Goal: Task Accomplishment & Management: Manage account settings

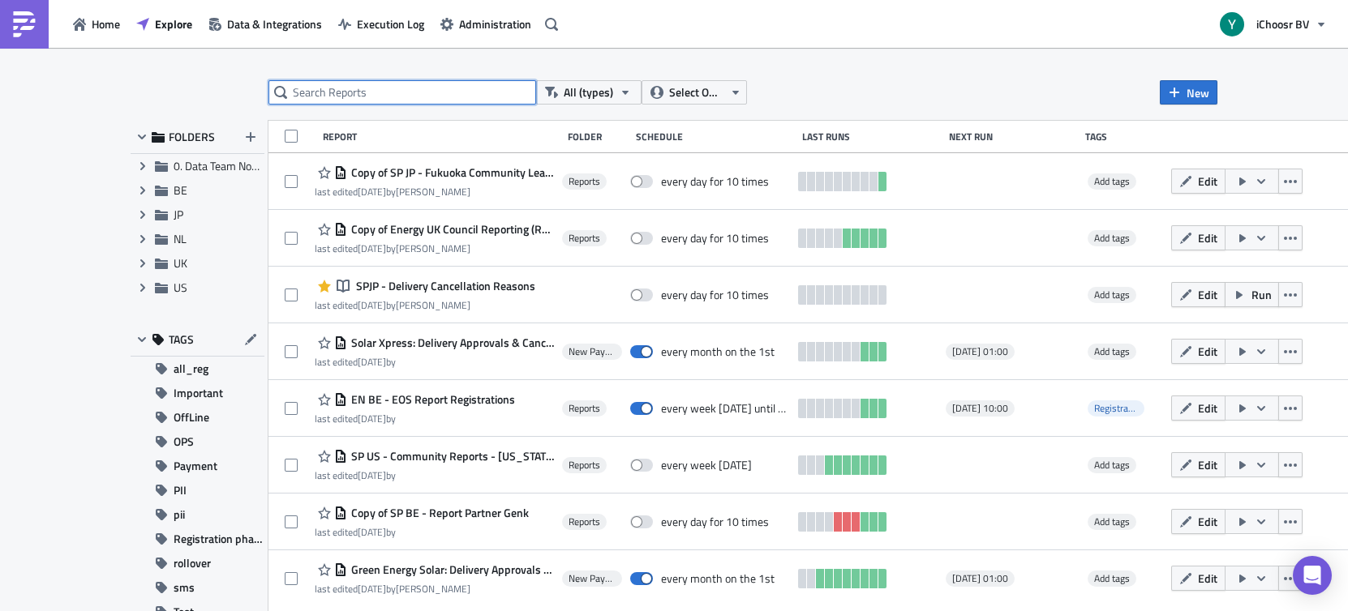
click at [414, 87] on input "text" at bounding box center [402, 92] width 268 height 24
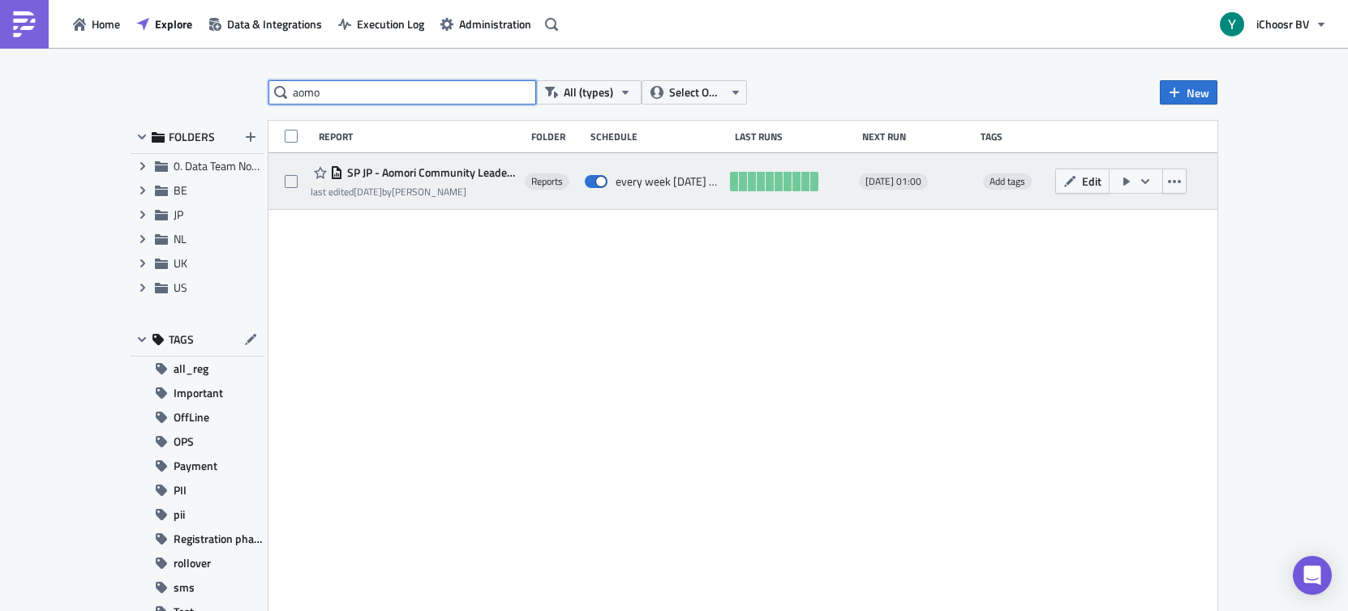
type input "aomo"
click at [436, 175] on span "SP JP - Aomori Community Leader Reports" at bounding box center [430, 172] width 174 height 15
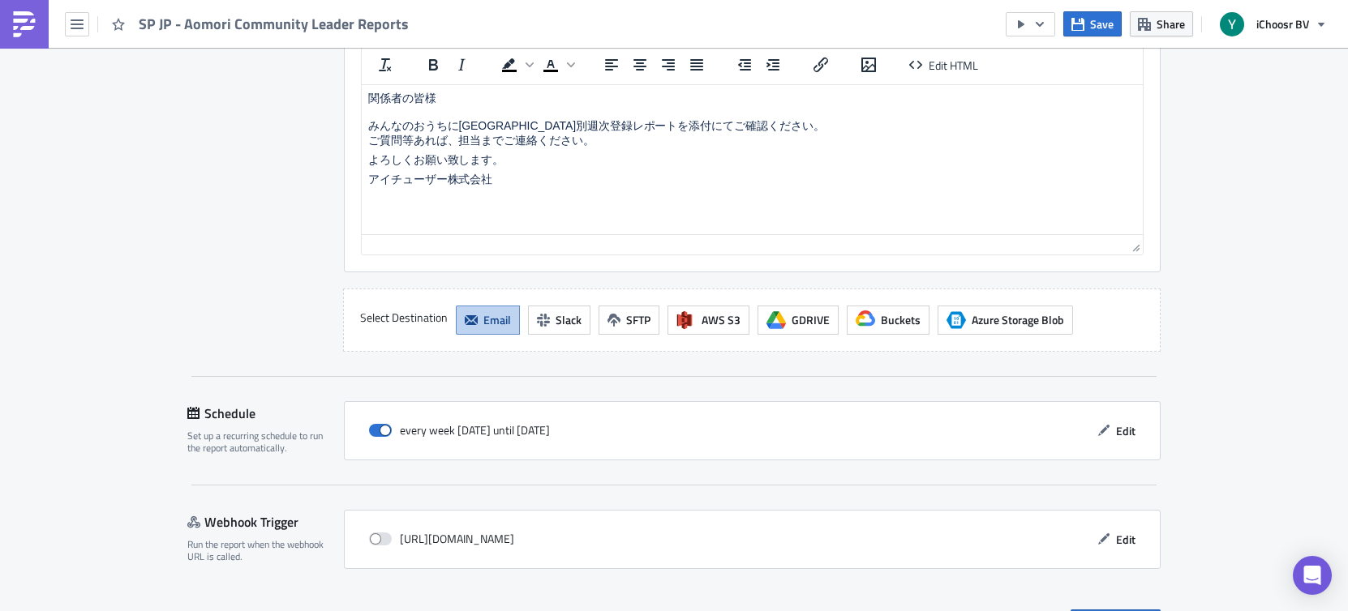
scroll to position [1469, 0]
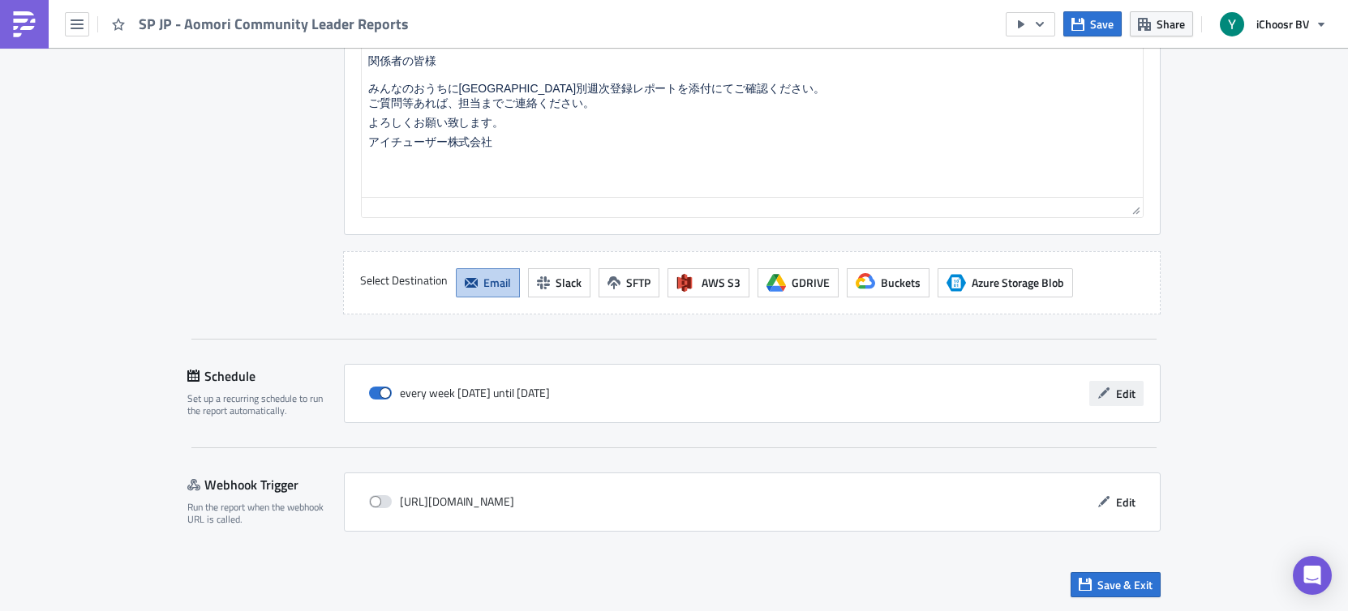
click at [1122, 398] on span "Edit" at bounding box center [1125, 393] width 19 height 17
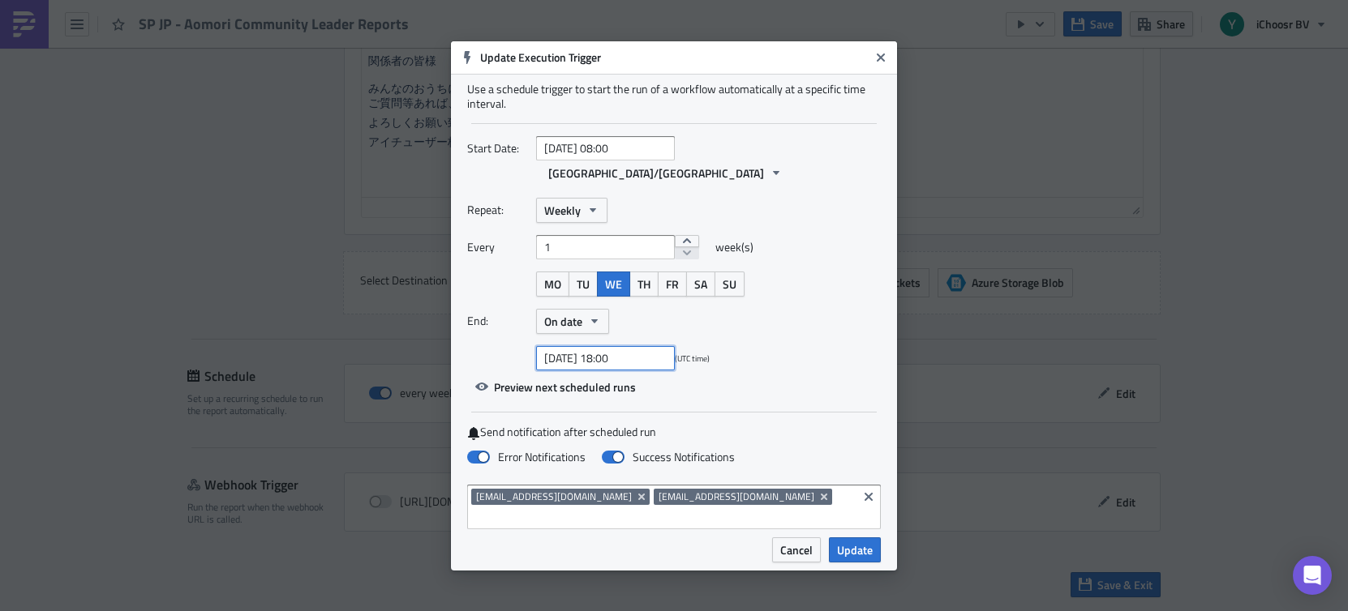
click at [602, 346] on input "[DATE] 18:00" at bounding box center [605, 358] width 139 height 24
select select "8"
select select "2025"
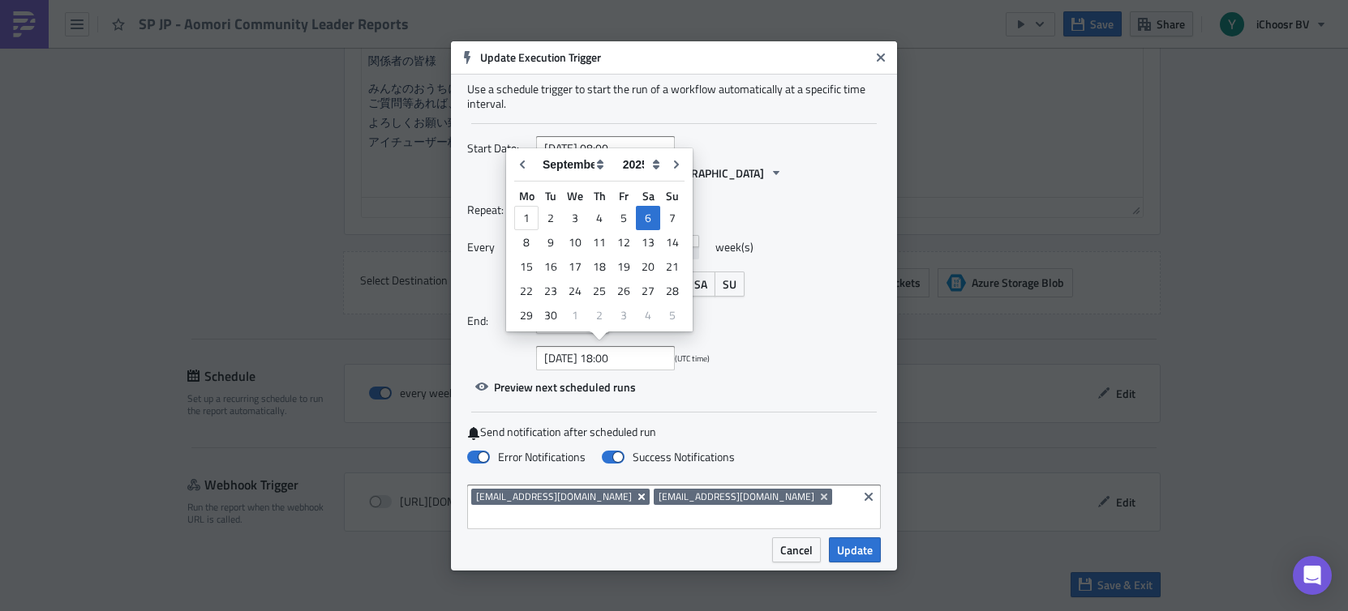
click at [638, 494] on icon "Remove Tag" at bounding box center [641, 496] width 6 height 6
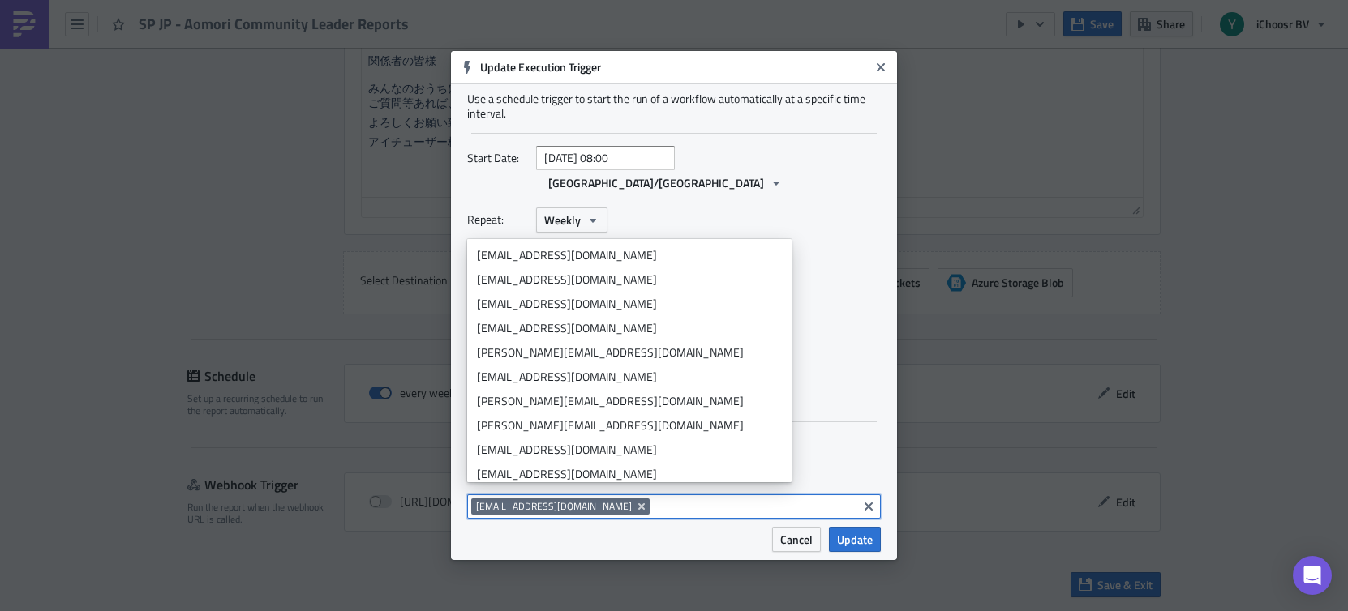
click at [654, 499] on input at bounding box center [753, 507] width 199 height 16
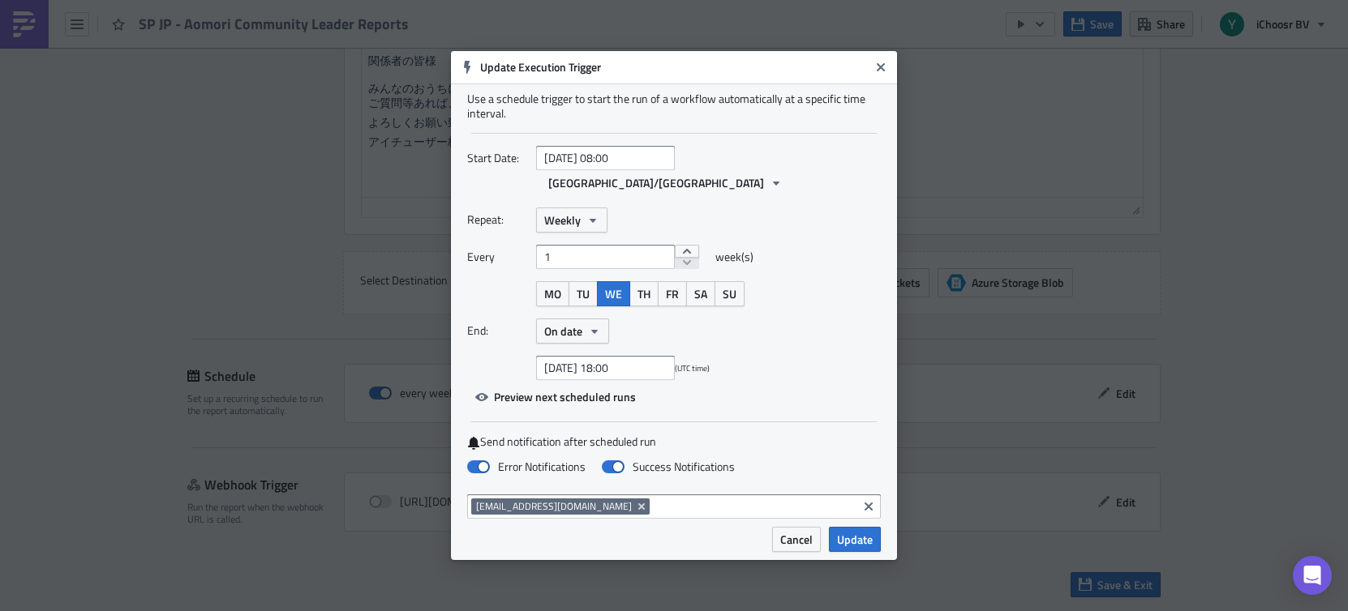
click at [844, 454] on div "Error Notifications Success Notifications" at bounding box center [674, 468] width 414 height 28
click at [641, 505] on div "[EMAIL_ADDRESS][DOMAIN_NAME]" at bounding box center [662, 509] width 382 height 20
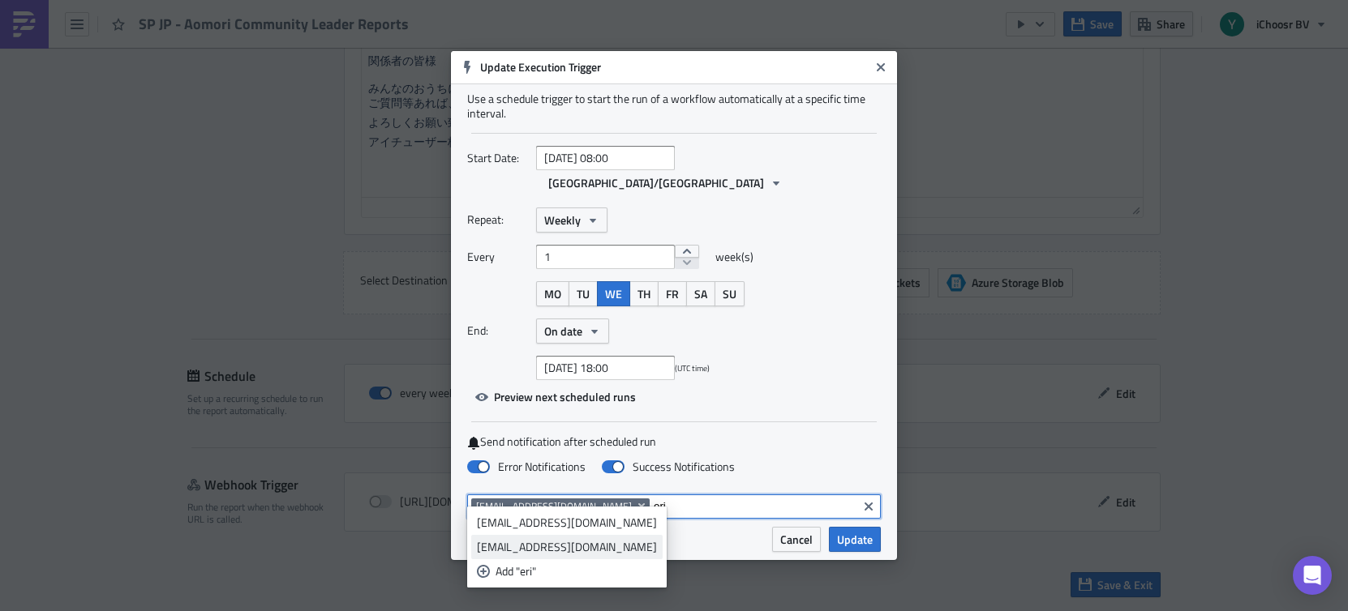
type input "eri"
click at [546, 542] on div "[EMAIL_ADDRESS][DOMAIN_NAME]" at bounding box center [567, 547] width 180 height 16
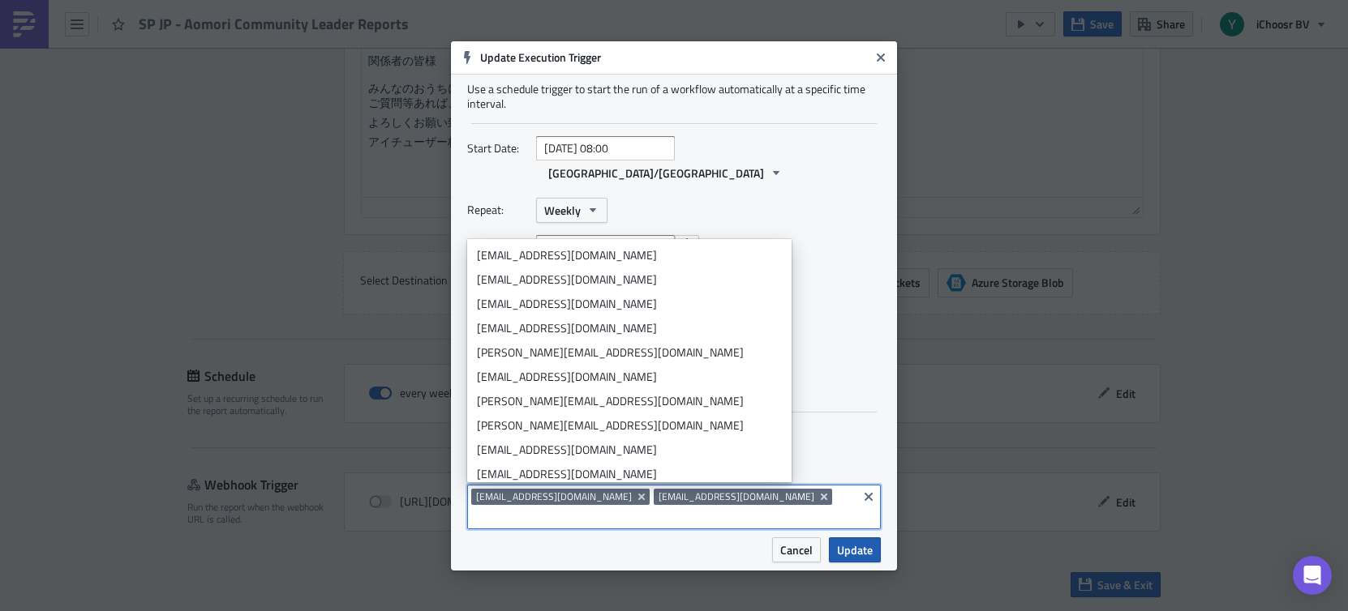
click at [846, 542] on span "Update" at bounding box center [855, 550] width 36 height 17
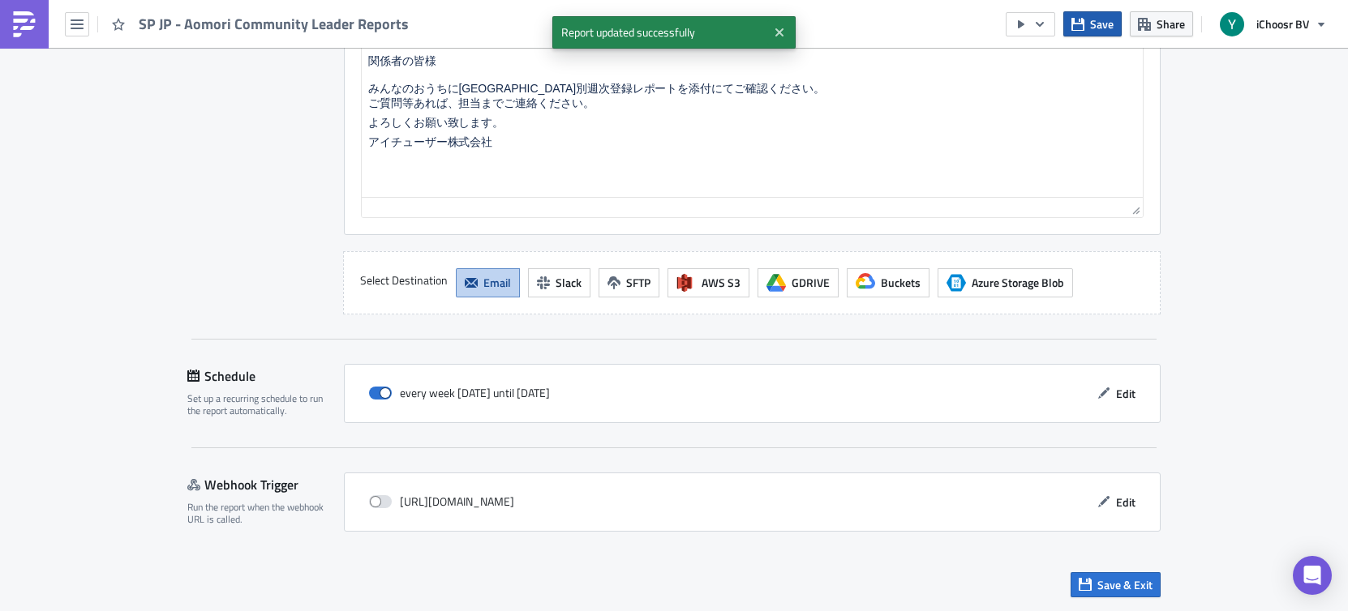
click at [1099, 28] on span "Save" at bounding box center [1102, 23] width 24 height 17
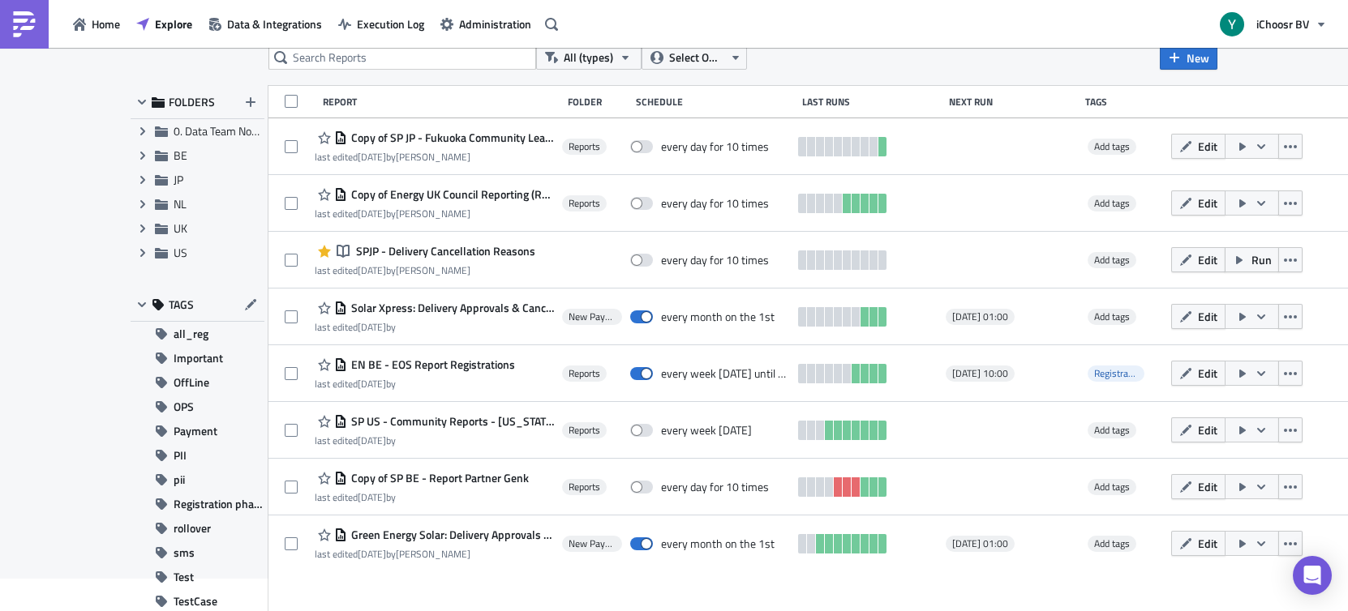
scroll to position [6, 0]
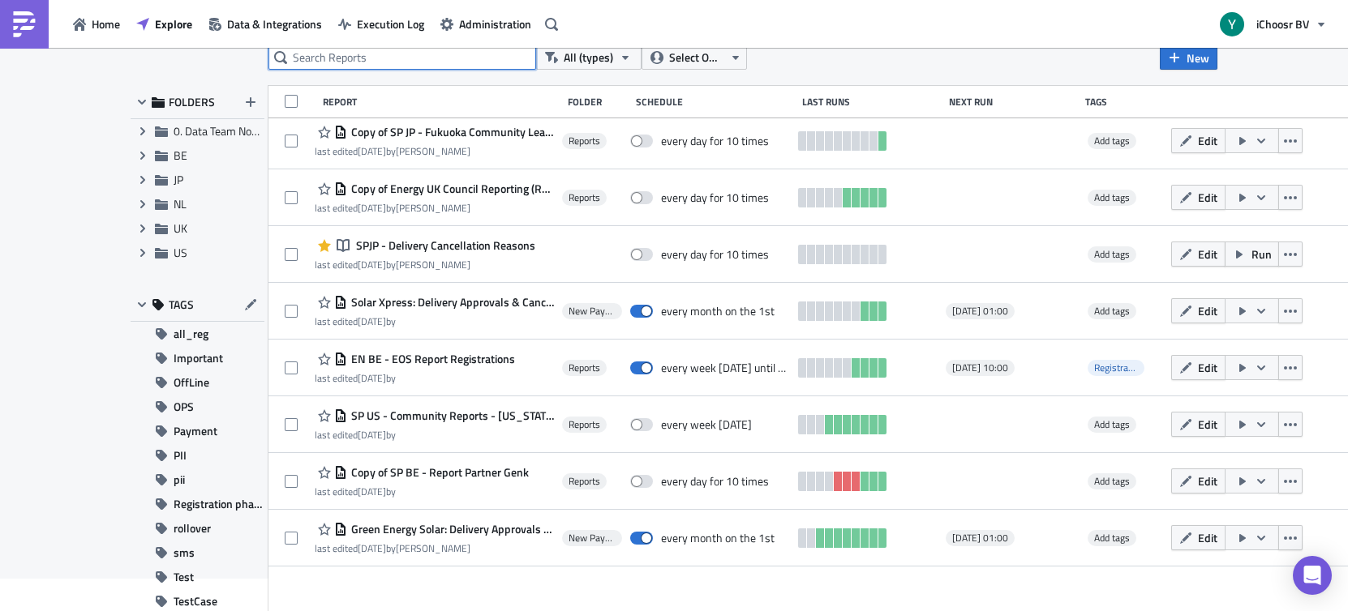
click at [352, 56] on input "text" at bounding box center [402, 57] width 268 height 24
type input "[GEOGRAPHIC_DATA]"
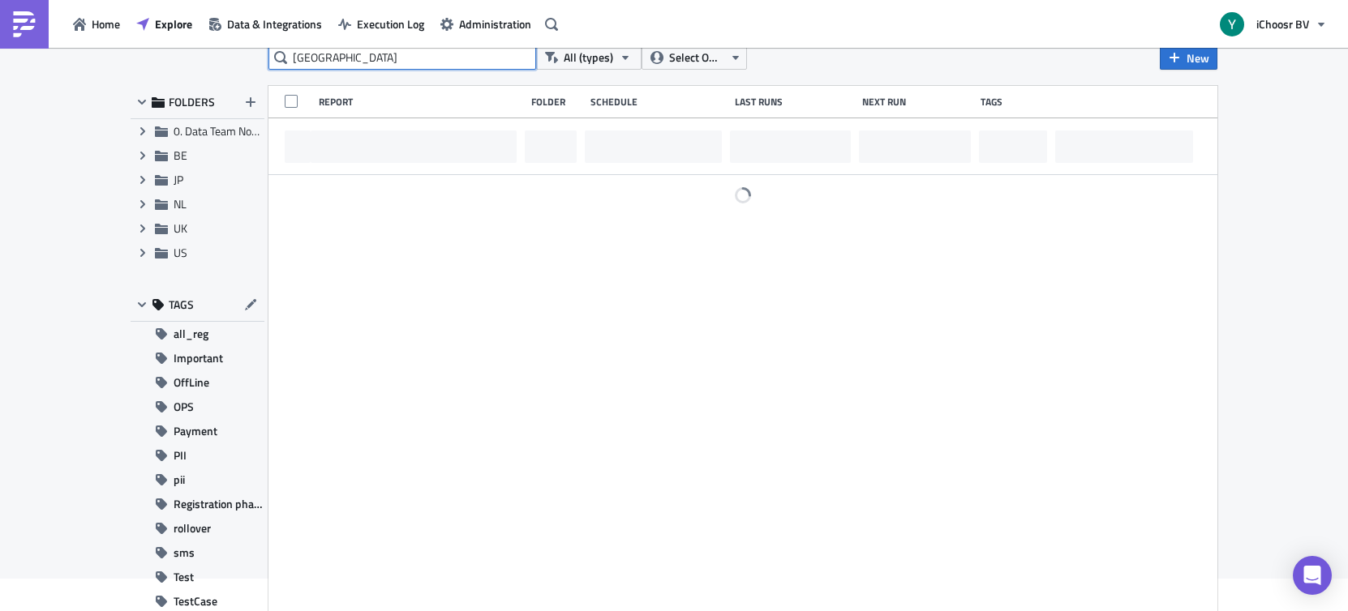
scroll to position [0, 0]
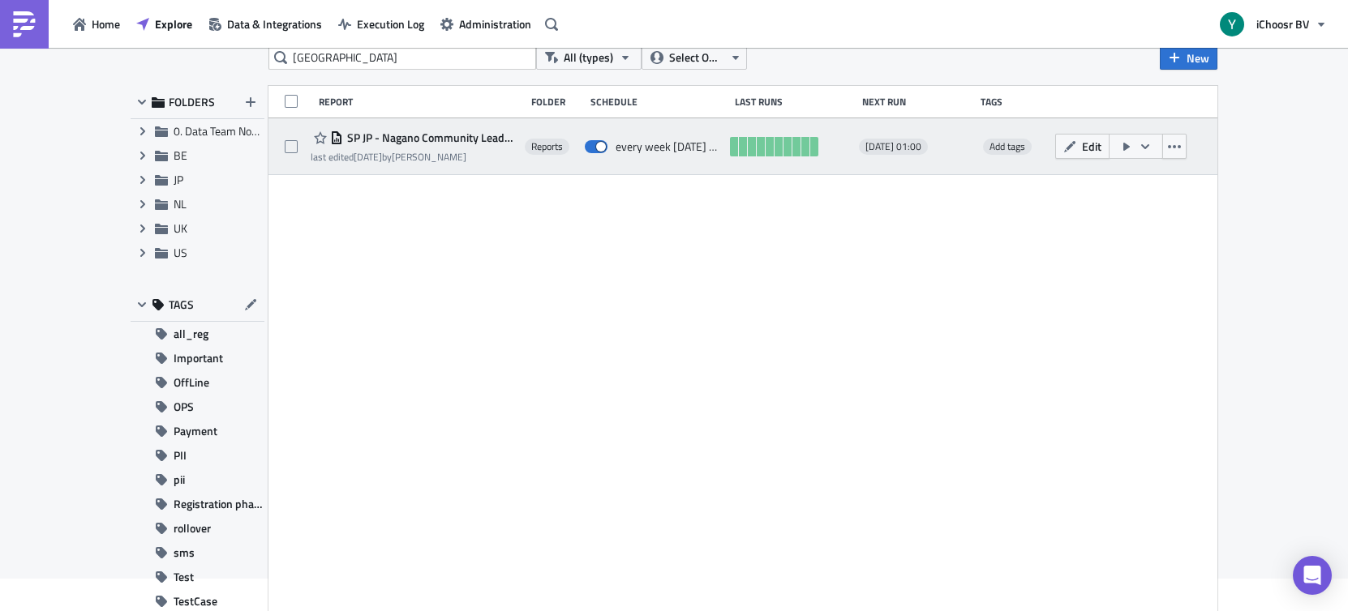
click at [458, 144] on span "SP JP - Nagano Community Leader Reports" at bounding box center [430, 138] width 174 height 15
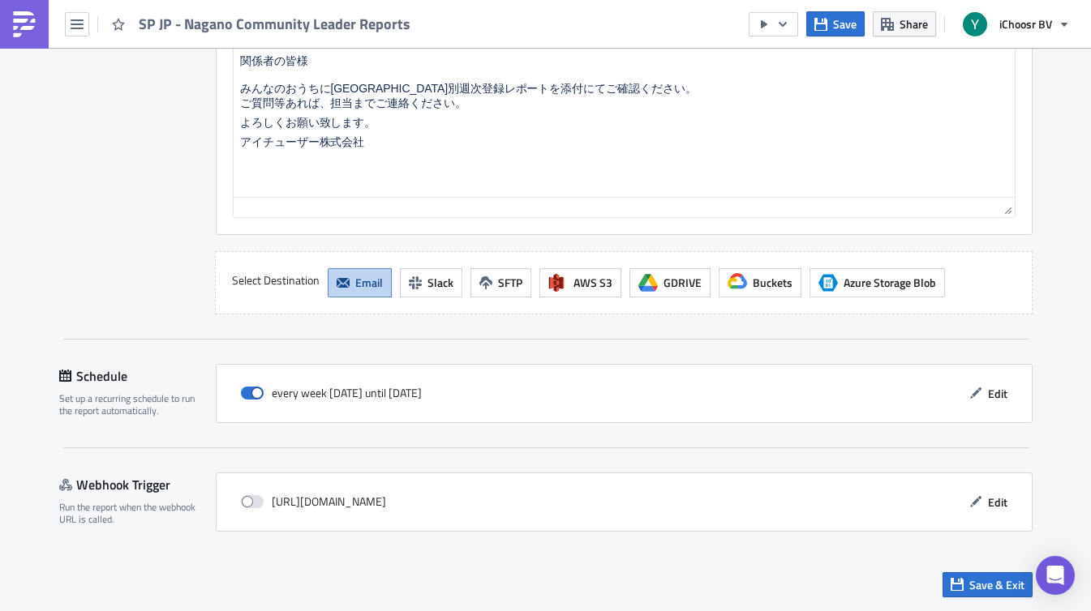
scroll to position [1469, 0]
click at [997, 393] on span "Edit" at bounding box center [997, 393] width 19 height 17
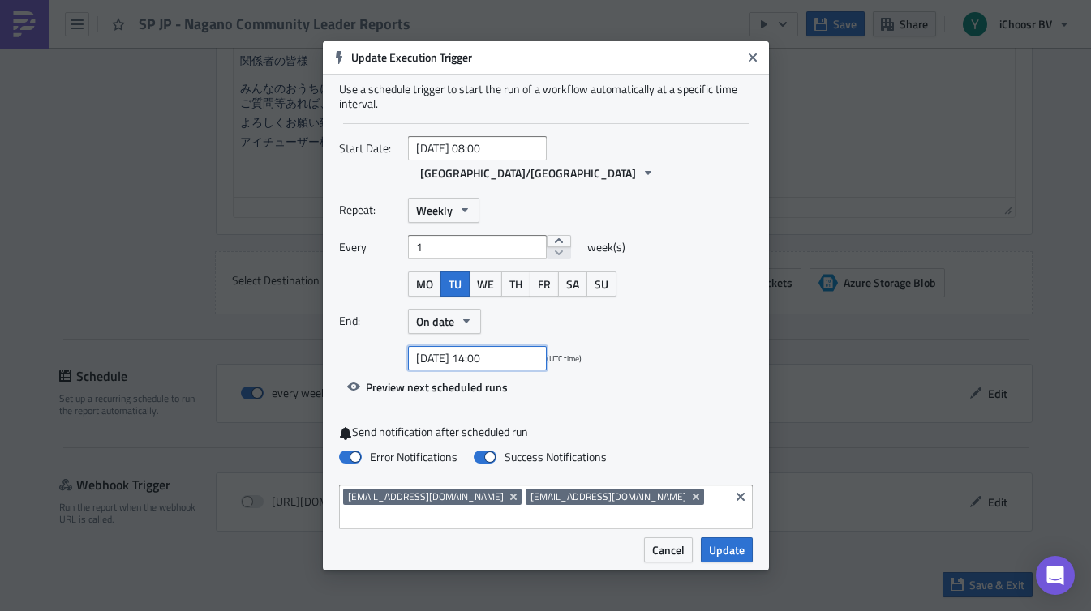
select select "8"
select select "2025"
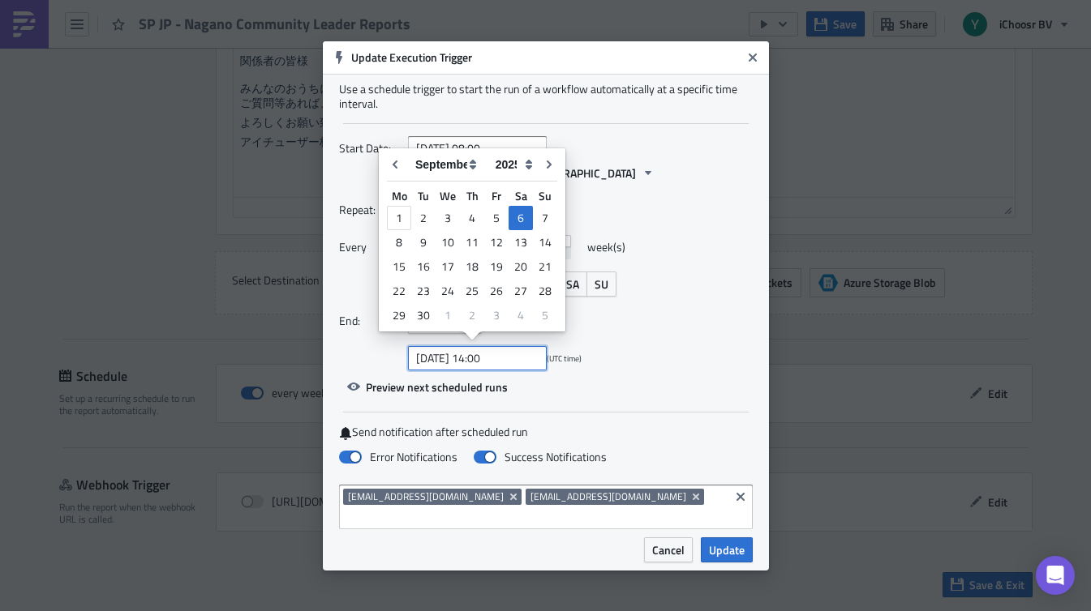
click at [523, 358] on input "[DATE] 14:00" at bounding box center [477, 358] width 139 height 24
click at [545, 161] on icon "Go to next month" at bounding box center [548, 164] width 13 height 13
type input "[DATE] 14:00"
select select "9"
click at [430, 241] on div "7" at bounding box center [423, 242] width 24 height 23
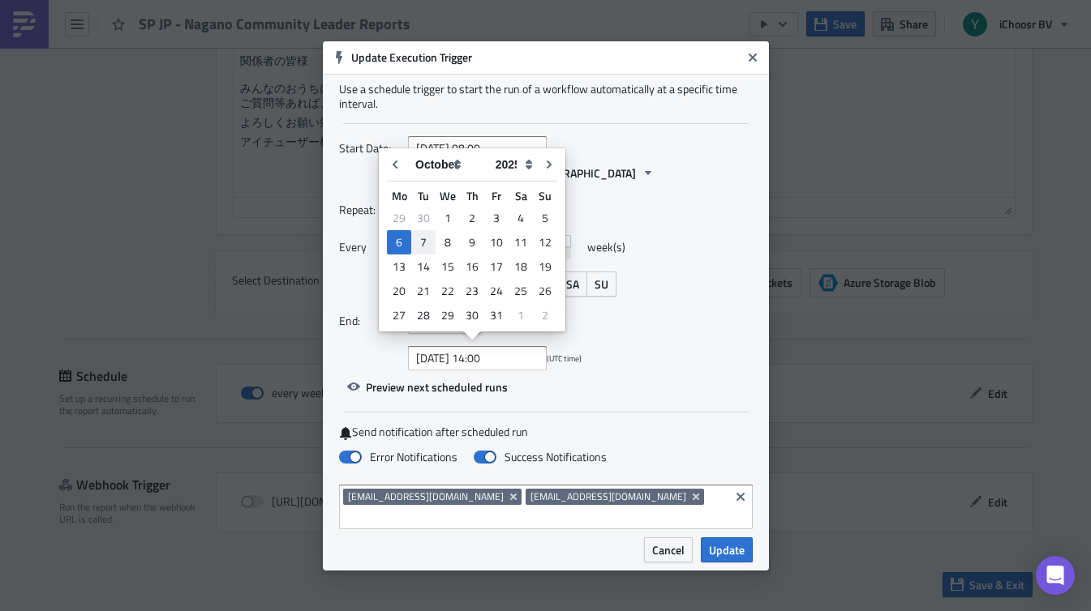
type input "[DATE] 14:00"
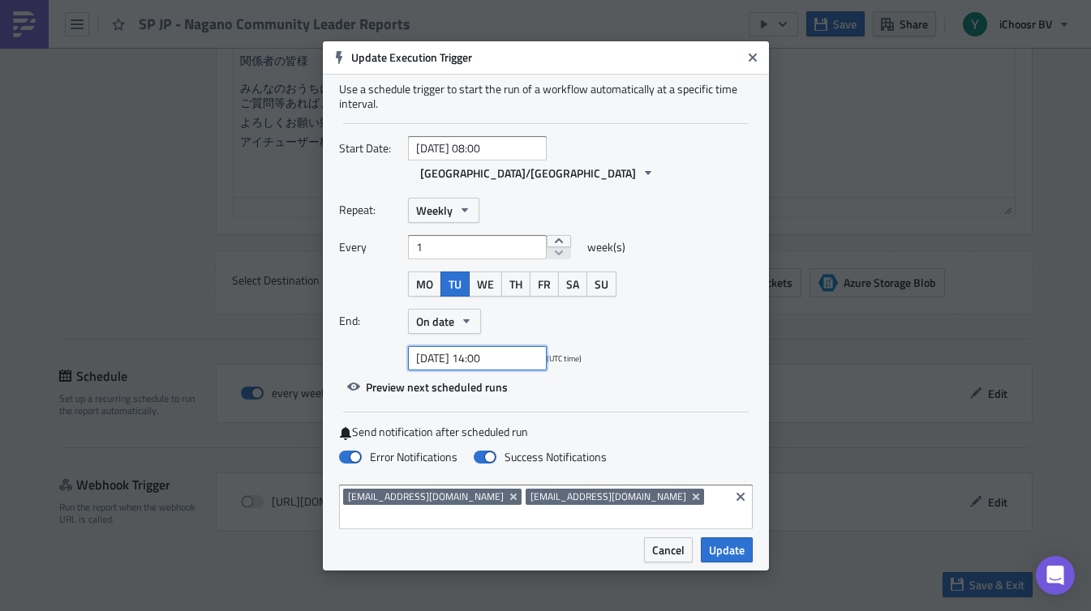
select select "9"
select select "2025"
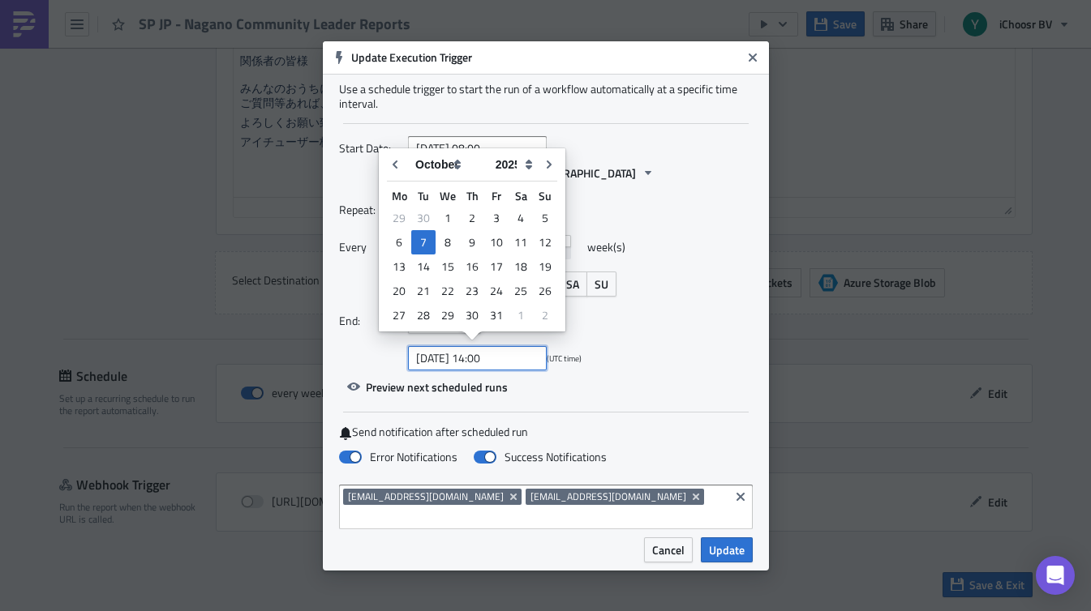
click at [516, 354] on input "[DATE] 14:00" at bounding box center [477, 358] width 139 height 24
click at [663, 331] on div "End: On date" at bounding box center [546, 321] width 414 height 25
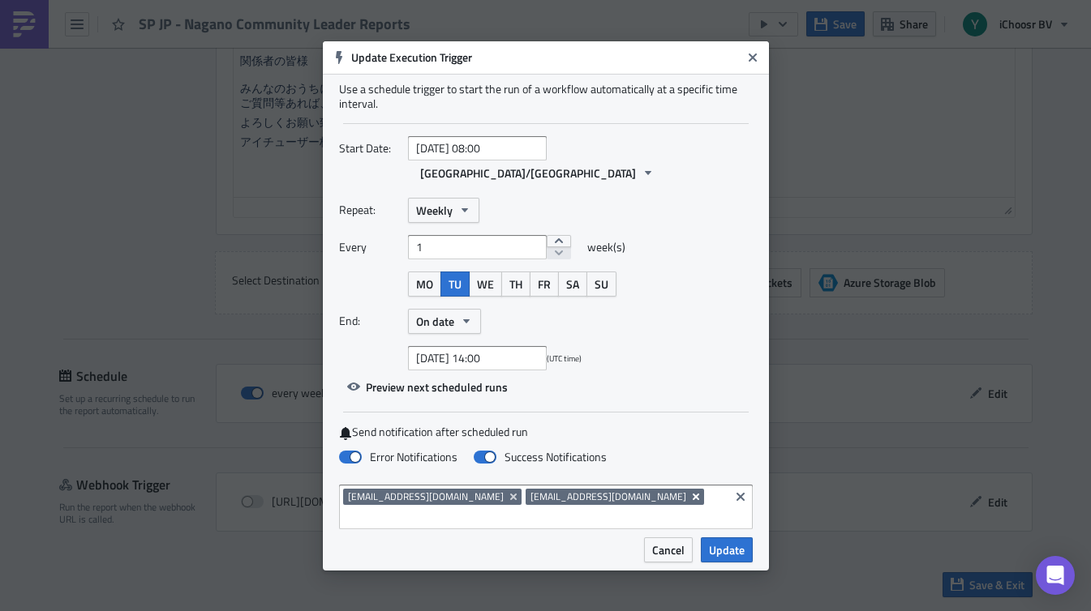
click at [689, 498] on icon "Remove Tag" at bounding box center [695, 497] width 13 height 13
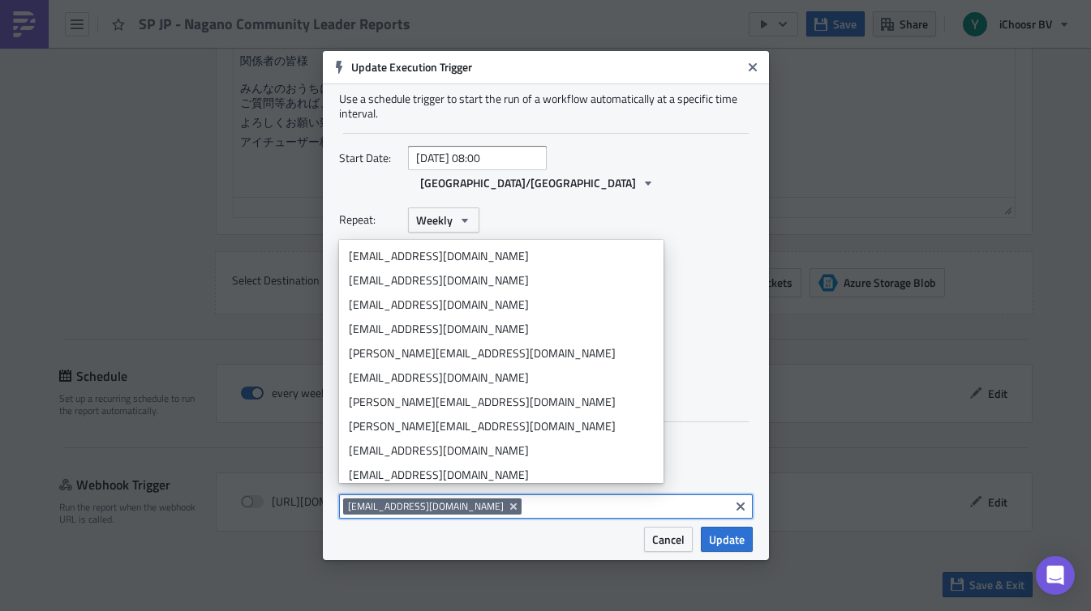
click at [610, 499] on input at bounding box center [624, 507] width 199 height 16
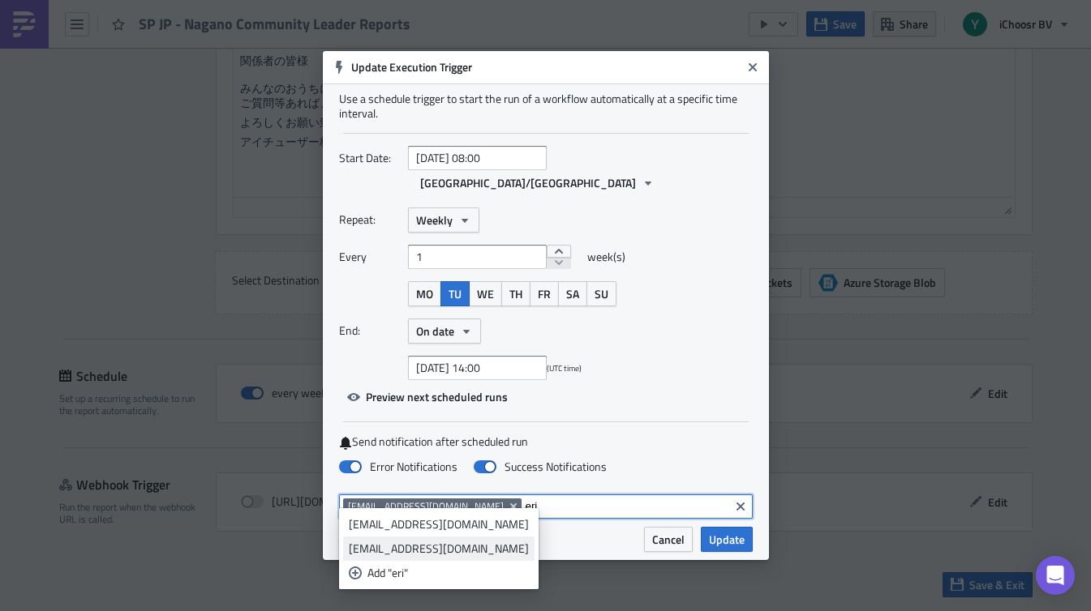
type input "eri"
click at [486, 549] on div "[EMAIL_ADDRESS][DOMAIN_NAME]" at bounding box center [439, 549] width 180 height 16
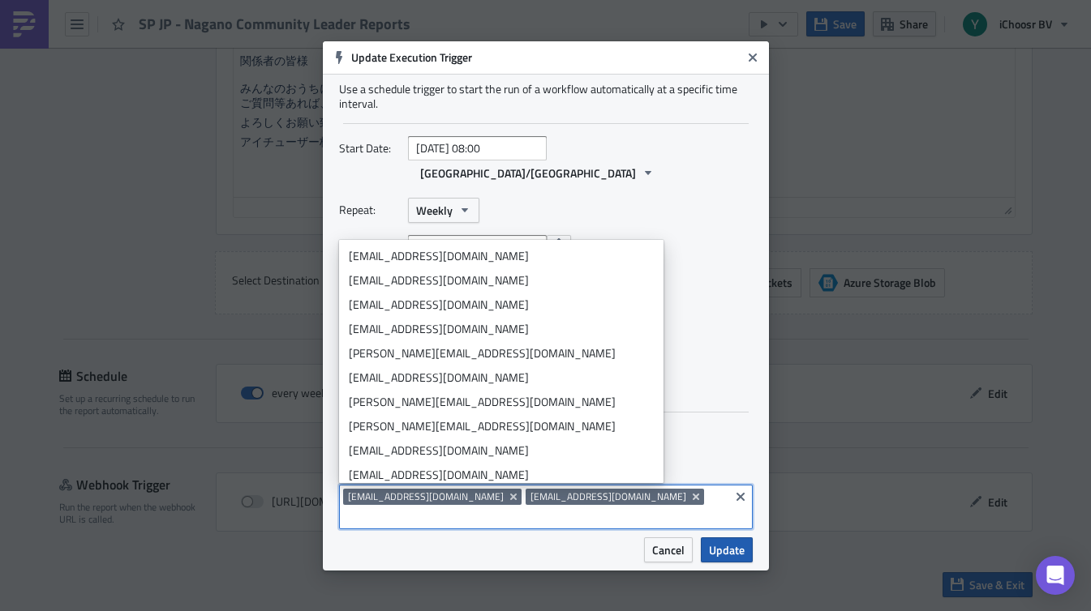
click at [732, 542] on span "Update" at bounding box center [727, 550] width 36 height 17
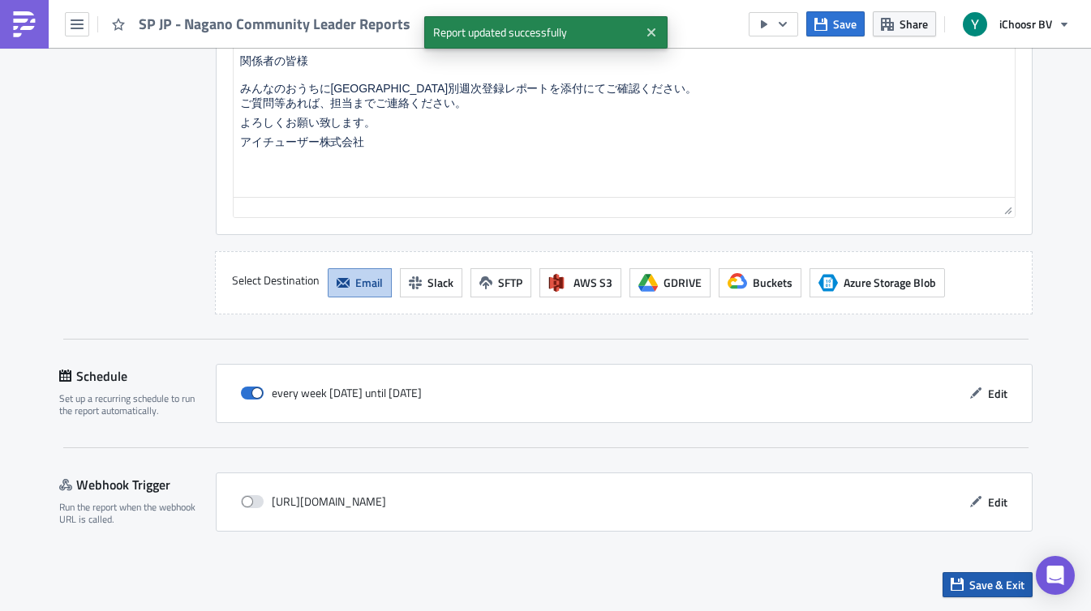
click at [979, 581] on span "Save & Exit" at bounding box center [996, 584] width 55 height 17
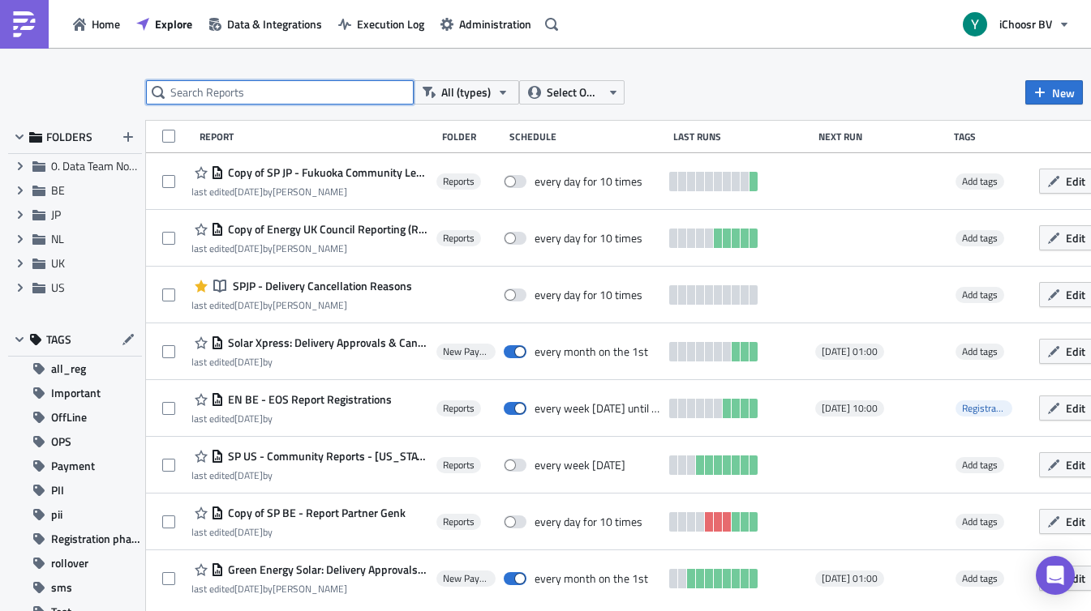
click at [331, 95] on input "text" at bounding box center [280, 92] width 268 height 24
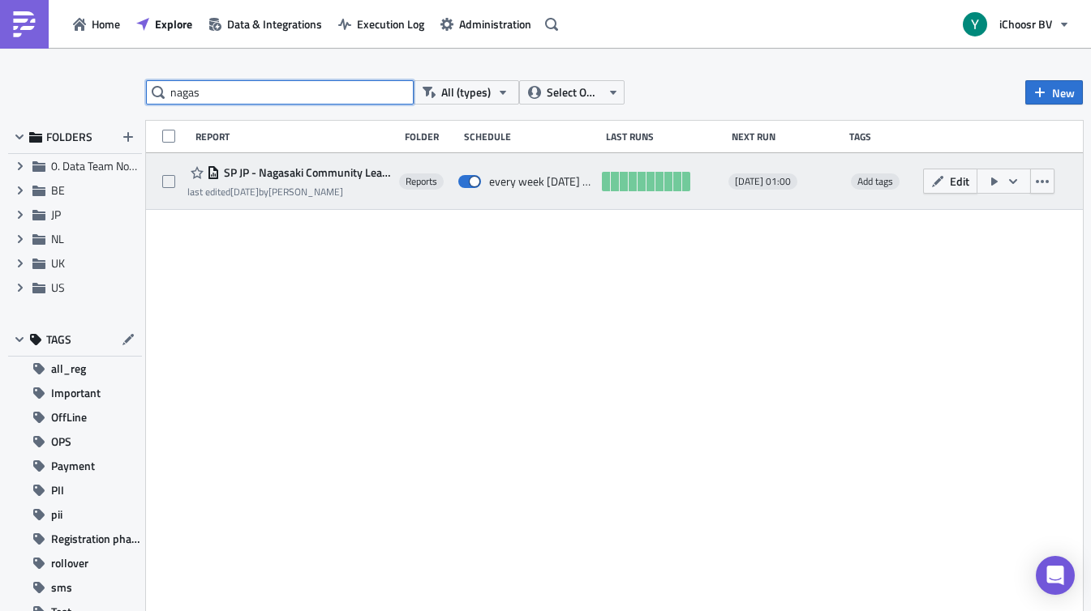
type input "nagas"
click at [288, 182] on div "SP JP - Nagasaki Community Leader Reports" at bounding box center [289, 172] width 204 height 19
click at [362, 208] on div "SP JP - Nagasaki Community Leader Reports last edited [DATE] by [PERSON_NAME] R…" at bounding box center [614, 181] width 936 height 57
click at [369, 178] on span "SP JP - Nagasaki Community Leader Reports" at bounding box center [305, 172] width 171 height 15
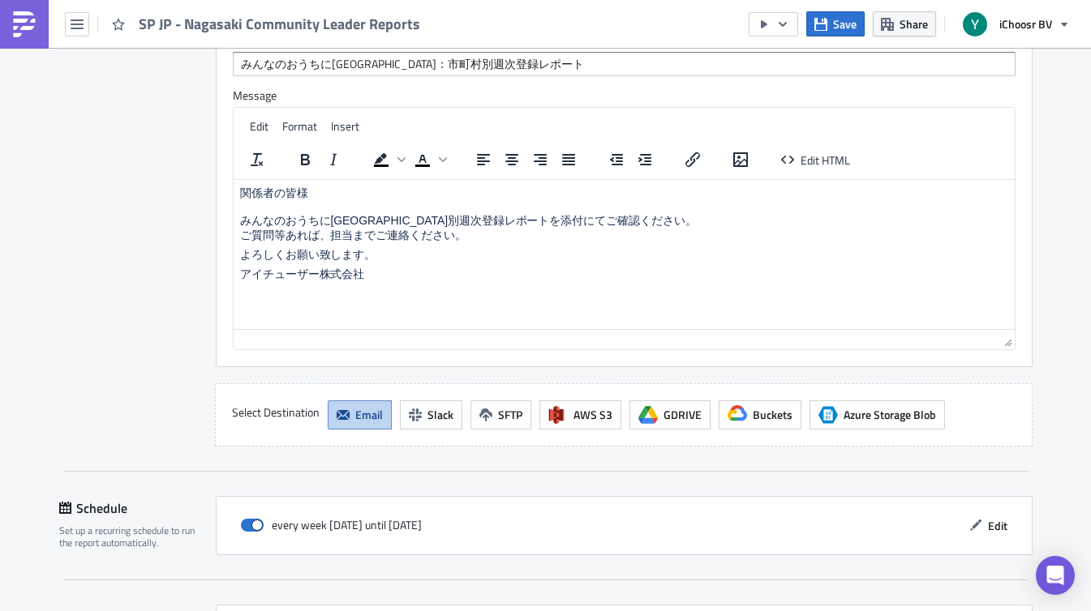
scroll to position [1435, 0]
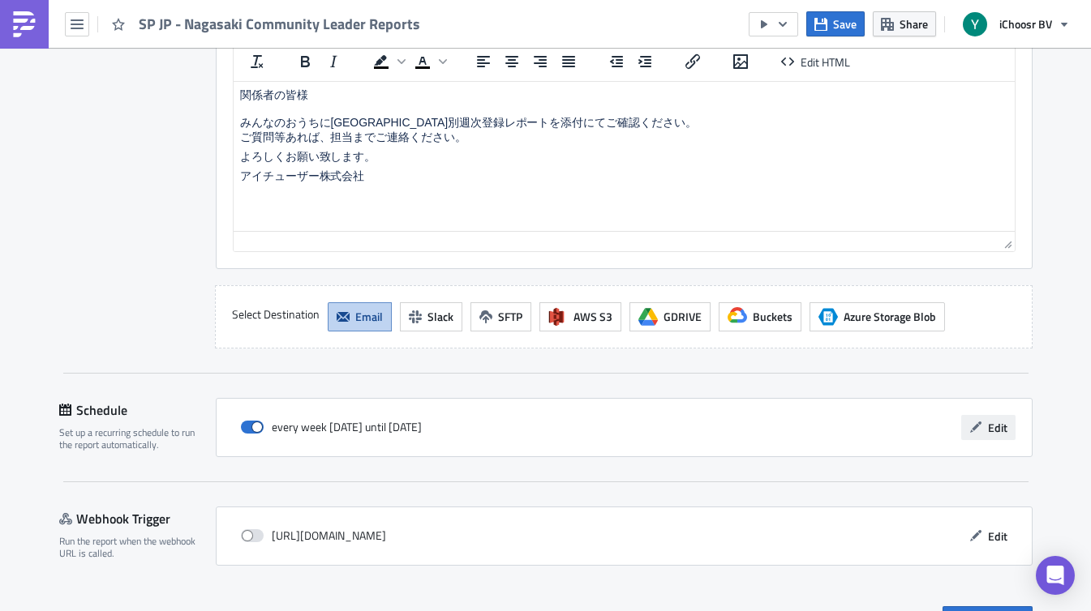
click at [991, 430] on span "Edit" at bounding box center [997, 427] width 19 height 17
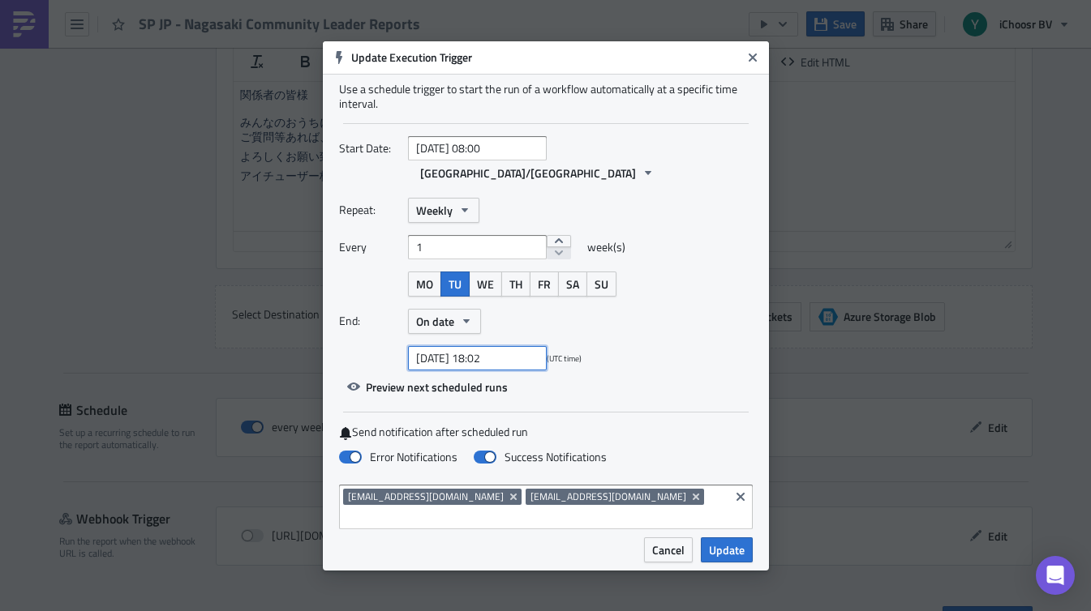
click at [486, 359] on input "[DATE] 18:02" at bounding box center [477, 358] width 139 height 24
select select "8"
select select "2025"
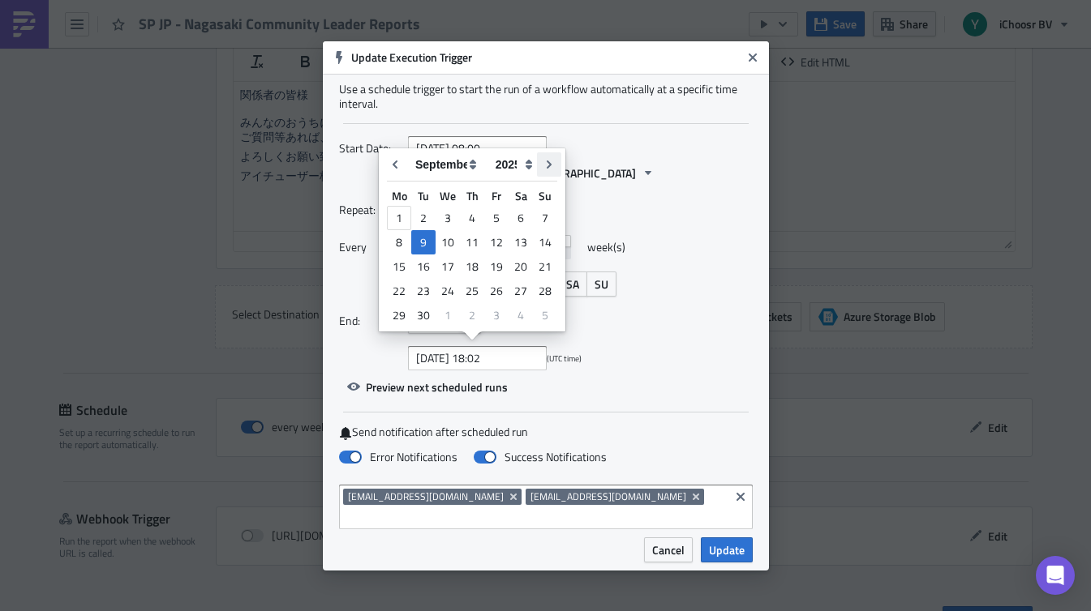
click at [551, 162] on icon "Go to next month" at bounding box center [548, 164] width 13 height 13
type input "[DATE] 18:02"
select select "9"
click at [425, 242] on div "7" at bounding box center [423, 242] width 24 height 23
type input "[DATE] 18:02"
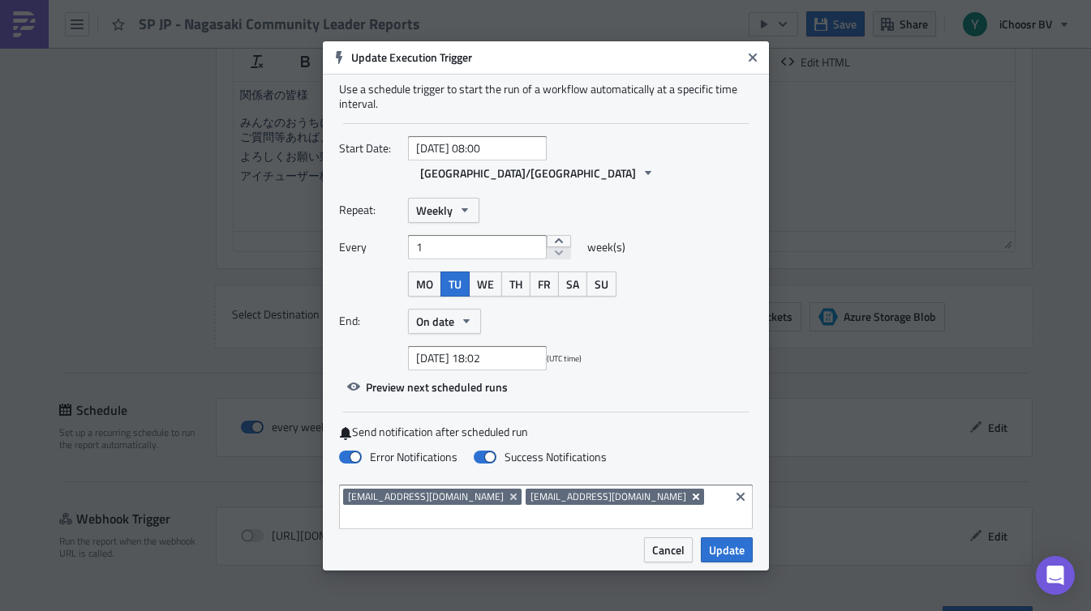
click at [692, 495] on icon "Remove Tag" at bounding box center [695, 496] width 6 height 6
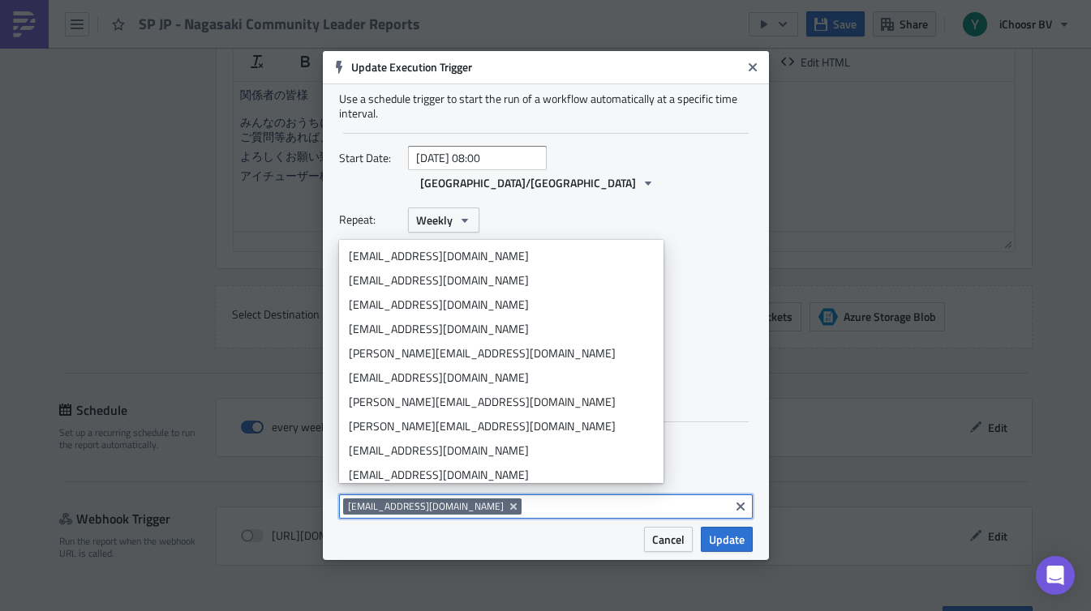
click at [610, 499] on input at bounding box center [624, 507] width 199 height 16
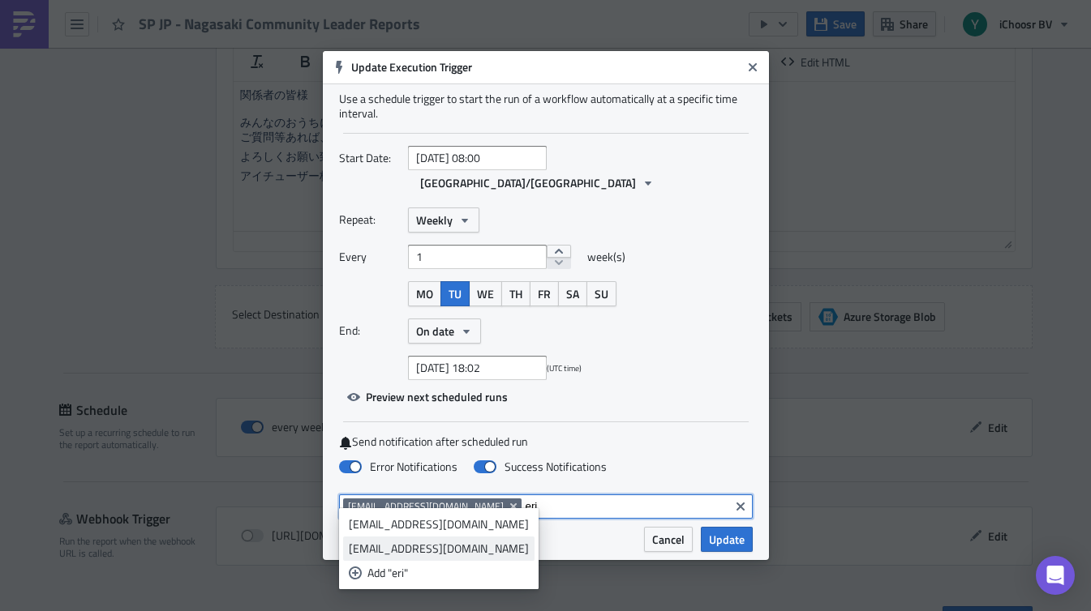
type input "eri"
click at [481, 539] on link "[EMAIL_ADDRESS][DOMAIN_NAME]" at bounding box center [438, 549] width 191 height 24
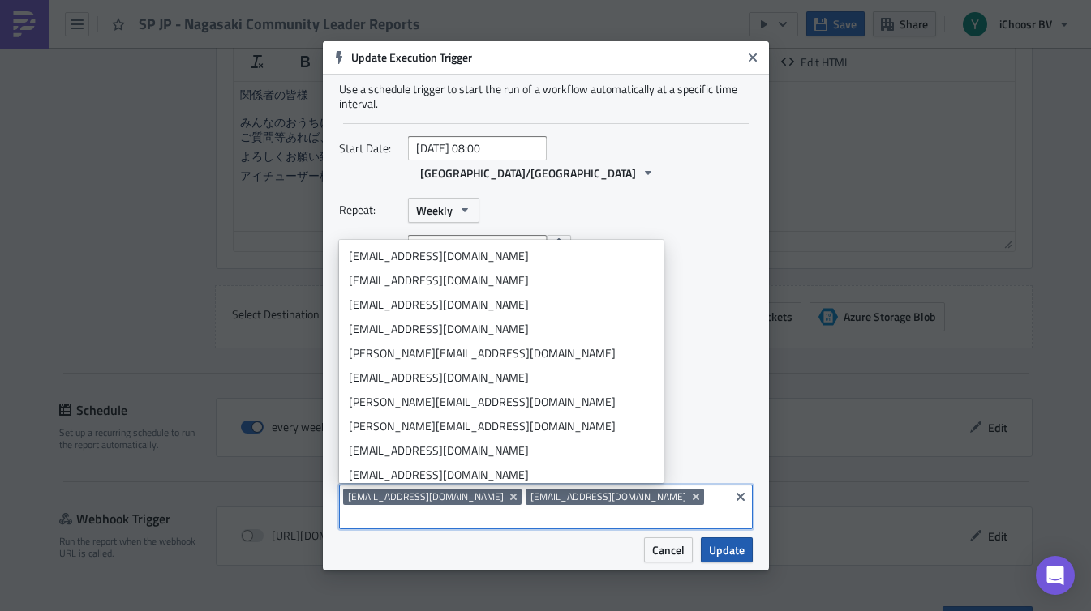
click at [713, 542] on span "Update" at bounding box center [727, 550] width 36 height 17
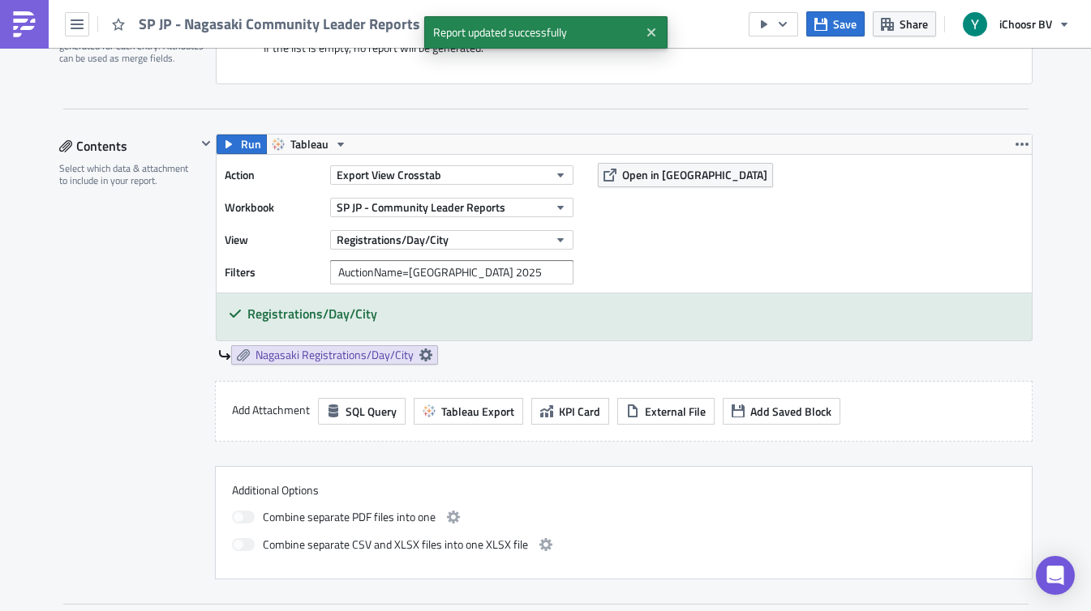
scroll to position [0, 0]
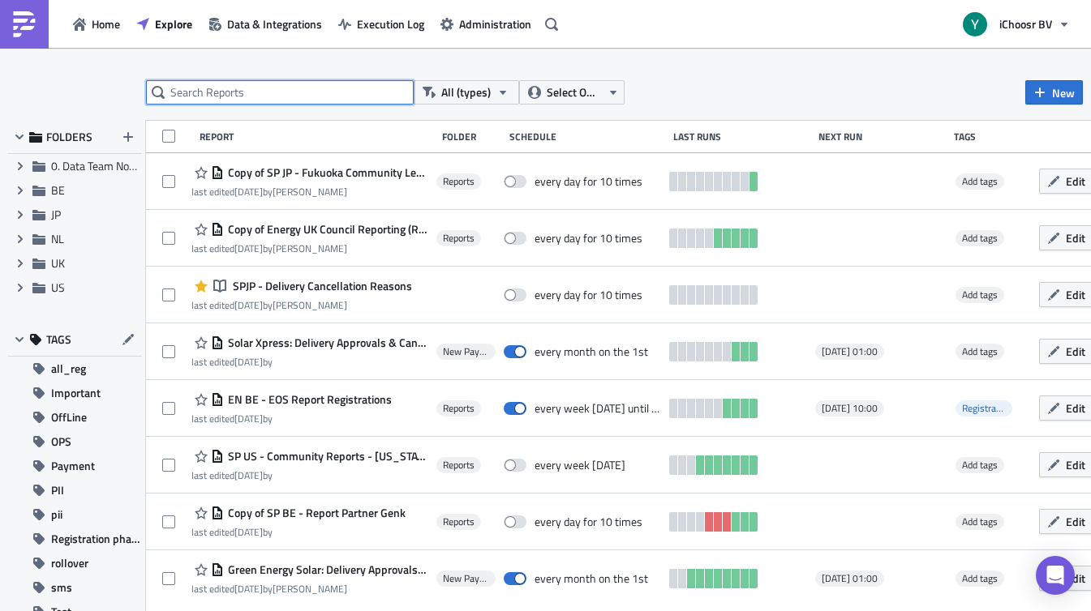
click at [193, 88] on input "text" at bounding box center [280, 92] width 268 height 24
click at [200, 93] on input "text" at bounding box center [280, 92] width 268 height 24
type input "nagasa"
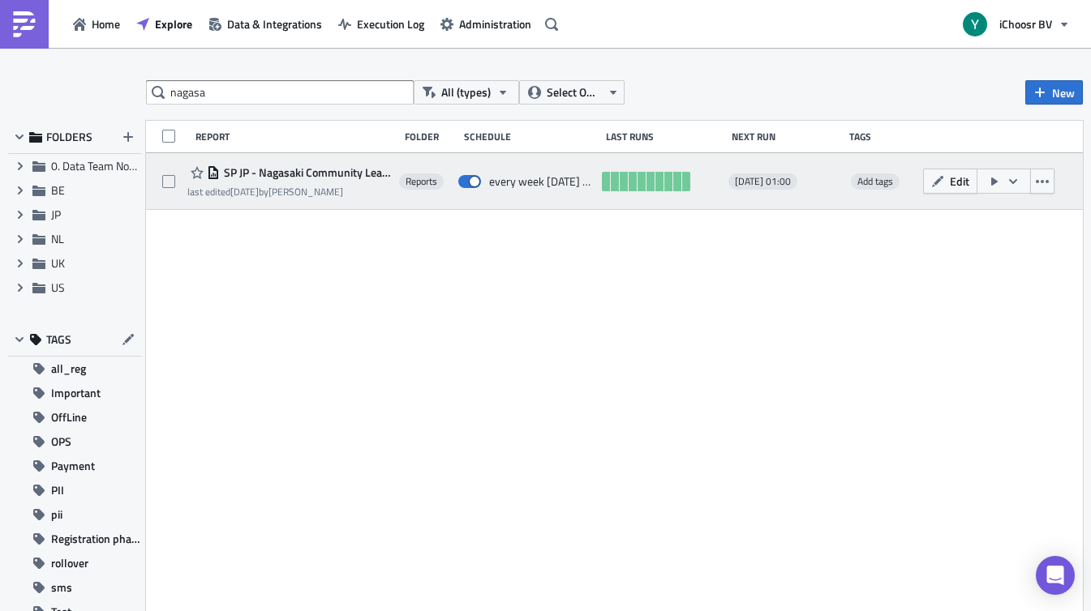
click at [332, 193] on div "last edited [DATE] by [PERSON_NAME]" at bounding box center [289, 192] width 204 height 12
click at [391, 179] on span "SP JP - Nagasaki Community Leader Reports" at bounding box center [305, 172] width 171 height 15
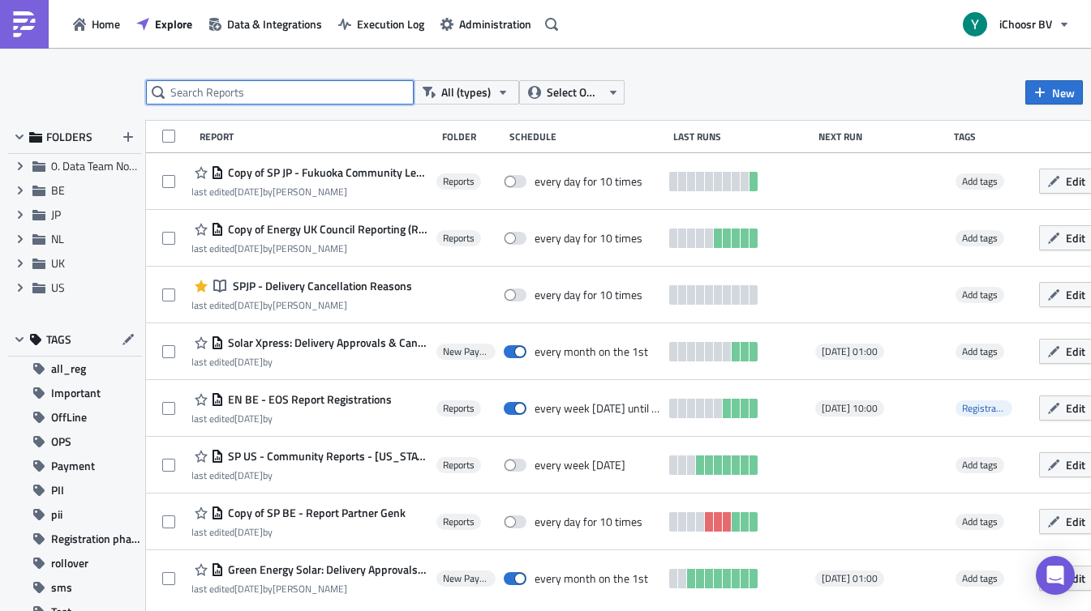
click at [329, 93] on input "text" at bounding box center [280, 92] width 268 height 24
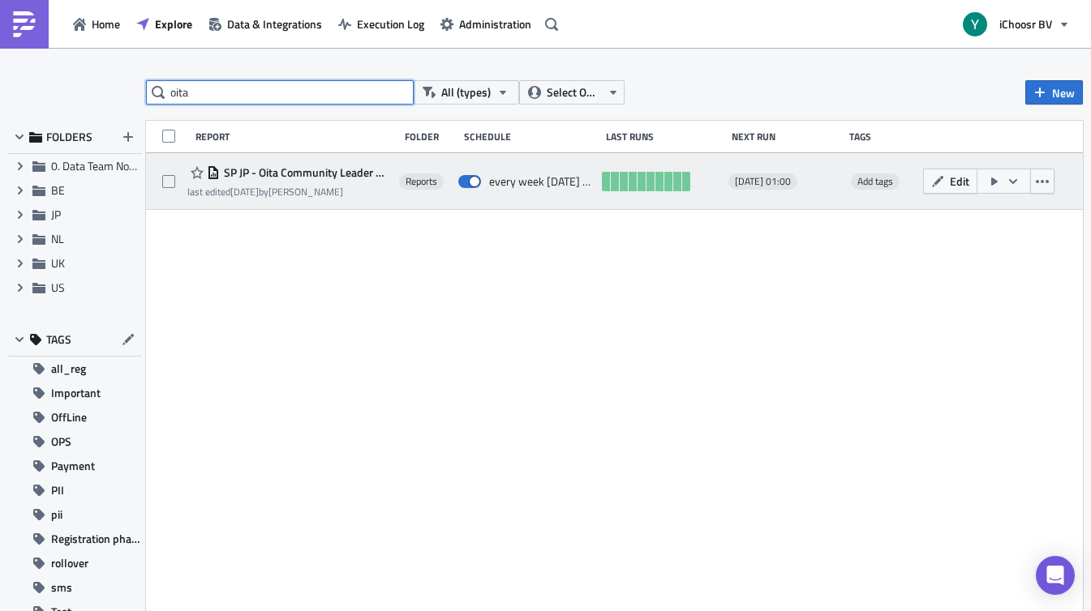
type input "oita"
click at [306, 186] on div "last edited [DATE] by [PERSON_NAME]" at bounding box center [289, 192] width 204 height 12
click at [319, 170] on span "SP JP - Oita Community Leader Reports" at bounding box center [305, 172] width 171 height 15
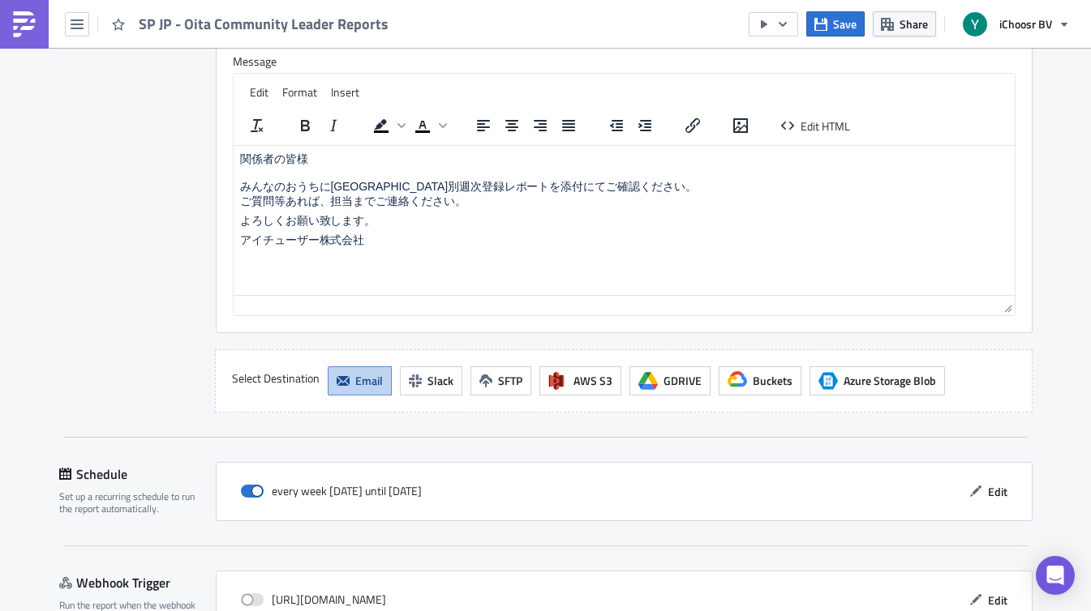
scroll to position [1519, 0]
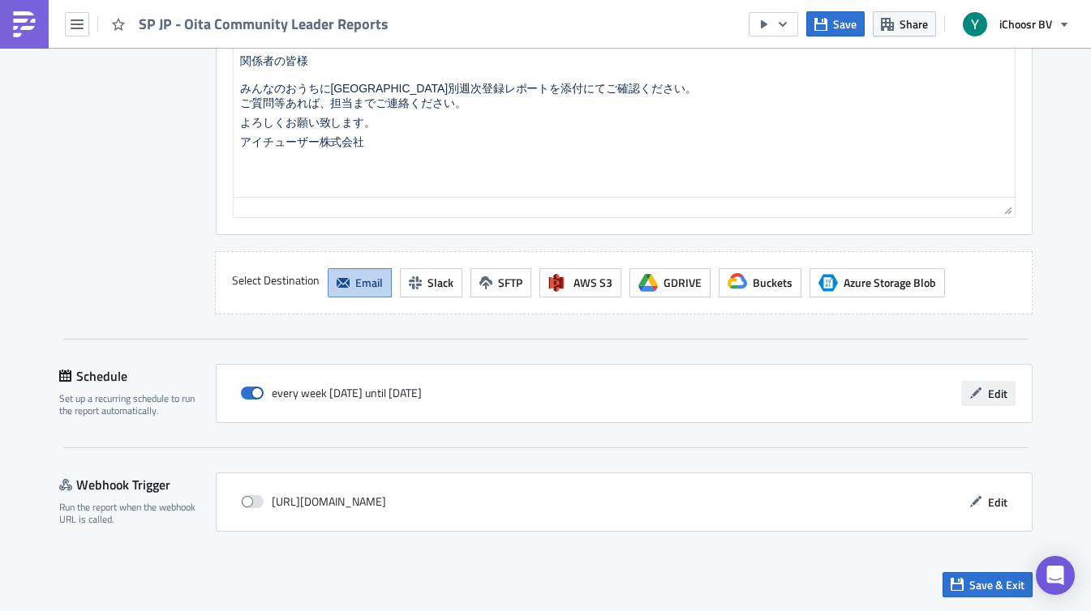
click at [992, 386] on span "Edit" at bounding box center [997, 393] width 19 height 17
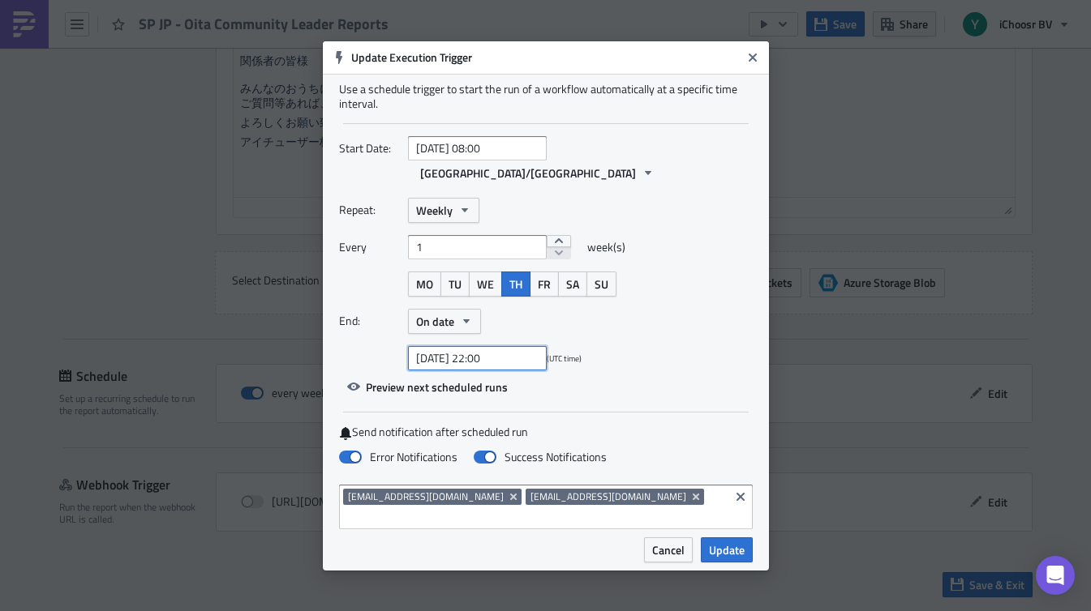
click at [478, 355] on input "[DATE] 22:00" at bounding box center [477, 358] width 139 height 24
select select "8"
select select "2025"
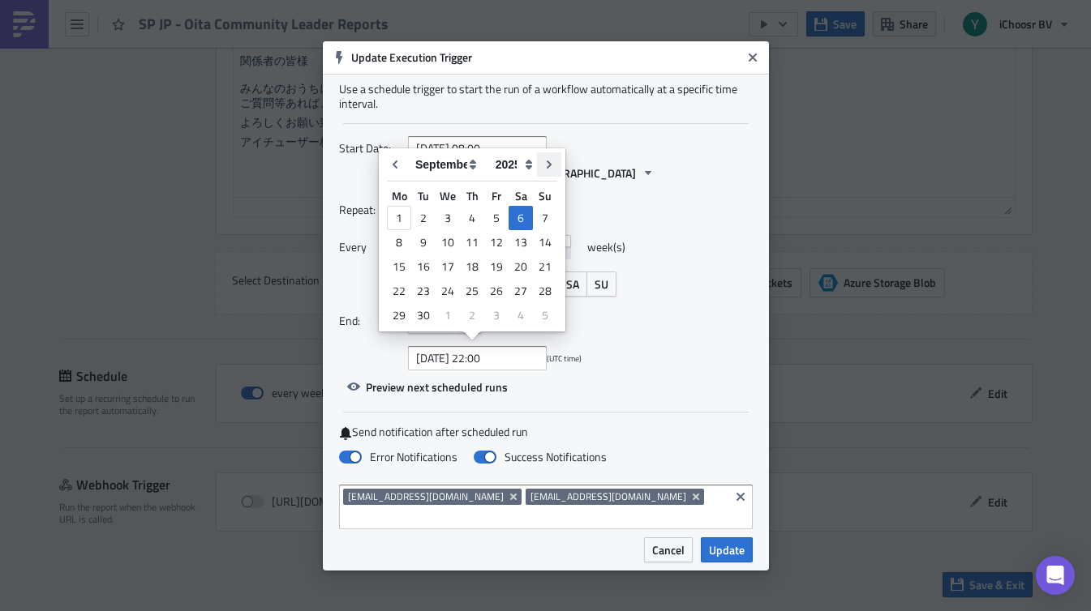
click at [550, 162] on icon "Go to next month" at bounding box center [548, 164] width 13 height 13
type input "[DATE] 22:00"
select select "9"
click at [476, 234] on div "9" at bounding box center [472, 242] width 24 height 23
type input "[DATE] 22:00"
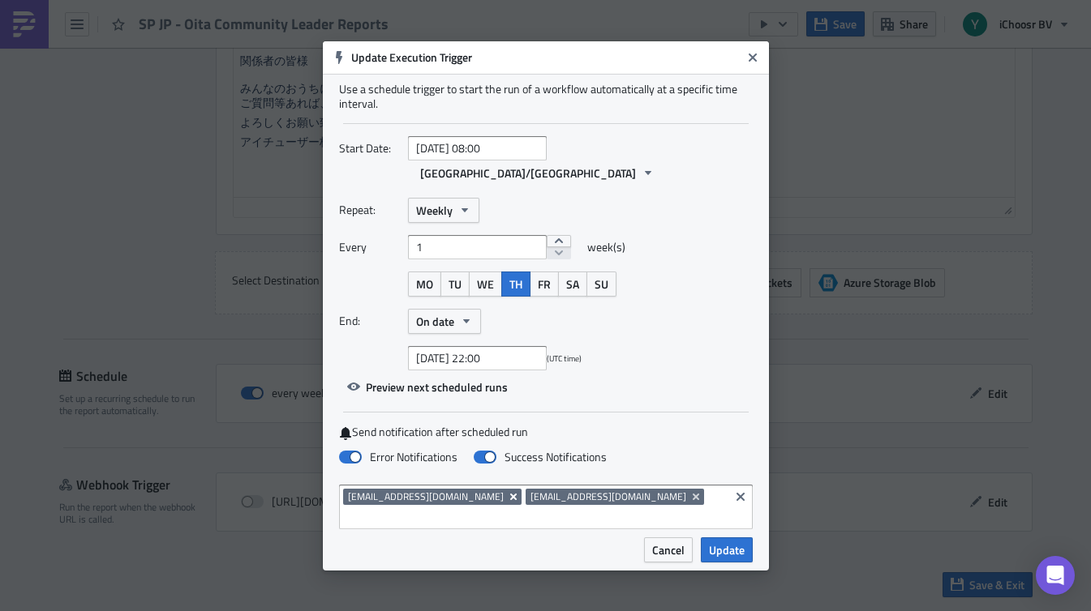
click at [509, 495] on icon "Remove Tag" at bounding box center [512, 496] width 6 height 6
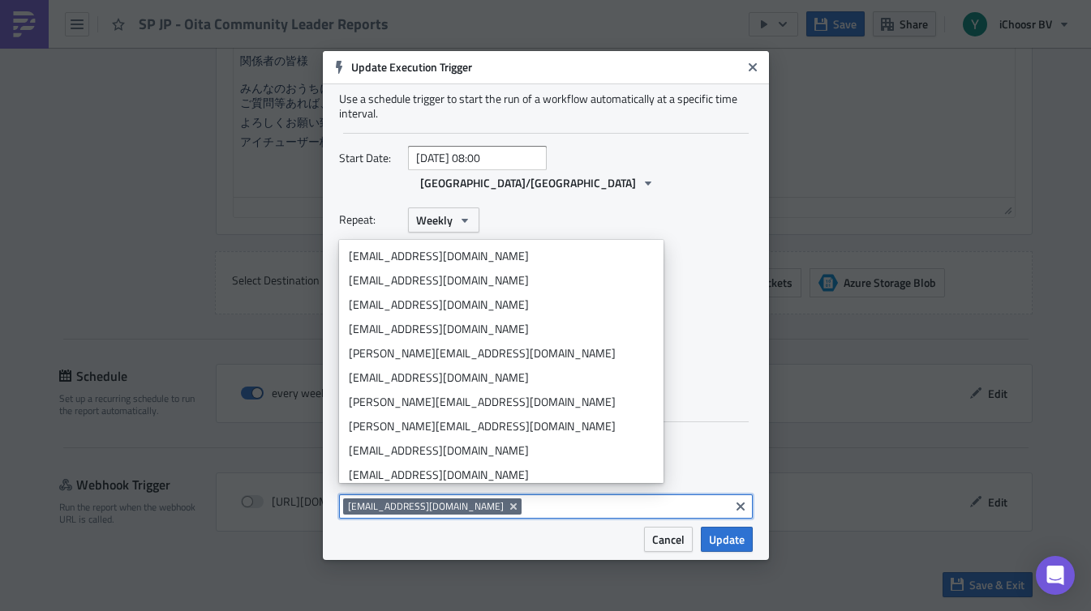
click at [525, 499] on input at bounding box center [624, 507] width 199 height 16
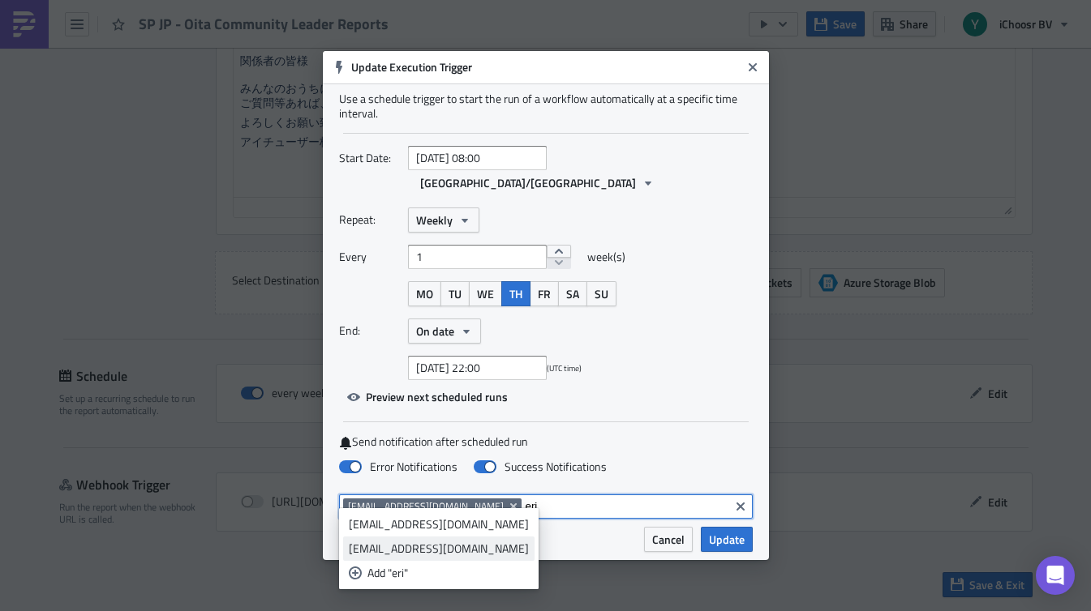
type input "eri"
click at [465, 555] on div "[EMAIL_ADDRESS][DOMAIN_NAME]" at bounding box center [439, 549] width 180 height 16
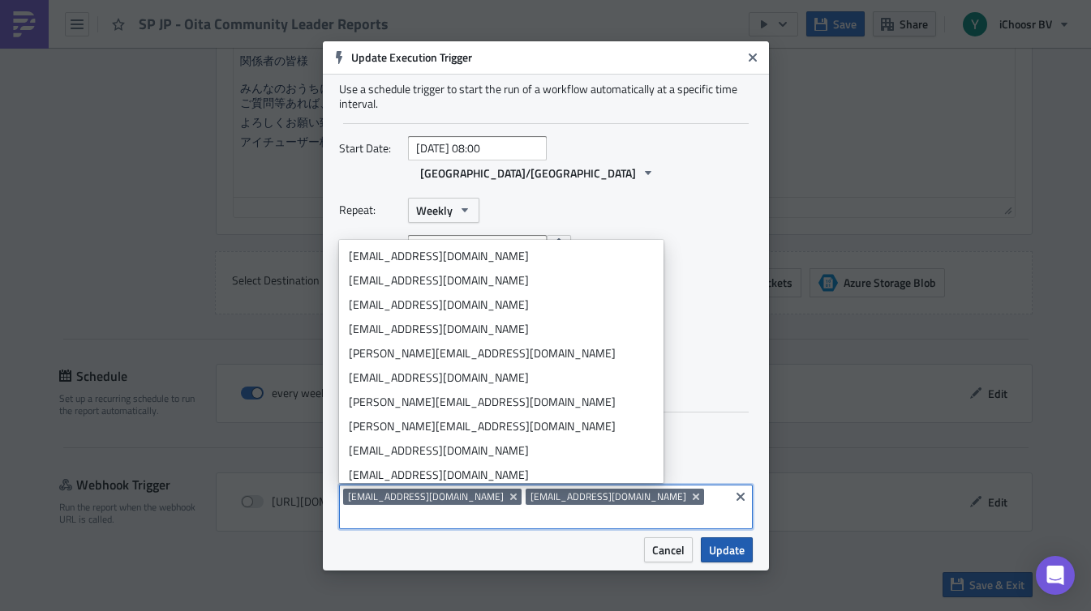
click at [742, 542] on span "Update" at bounding box center [727, 550] width 36 height 17
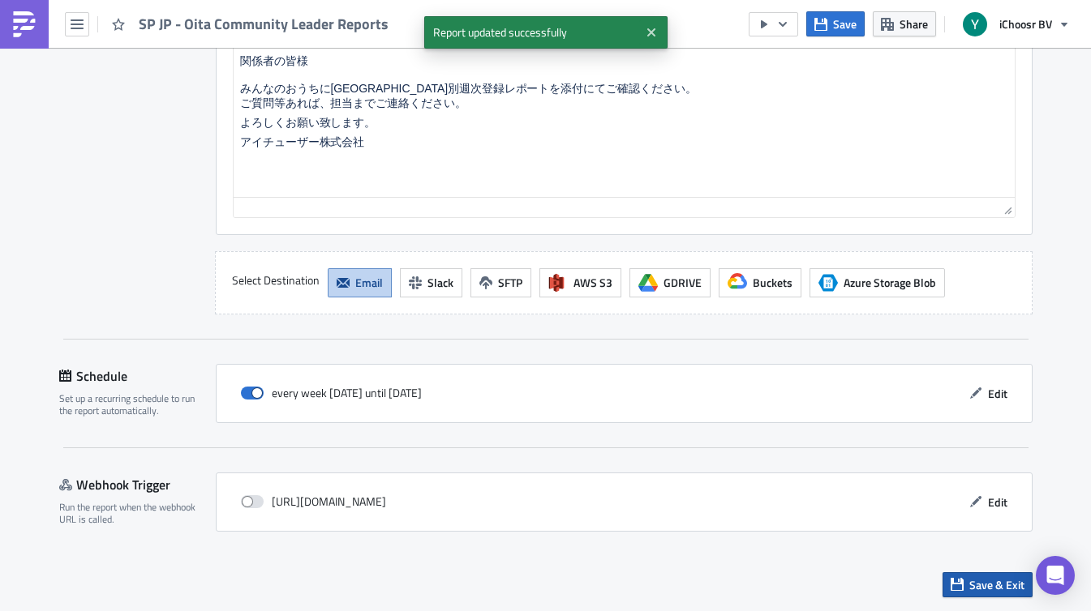
click at [978, 596] on button "Save & Exit" at bounding box center [987, 584] width 90 height 25
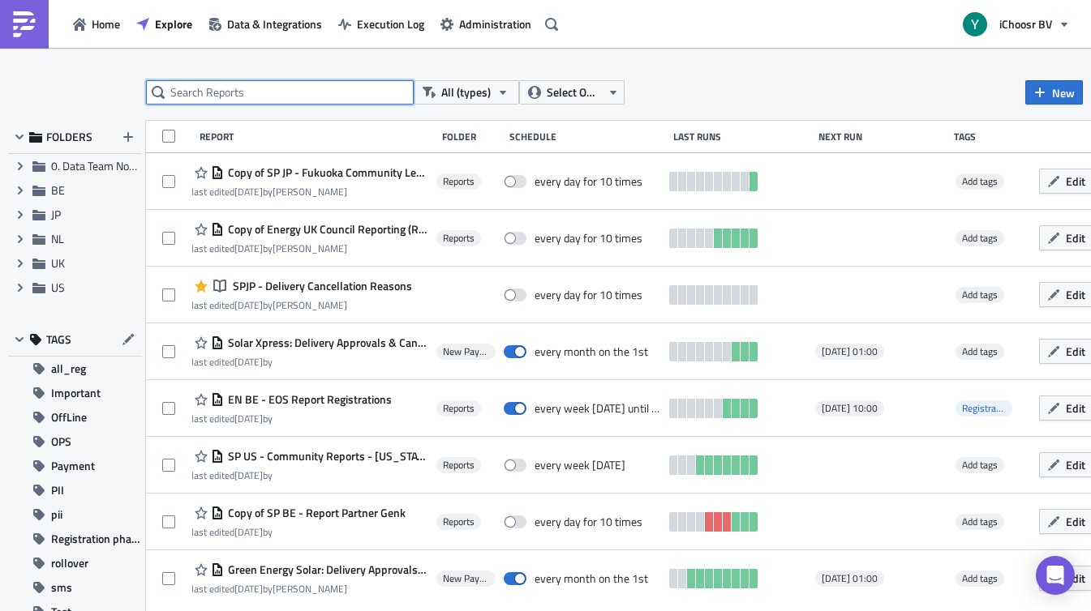
click at [298, 86] on input "text" at bounding box center [280, 92] width 268 height 24
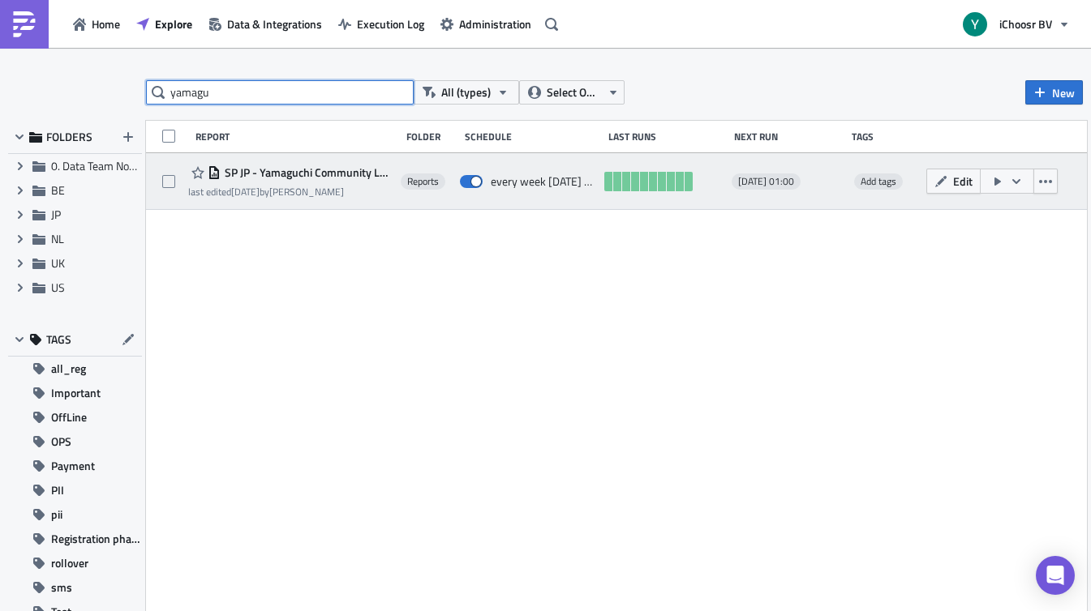
type input "yamagu"
click at [259, 184] on time "[DATE]" at bounding box center [245, 191] width 28 height 15
click at [286, 175] on span "SP JP - Yamaguchi Community Leader Reports" at bounding box center [307, 172] width 172 height 15
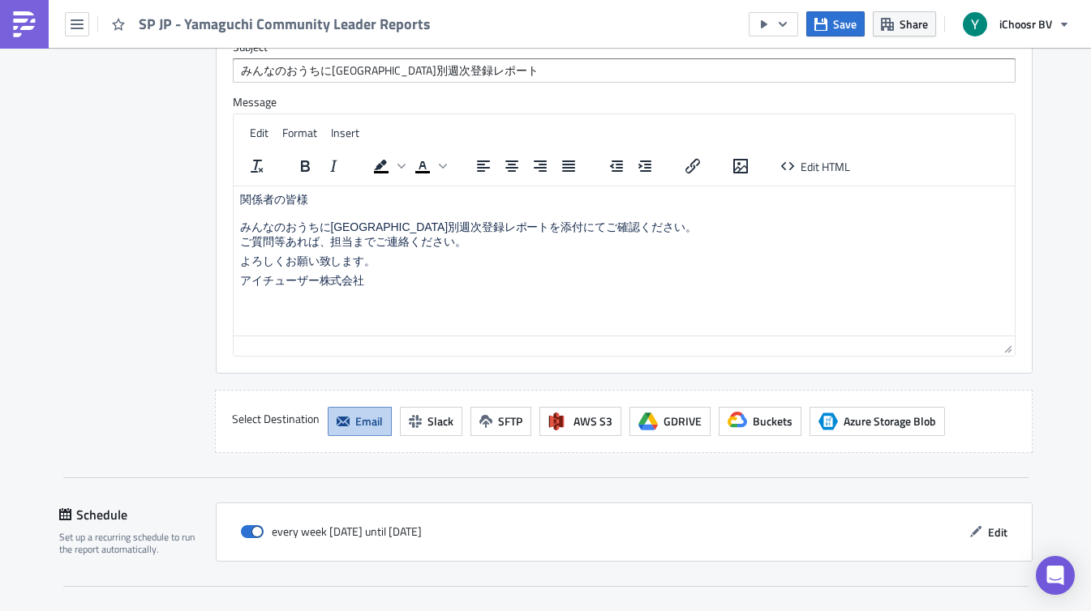
scroll to position [1471, 0]
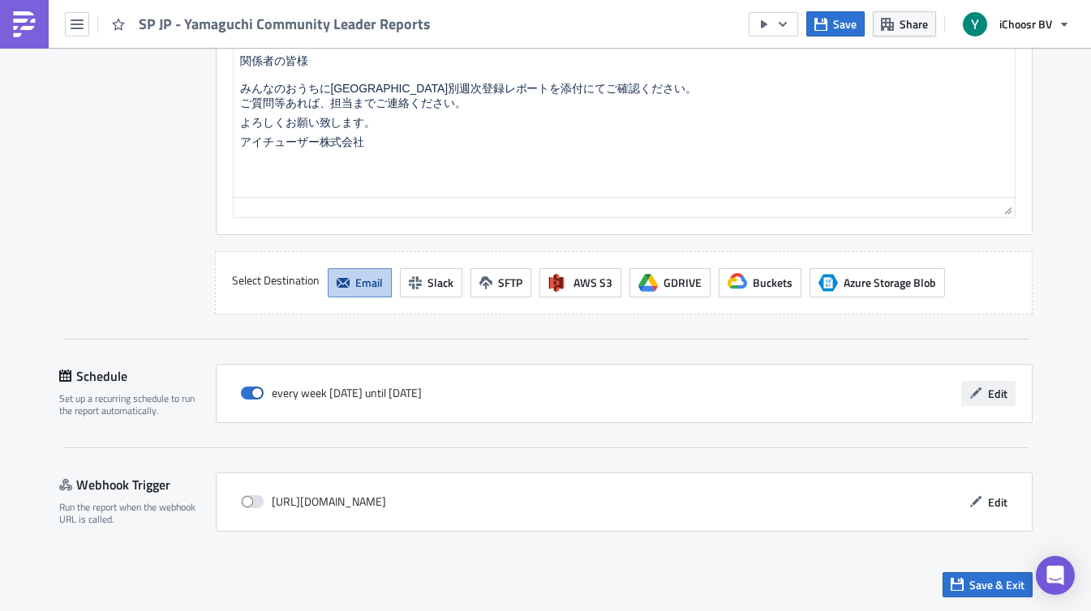
click at [995, 396] on span "Edit" at bounding box center [997, 393] width 19 height 17
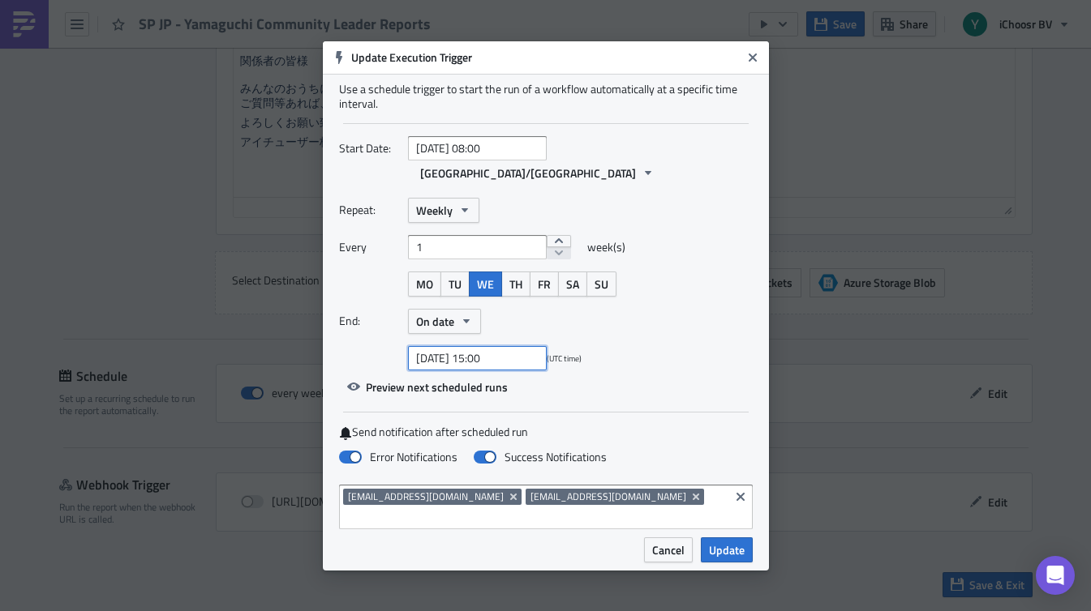
click at [523, 346] on input "[DATE] 15:00" at bounding box center [477, 358] width 139 height 24
select select "8"
select select "2025"
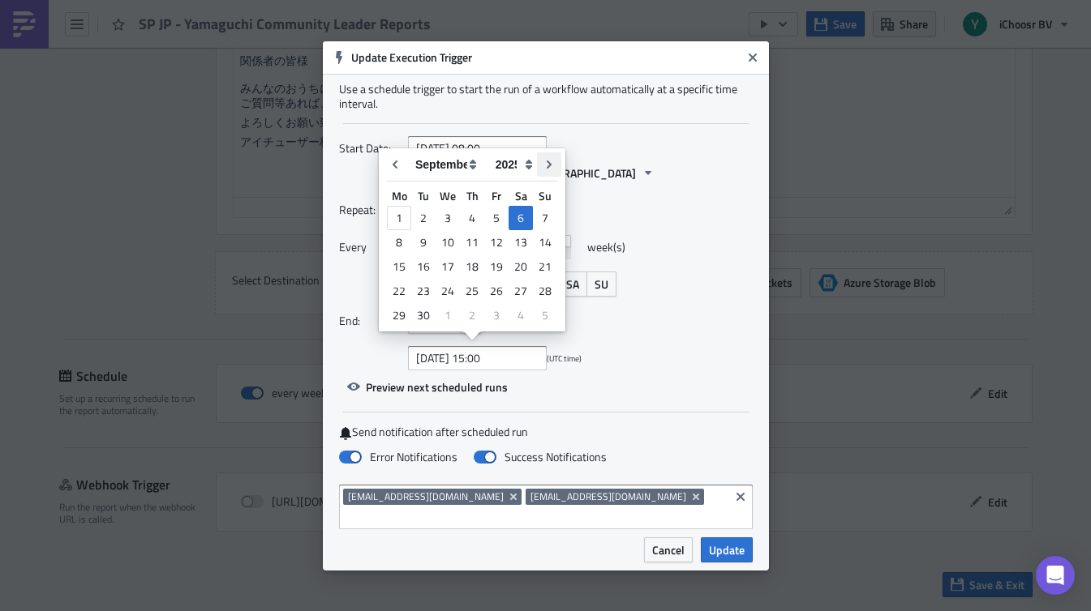
click at [548, 161] on icon "Go to next month" at bounding box center [548, 164] width 13 height 13
type input "[DATE] 15:00"
select select "9"
click at [444, 241] on div "8" at bounding box center [447, 242] width 24 height 23
type input "[DATE] 15:00"
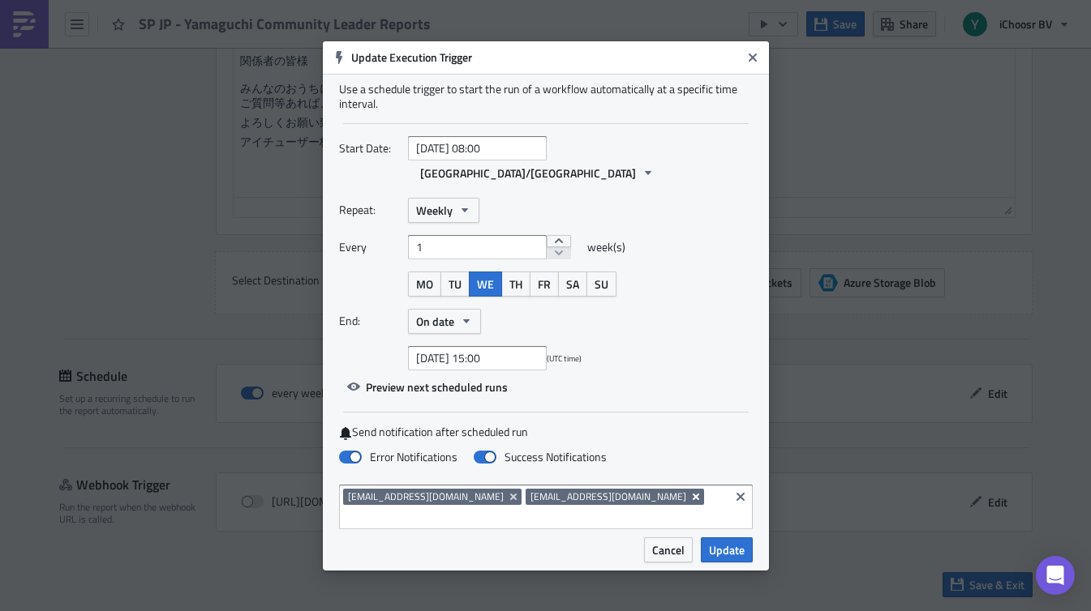
click at [689, 492] on icon "Remove Tag" at bounding box center [695, 497] width 13 height 13
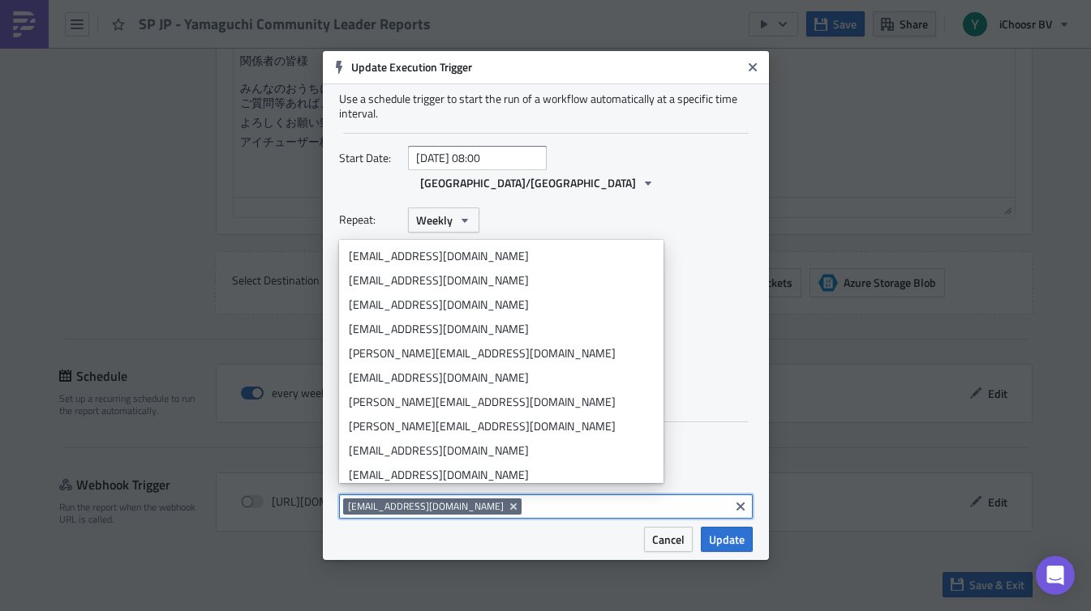
click at [611, 500] on input at bounding box center [624, 507] width 199 height 16
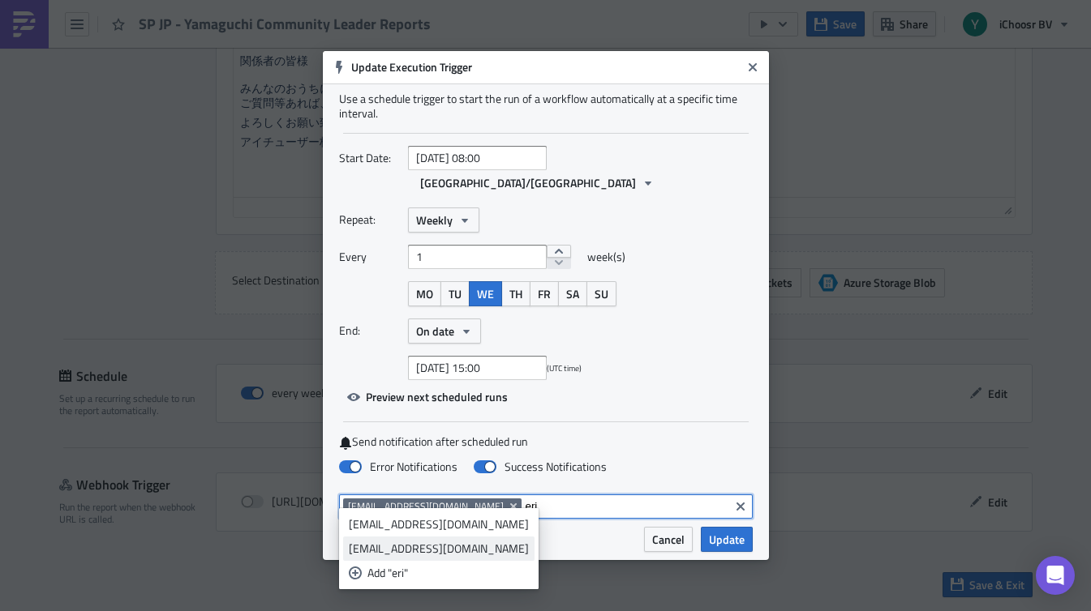
type input "eri"
click at [482, 545] on div "[EMAIL_ADDRESS][DOMAIN_NAME]" at bounding box center [439, 549] width 180 height 16
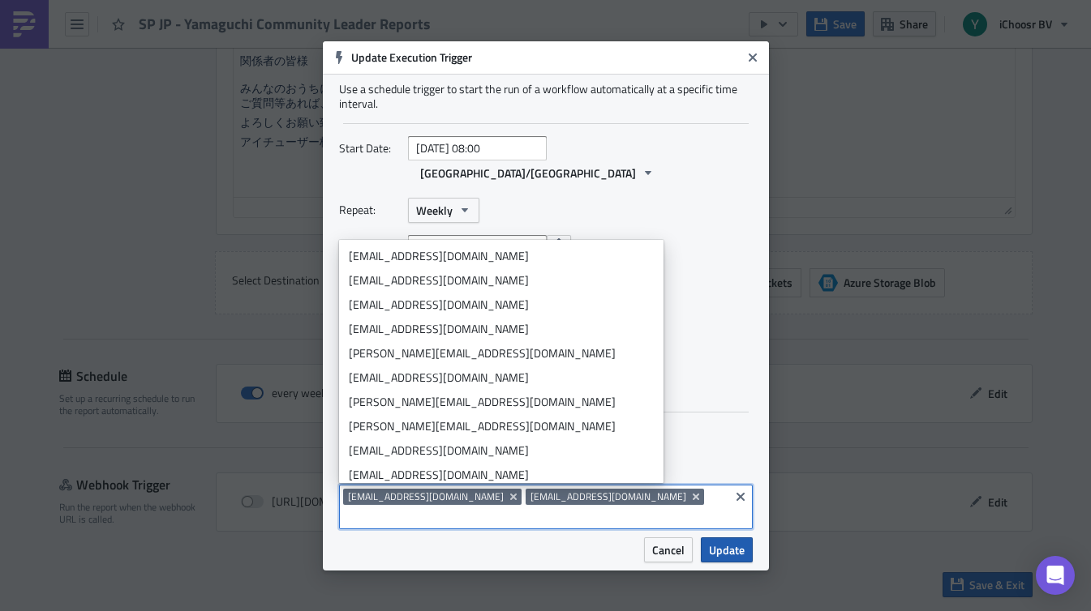
click at [722, 540] on button "Update" at bounding box center [727, 550] width 52 height 25
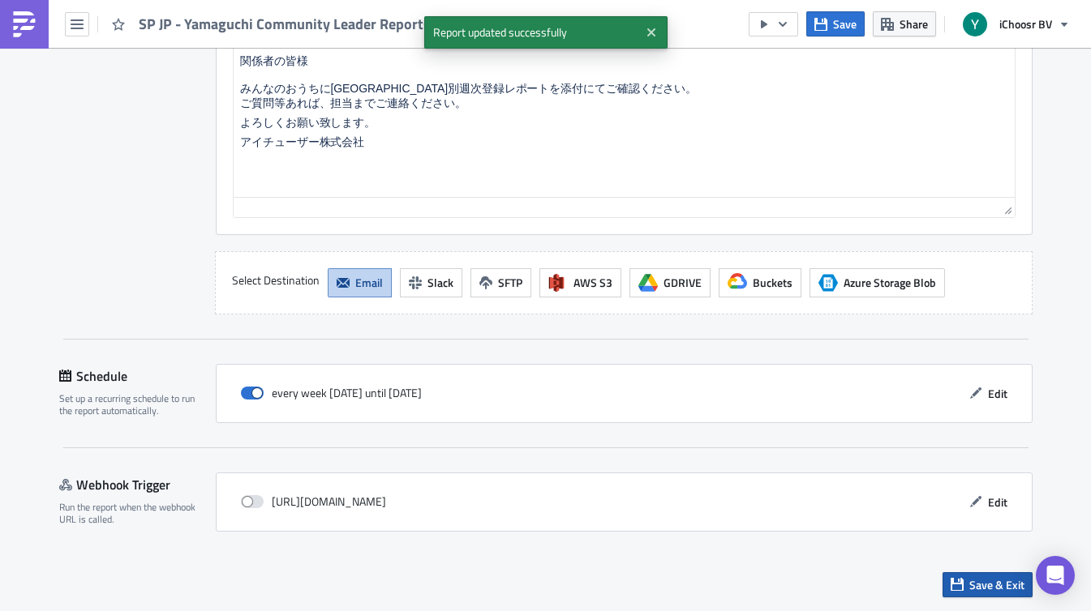
click at [971, 588] on span "Save & Exit" at bounding box center [996, 584] width 55 height 17
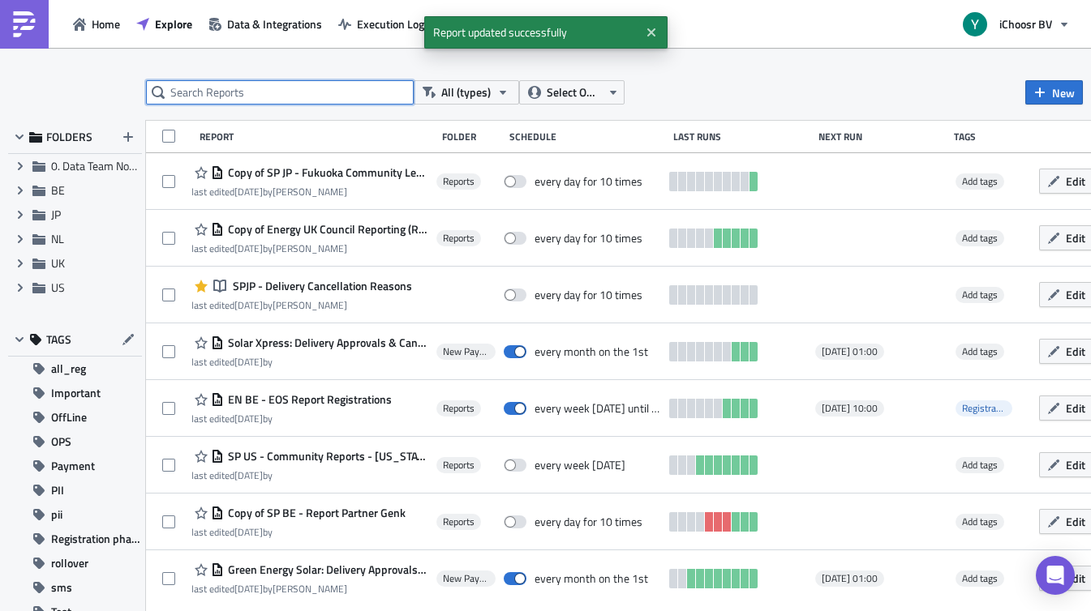
click at [200, 98] on input "text" at bounding box center [280, 92] width 268 height 24
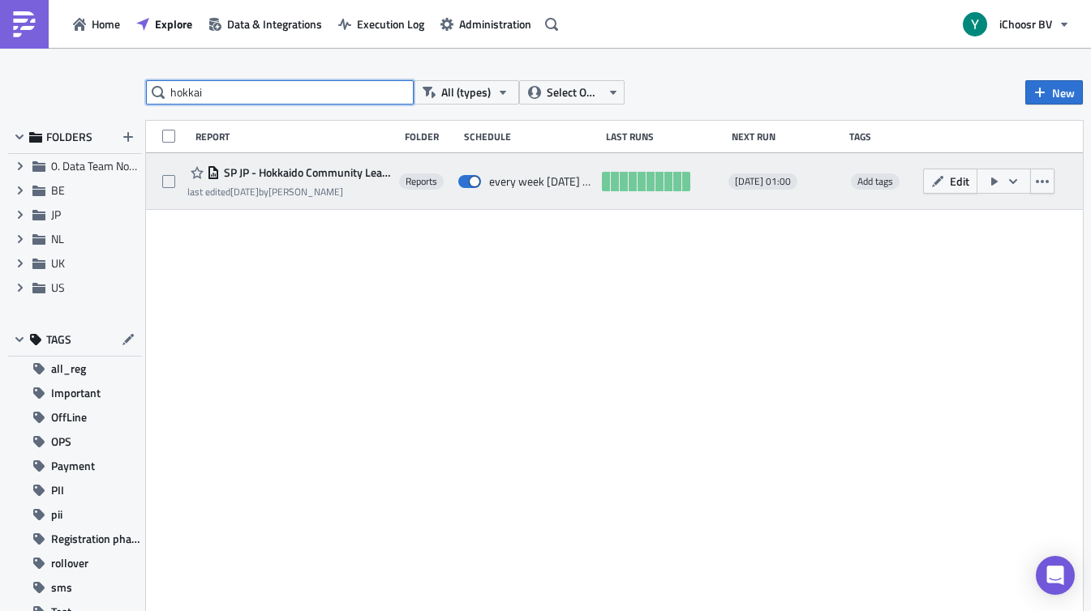
type input "hokkai"
click at [268, 166] on span "SP JP - Hokkaido Community Leader Reports" at bounding box center [305, 172] width 171 height 15
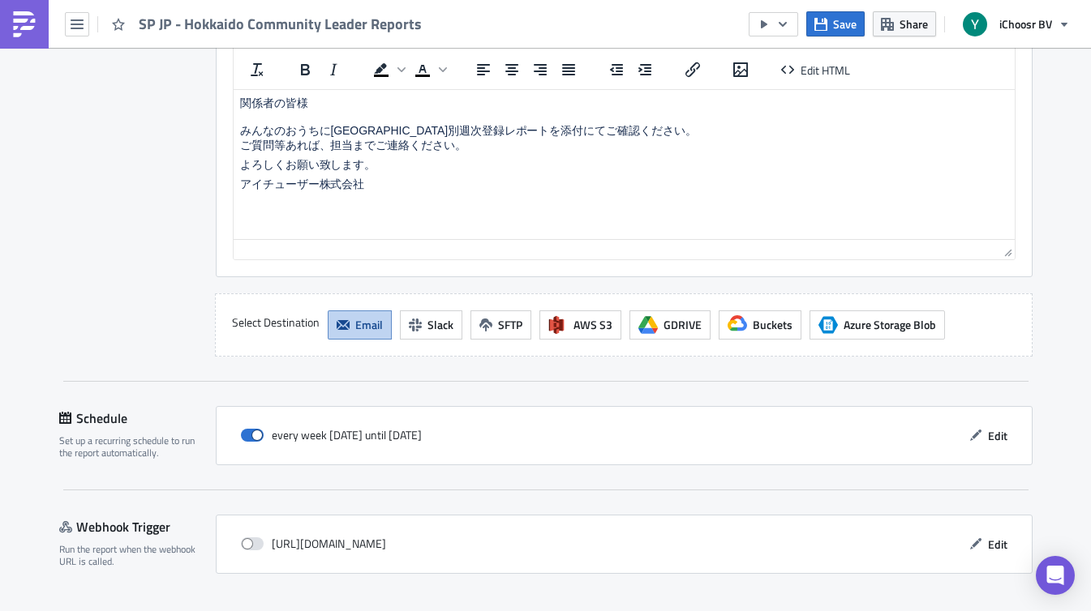
scroll to position [1519, 0]
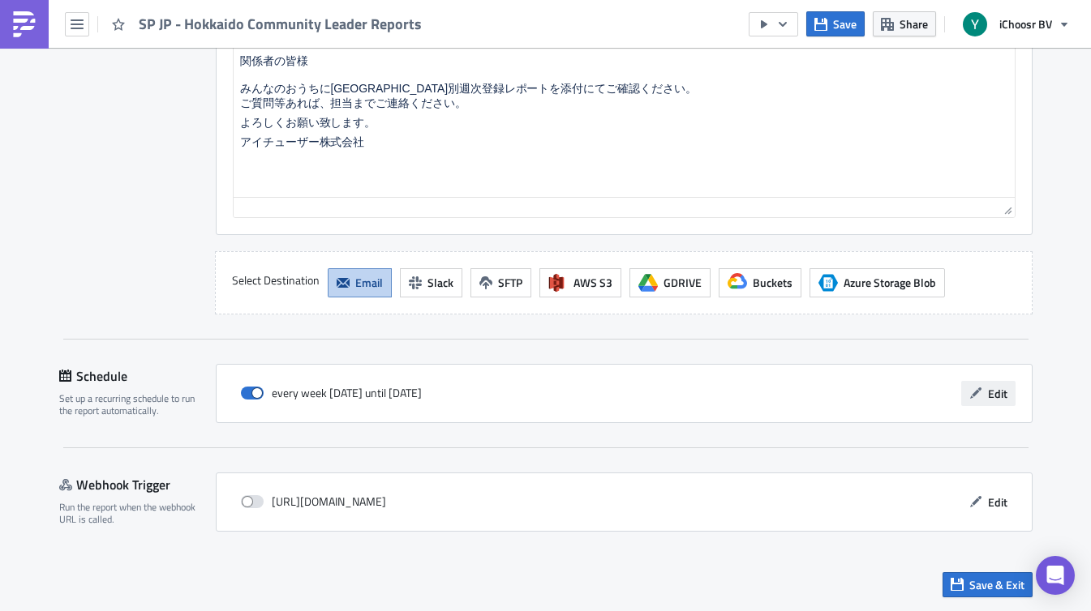
click at [991, 395] on span "Edit" at bounding box center [997, 393] width 19 height 17
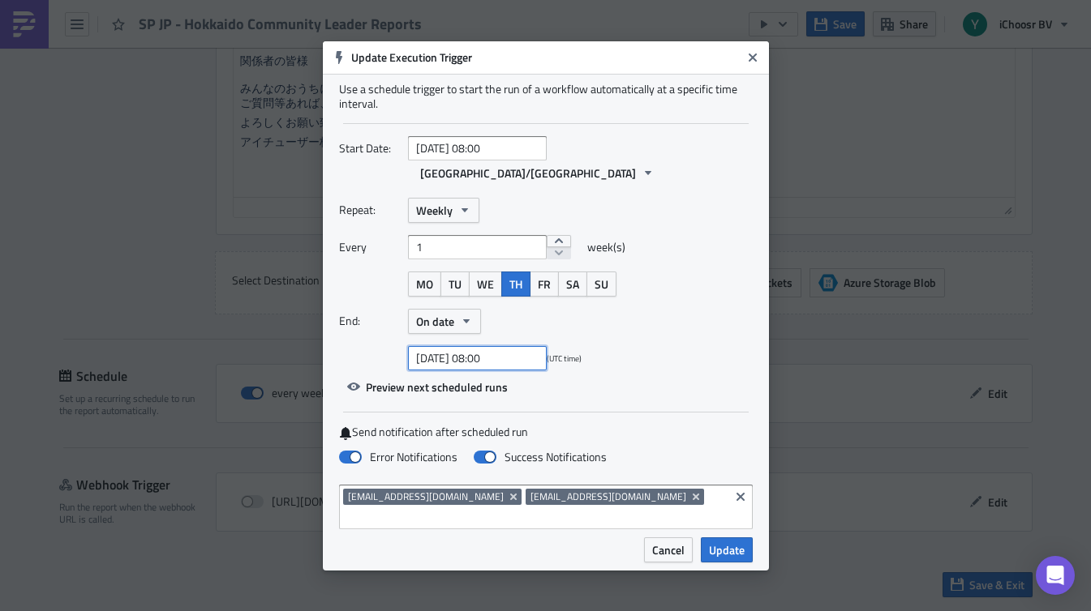
click at [518, 349] on input "[DATE] 08:00" at bounding box center [477, 358] width 139 height 24
select select "8"
select select "2025"
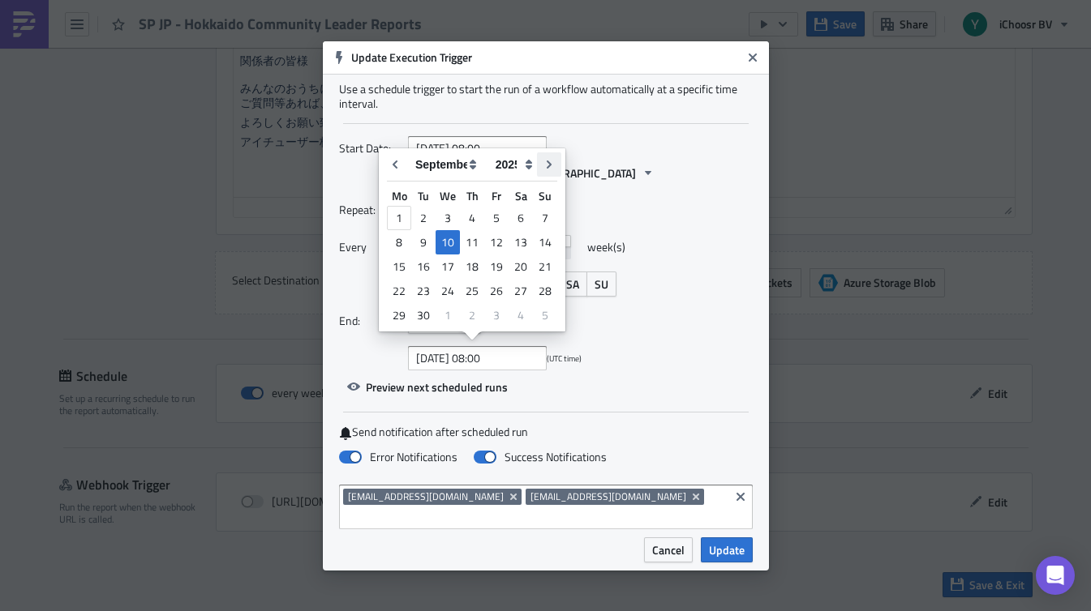
click at [546, 161] on icon "Go to next month" at bounding box center [548, 165] width 5 height 8
type input "[DATE] 08:00"
select select "9"
click at [546, 161] on icon "Go to next month" at bounding box center [548, 165] width 5 height 8
type input "[DATE] 08:00"
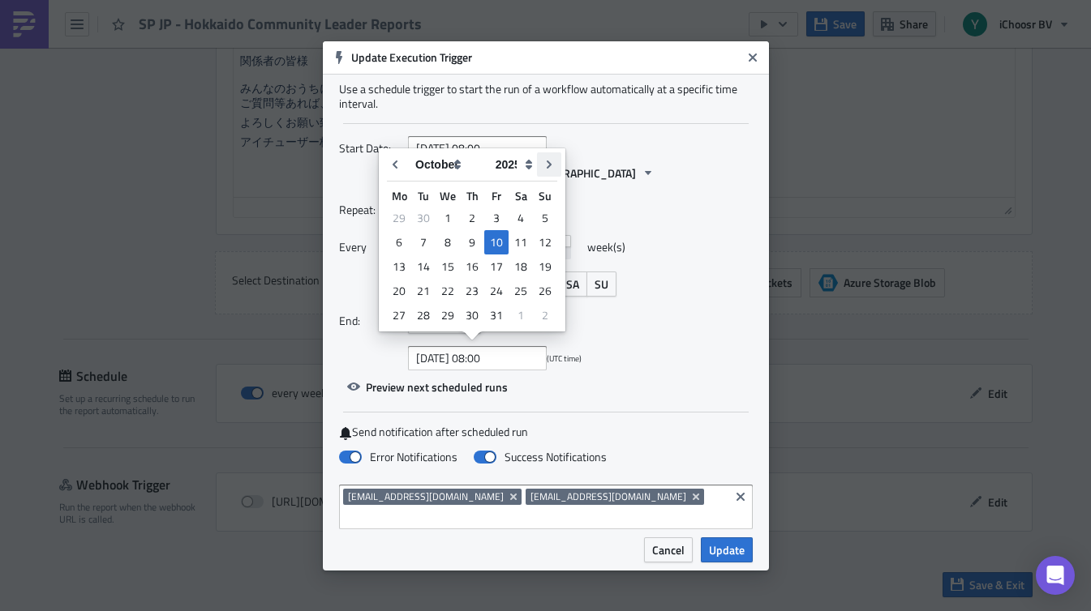
select select "10"
click at [396, 164] on icon "Go to previous month" at bounding box center [394, 164] width 13 height 13
type input "[DATE] 08:00"
select select "9"
click at [469, 237] on div "9" at bounding box center [472, 242] width 24 height 23
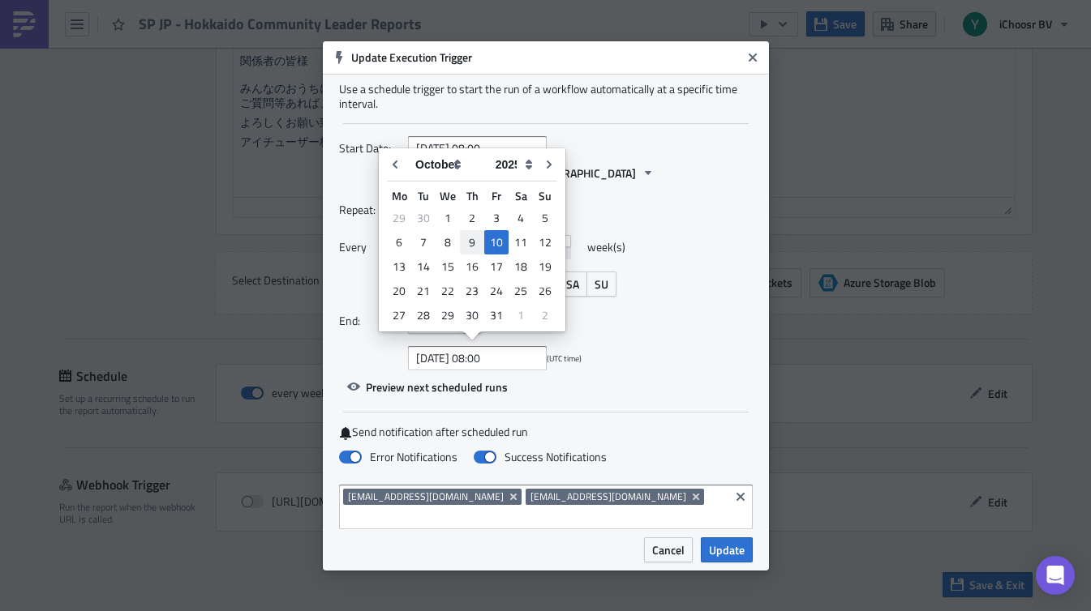
type input "[DATE] 08:00"
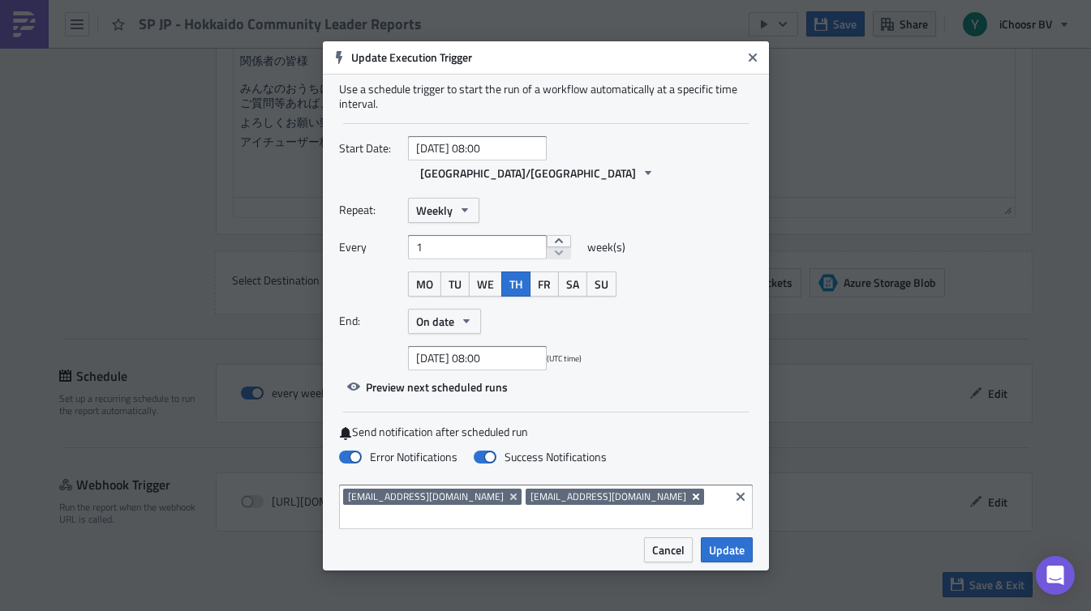
click at [692, 496] on icon "Remove Tag" at bounding box center [695, 496] width 6 height 6
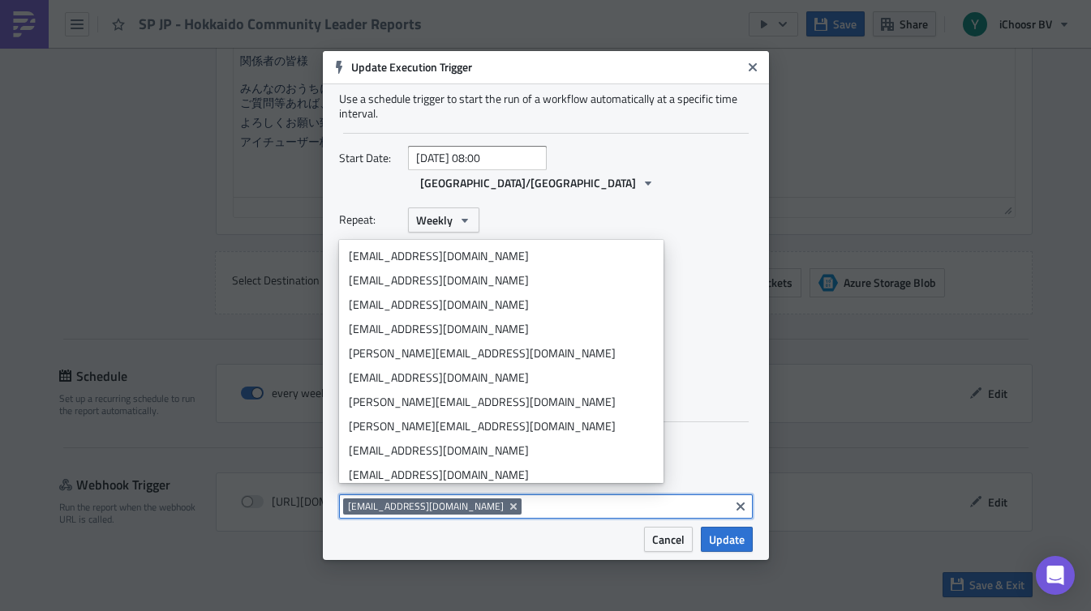
click at [611, 499] on input at bounding box center [624, 507] width 199 height 16
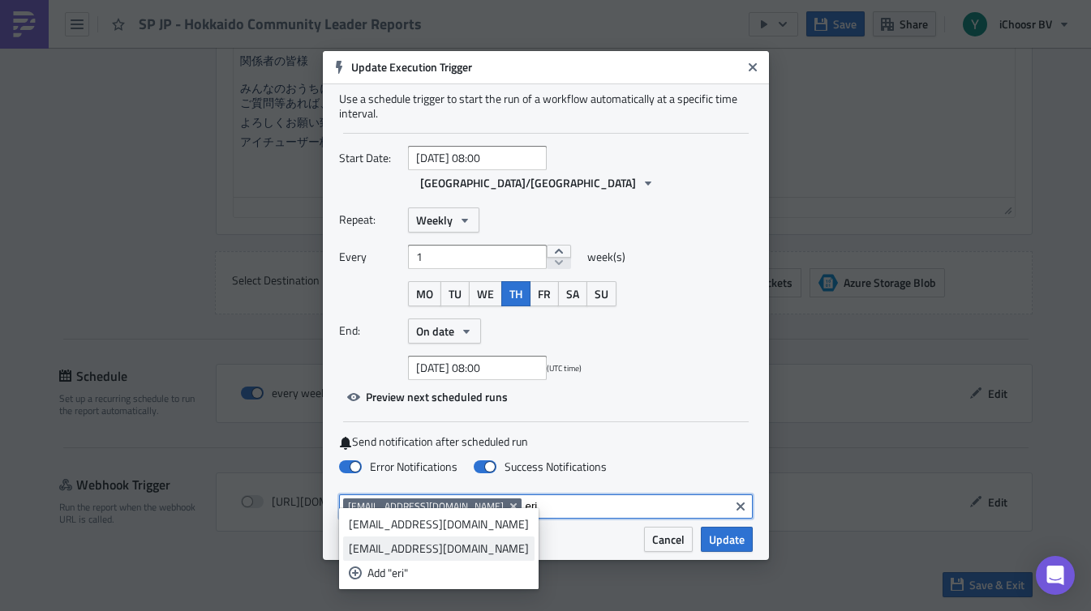
type input "eri"
click at [423, 542] on div "[EMAIL_ADDRESS][DOMAIN_NAME]" at bounding box center [439, 549] width 180 height 16
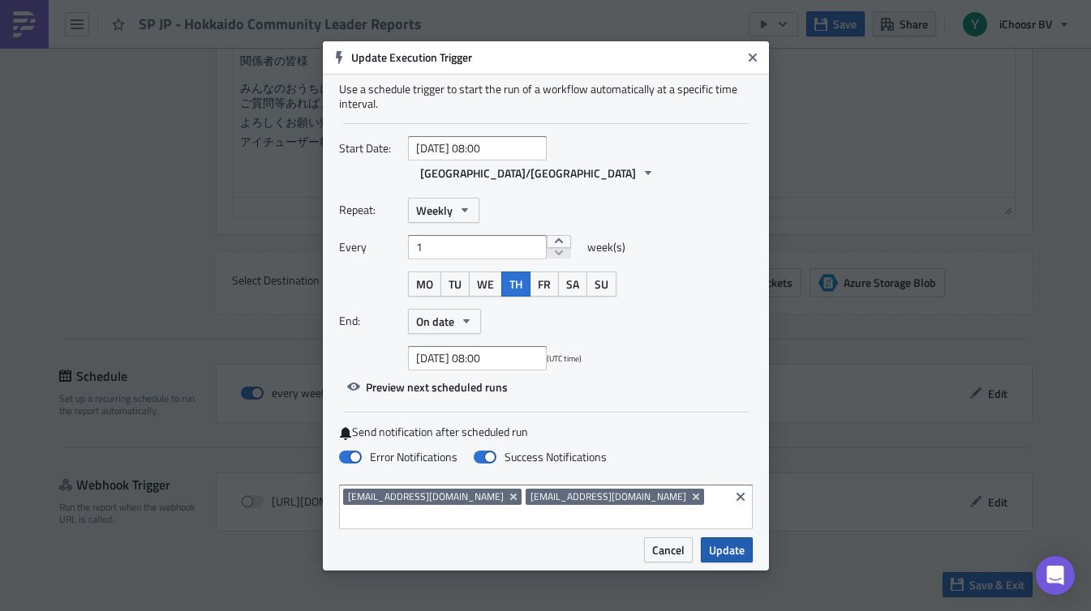
click at [741, 542] on span "Update" at bounding box center [727, 550] width 36 height 17
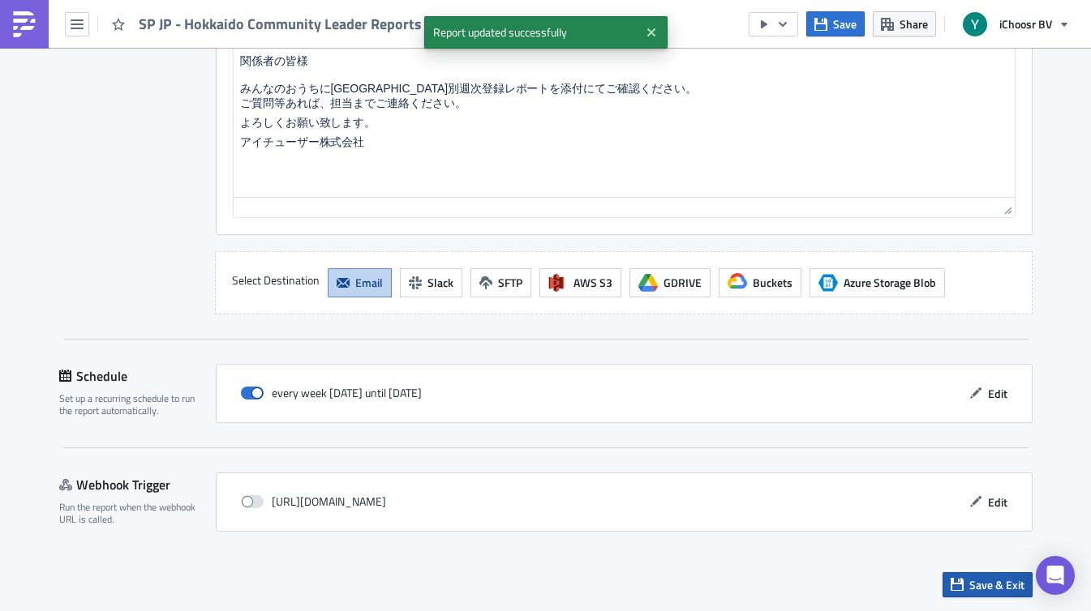
click at [988, 591] on span "Save & Exit" at bounding box center [996, 584] width 55 height 17
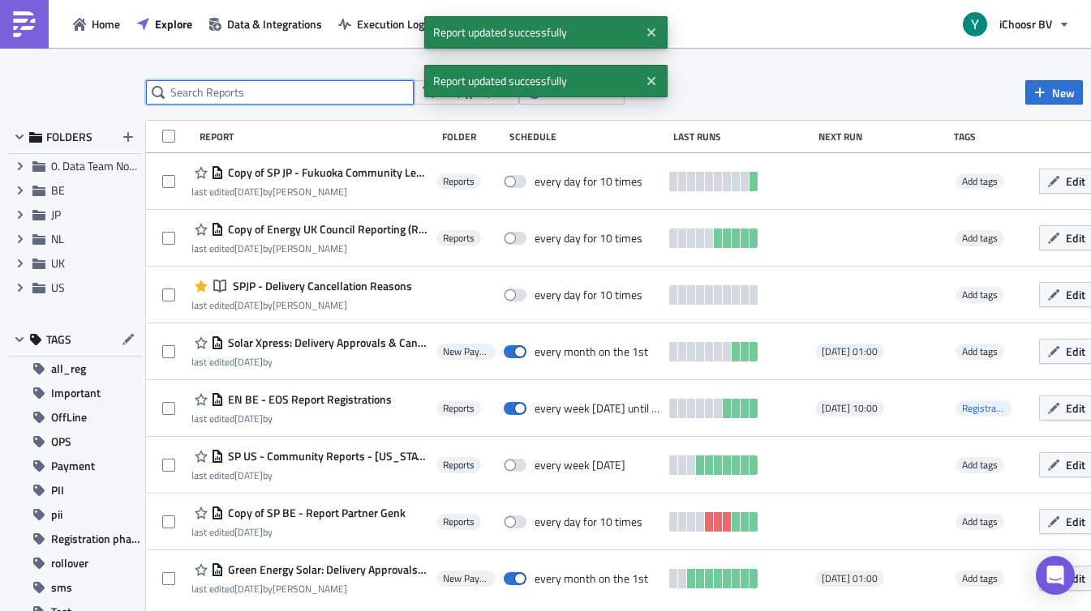
click at [327, 96] on input "text" at bounding box center [280, 92] width 268 height 24
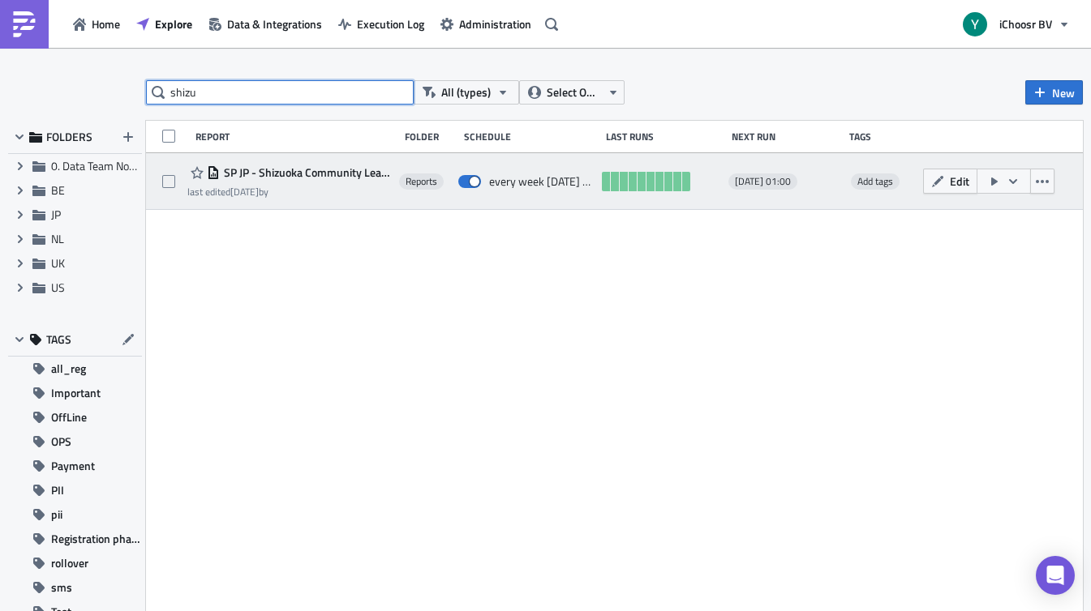
type input "shizu"
click at [315, 172] on span "SP JP - Shizuoka Community Leader Reports" at bounding box center [305, 172] width 171 height 15
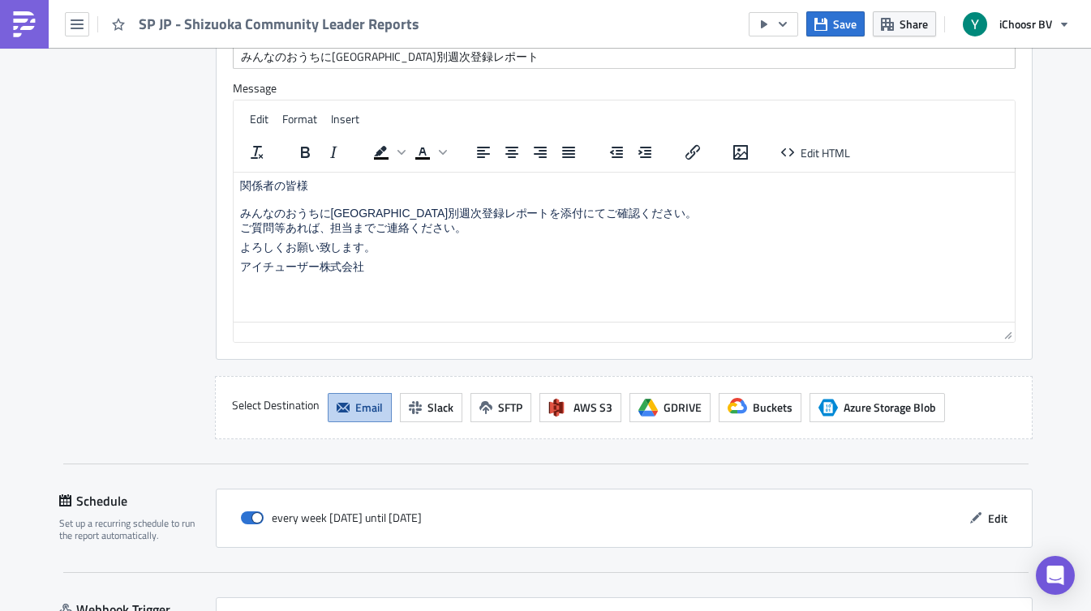
scroll to position [1471, 0]
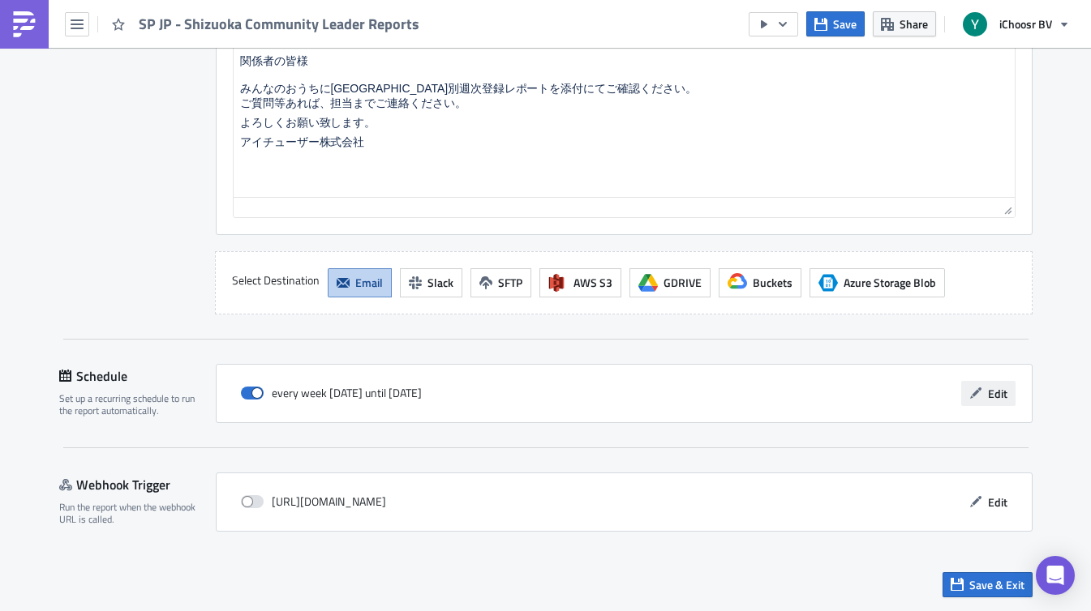
click at [995, 393] on span "Edit" at bounding box center [997, 393] width 19 height 17
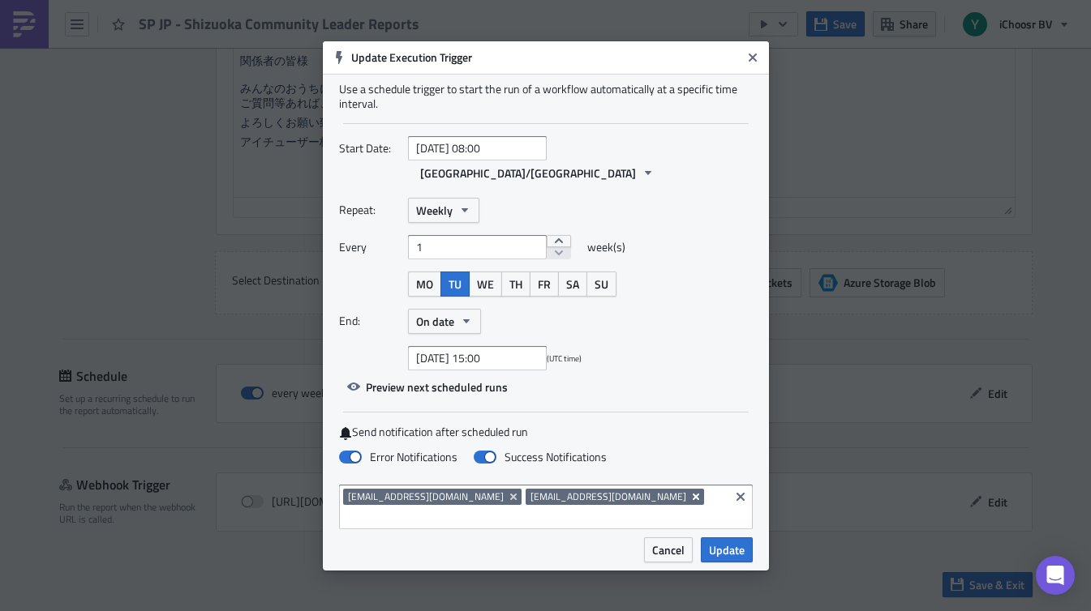
click at [692, 497] on icon "Remove Tag" at bounding box center [695, 496] width 6 height 6
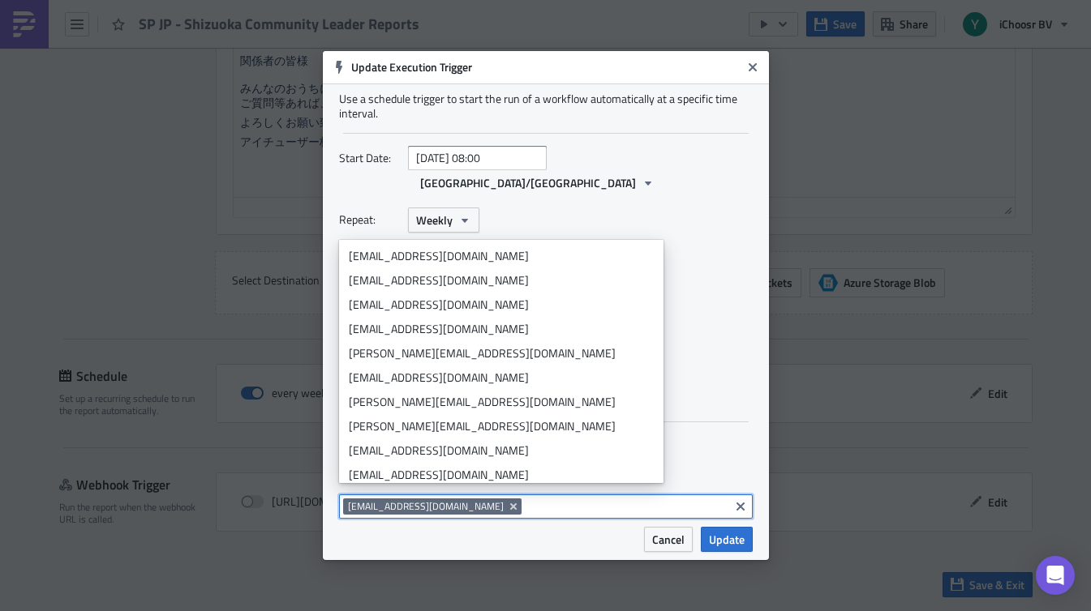
click at [611, 499] on input at bounding box center [624, 507] width 199 height 16
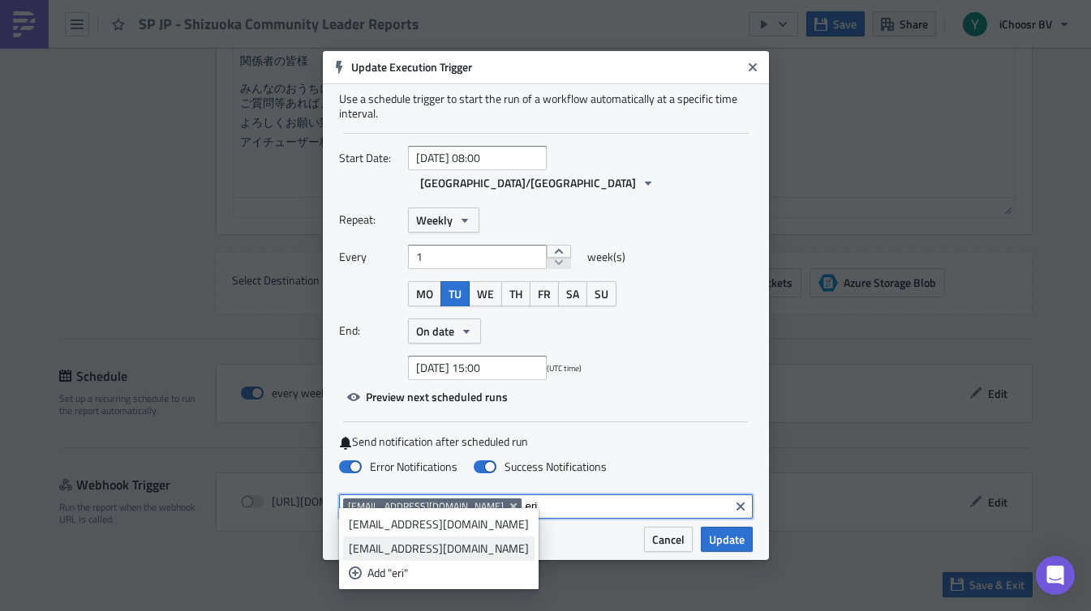
type input "eri"
click at [514, 545] on div "[EMAIL_ADDRESS][DOMAIN_NAME]" at bounding box center [439, 549] width 180 height 16
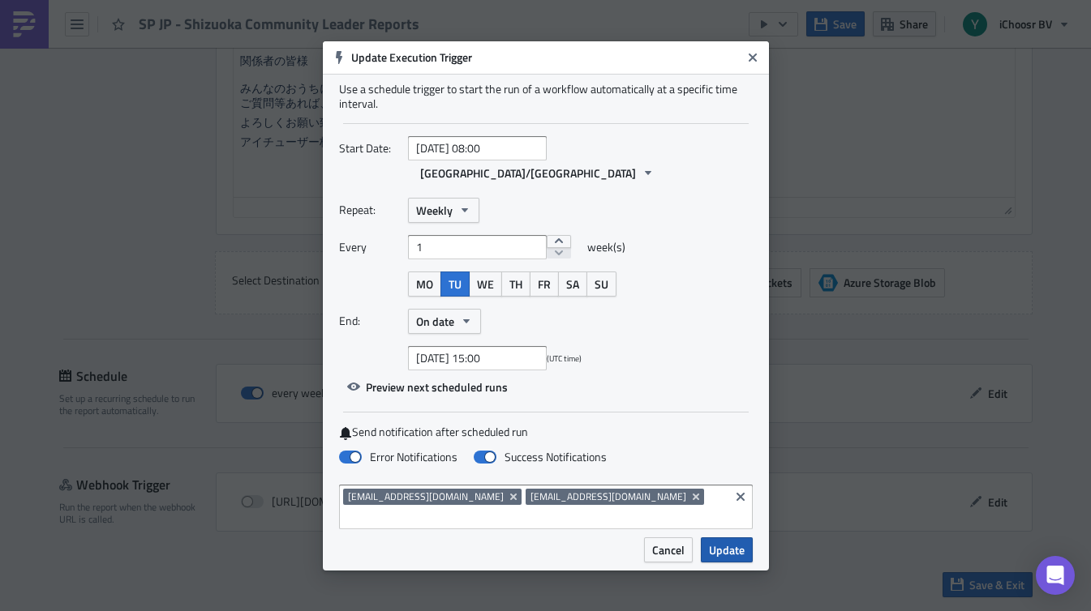
click at [743, 542] on span "Update" at bounding box center [727, 550] width 36 height 17
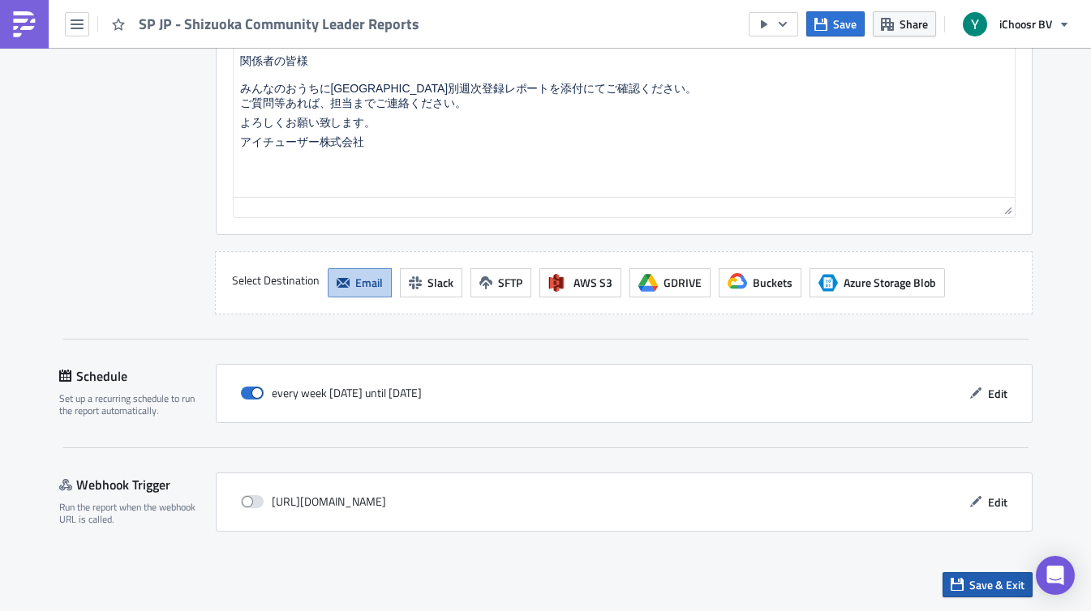
click at [997, 592] on span "Save & Exit" at bounding box center [996, 584] width 55 height 17
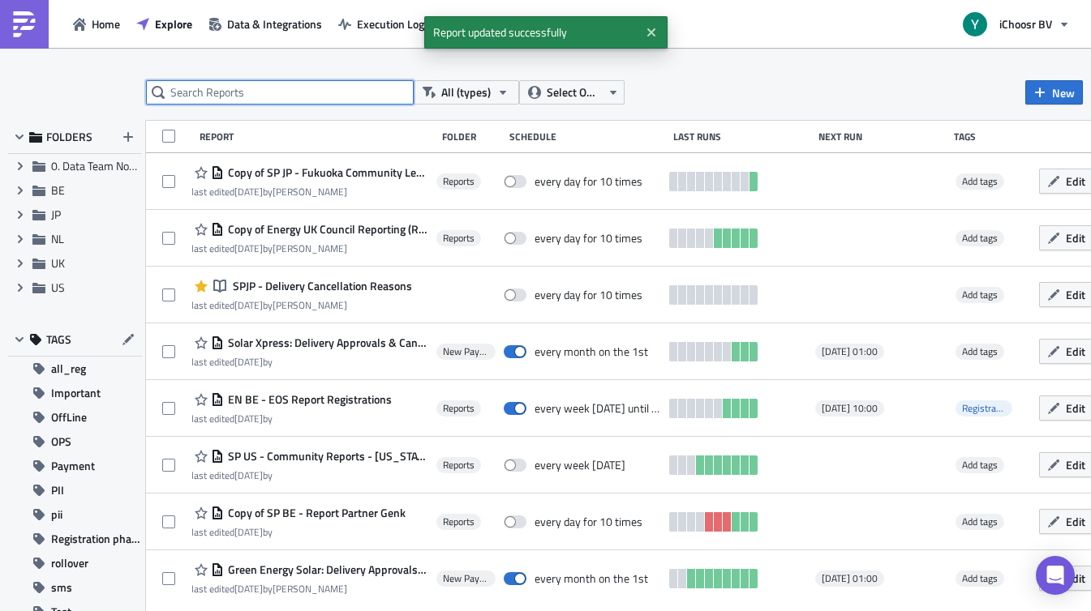
click at [294, 90] on input "text" at bounding box center [280, 92] width 268 height 24
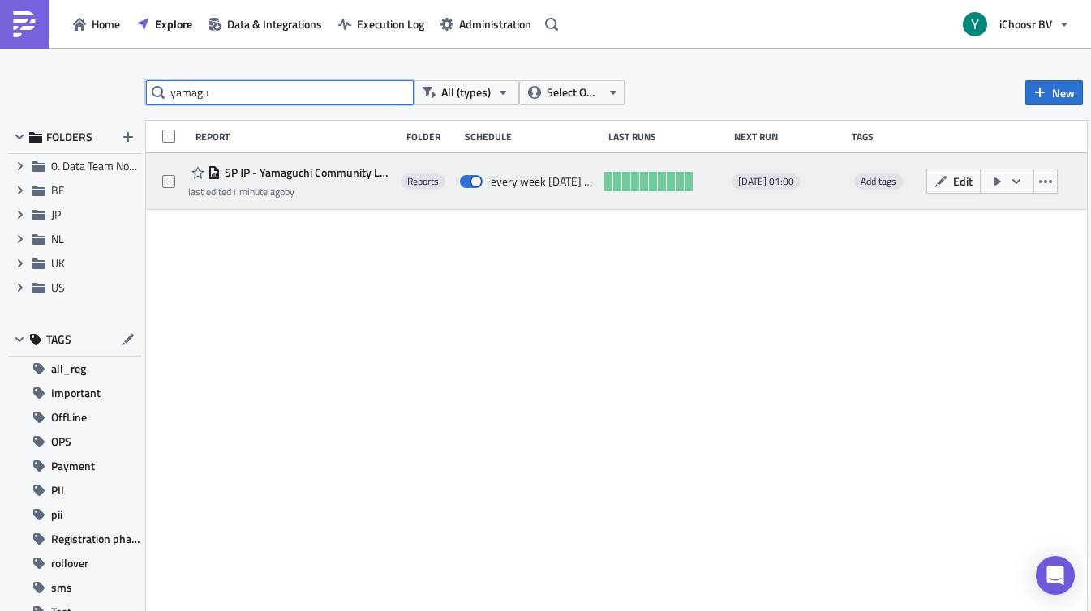
type input "yamagu"
click at [292, 164] on div "SP JP - Yamaguchi Community Leader Reports last edited 1 minute ago by Reports …" at bounding box center [616, 181] width 941 height 57
click at [291, 169] on span "SP JP - Yamaguchi Community Leader Reports" at bounding box center [307, 172] width 172 height 15
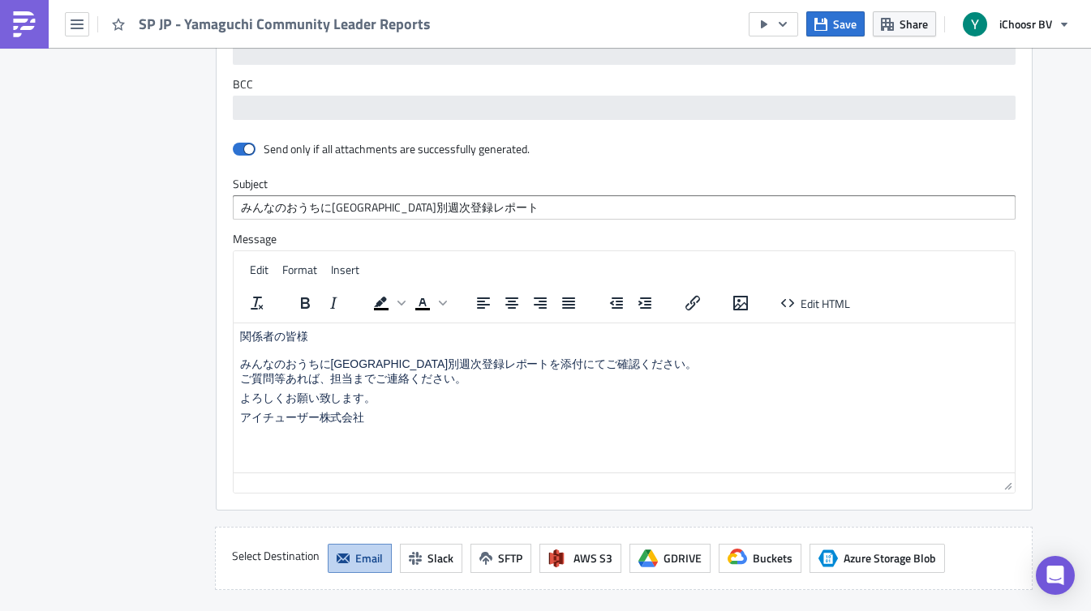
scroll to position [1471, 0]
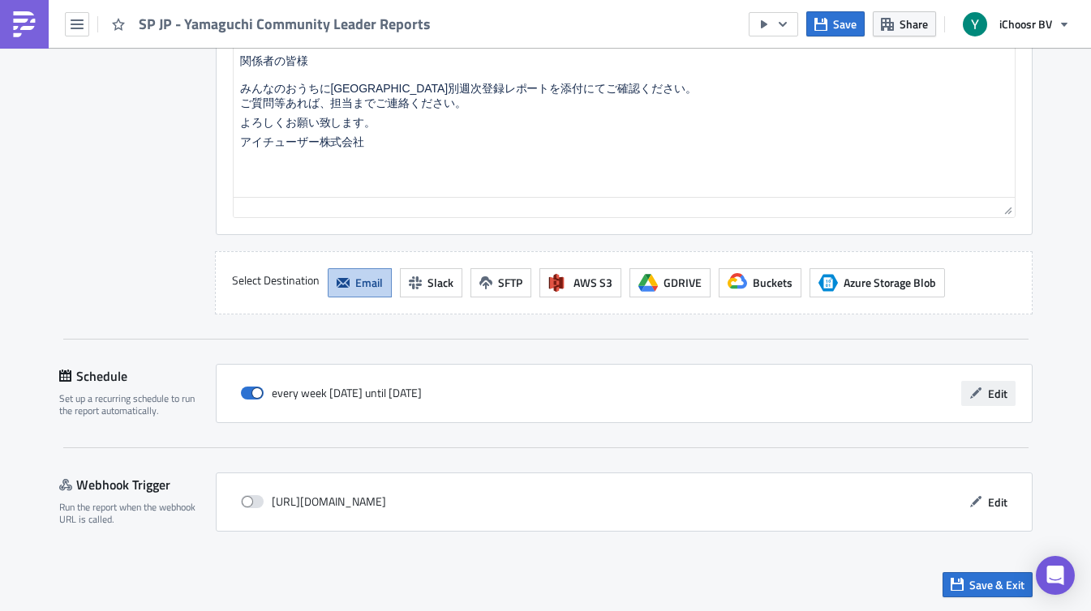
click at [999, 388] on span "Edit" at bounding box center [997, 393] width 19 height 17
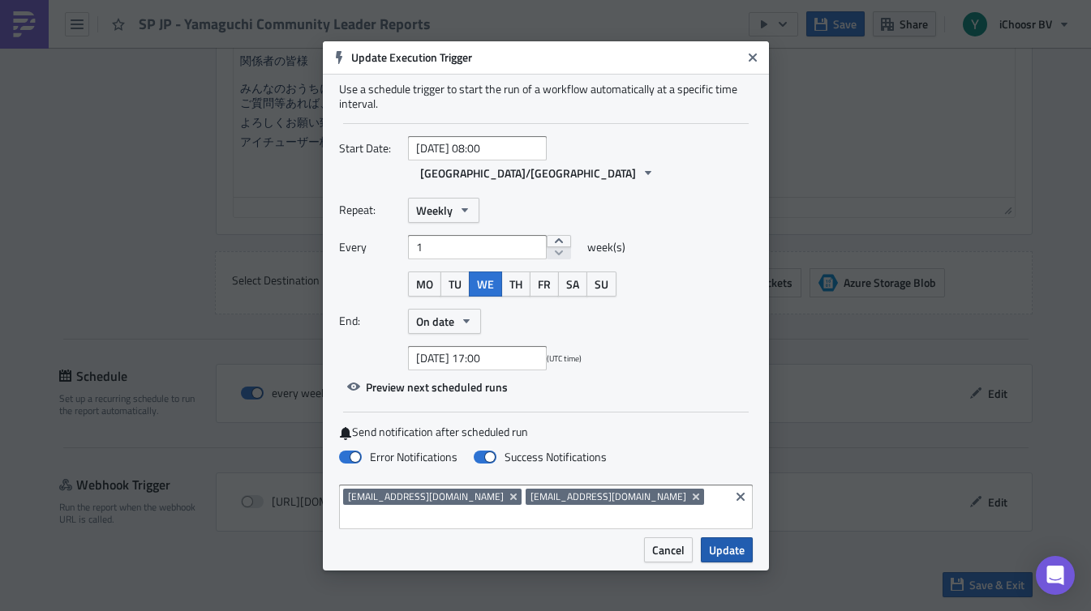
click at [723, 542] on span "Update" at bounding box center [727, 550] width 36 height 17
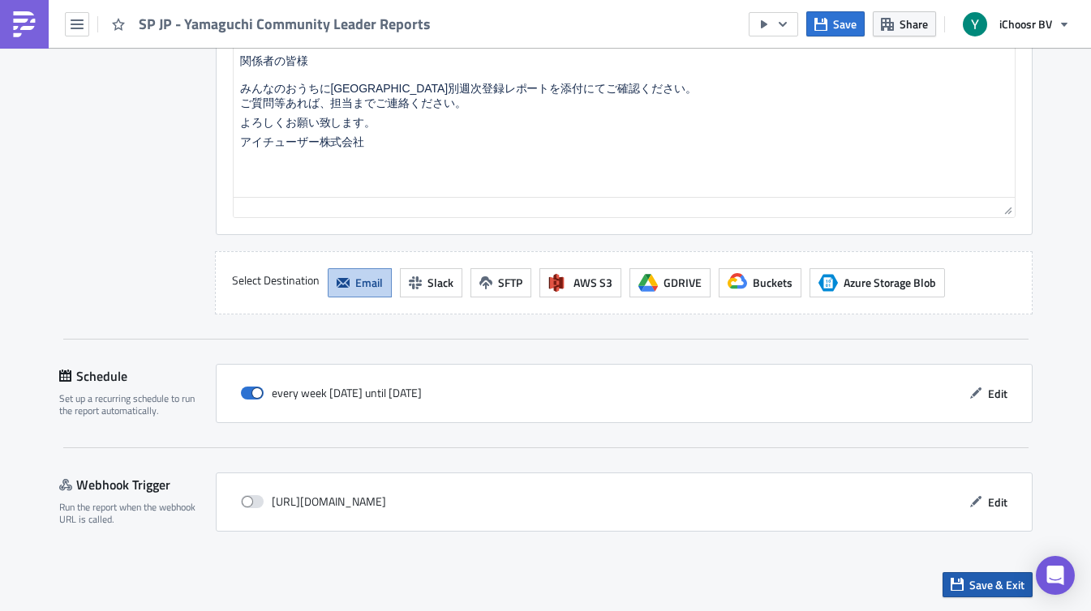
click at [976, 589] on span "Save & Exit" at bounding box center [996, 584] width 55 height 17
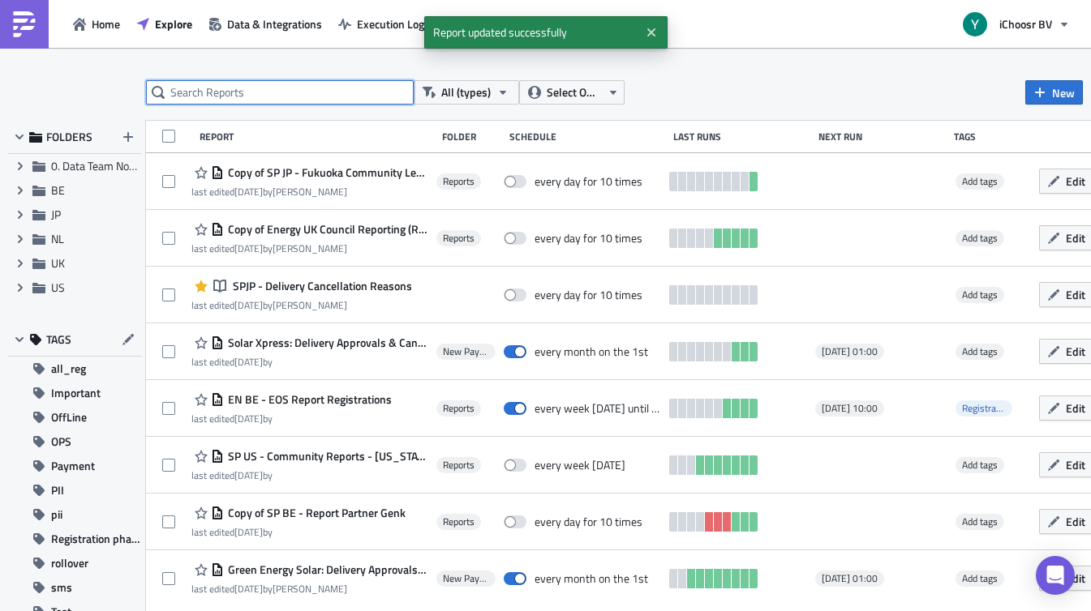
click at [345, 90] on input "text" at bounding box center [280, 92] width 268 height 24
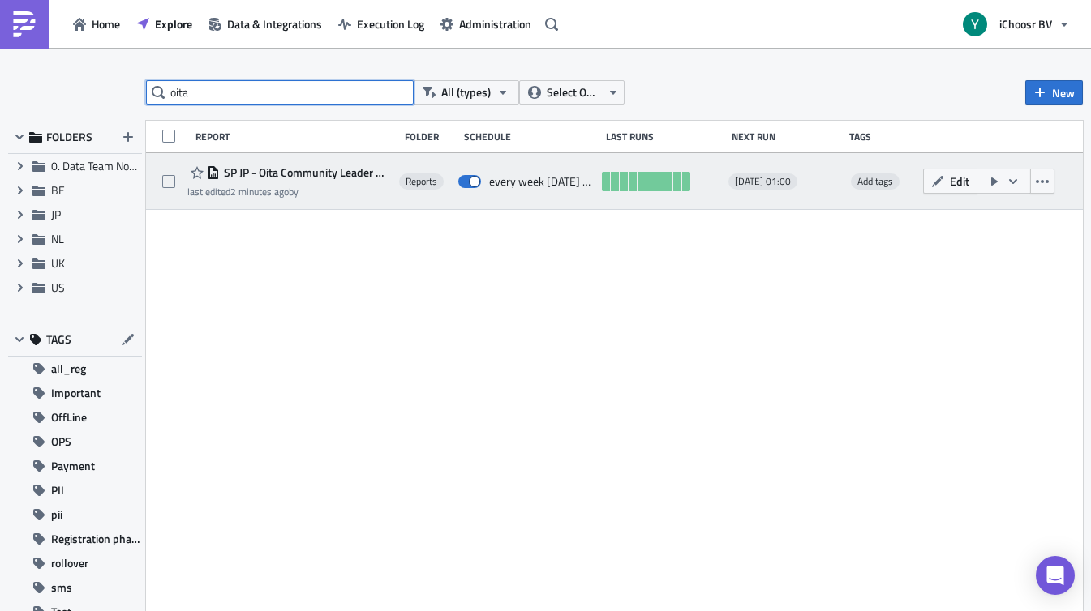
type input "oita"
click at [332, 176] on span "SP JP - Oita Community Leader Reports" at bounding box center [305, 172] width 171 height 15
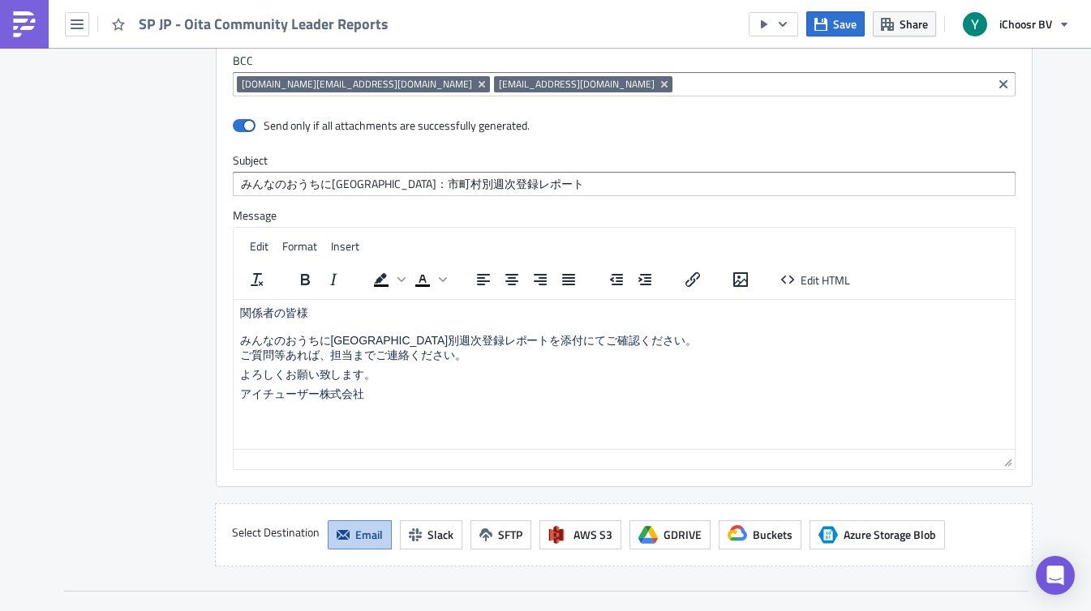
scroll to position [1519, 0]
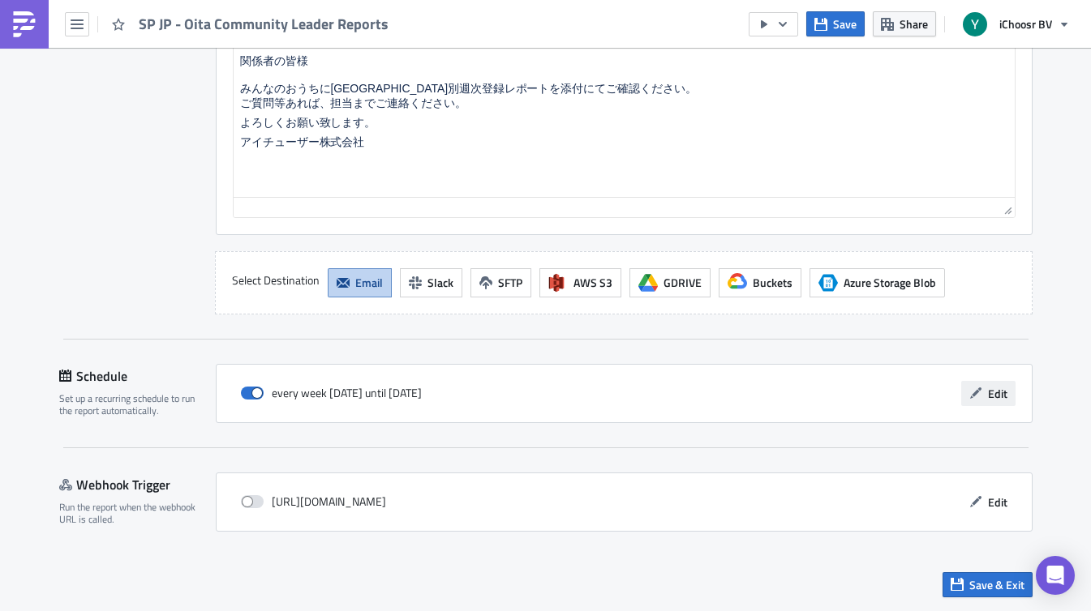
click at [984, 395] on button "Edit" at bounding box center [988, 393] width 54 height 25
click at [998, 587] on span "Save & Exit" at bounding box center [996, 584] width 55 height 17
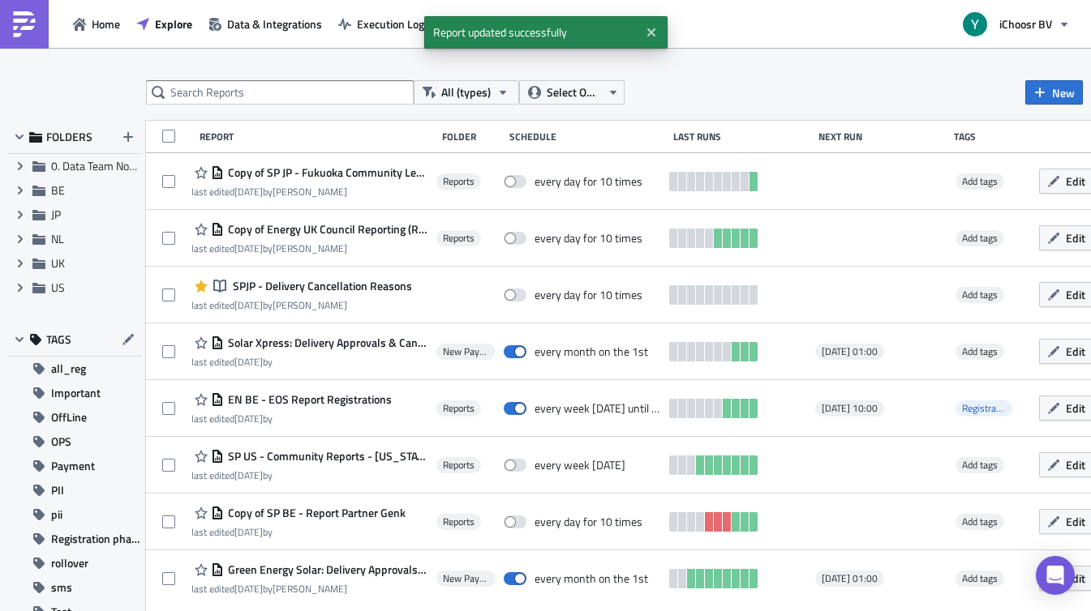
click at [298, 105] on div "All (types) Select Owner New FOLDERS Expand group 0. Data Team Notebooks & Repo…" at bounding box center [545, 330] width 1091 height 501
click at [302, 95] on input "text" at bounding box center [280, 92] width 268 height 24
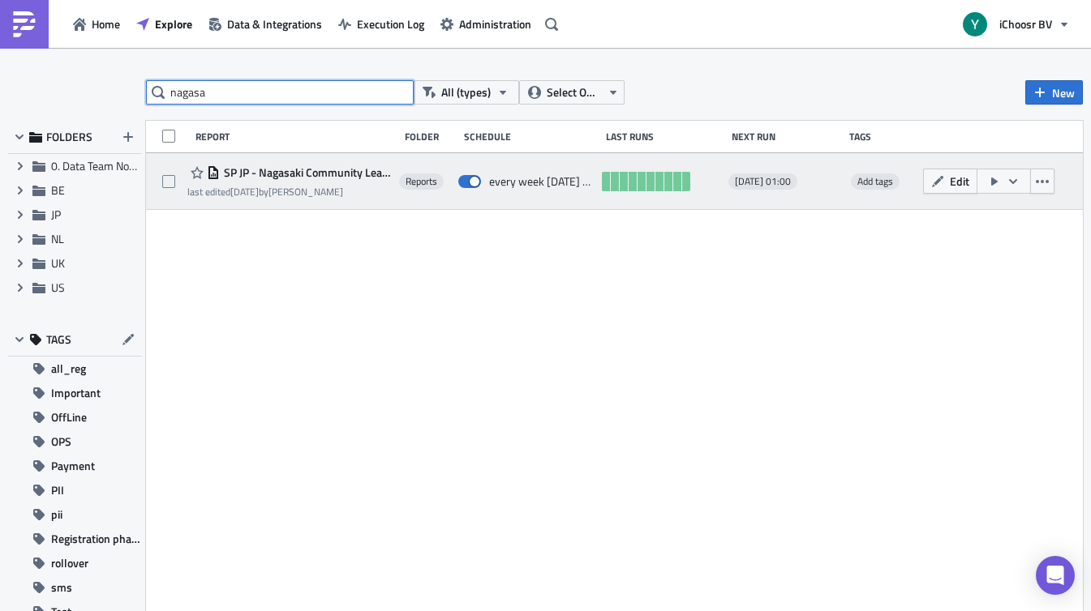
type input "nagasa"
click at [332, 186] on div "last edited [DATE] by [PERSON_NAME]" at bounding box center [289, 192] width 204 height 12
click at [340, 174] on span "SP JP - Nagasaki Community Leader Reports" at bounding box center [305, 172] width 171 height 15
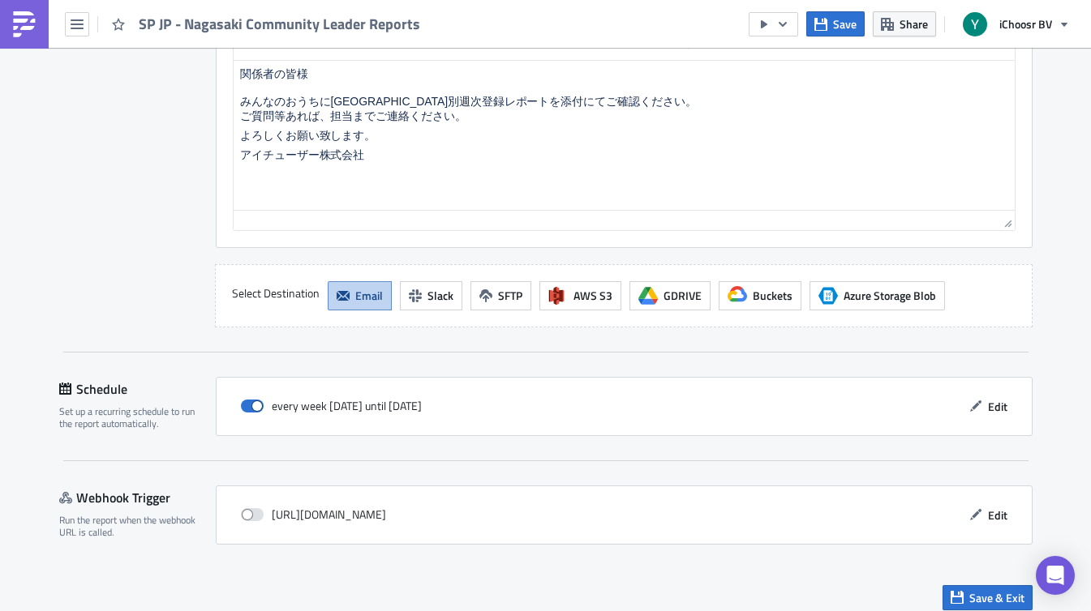
scroll to position [1471, 0]
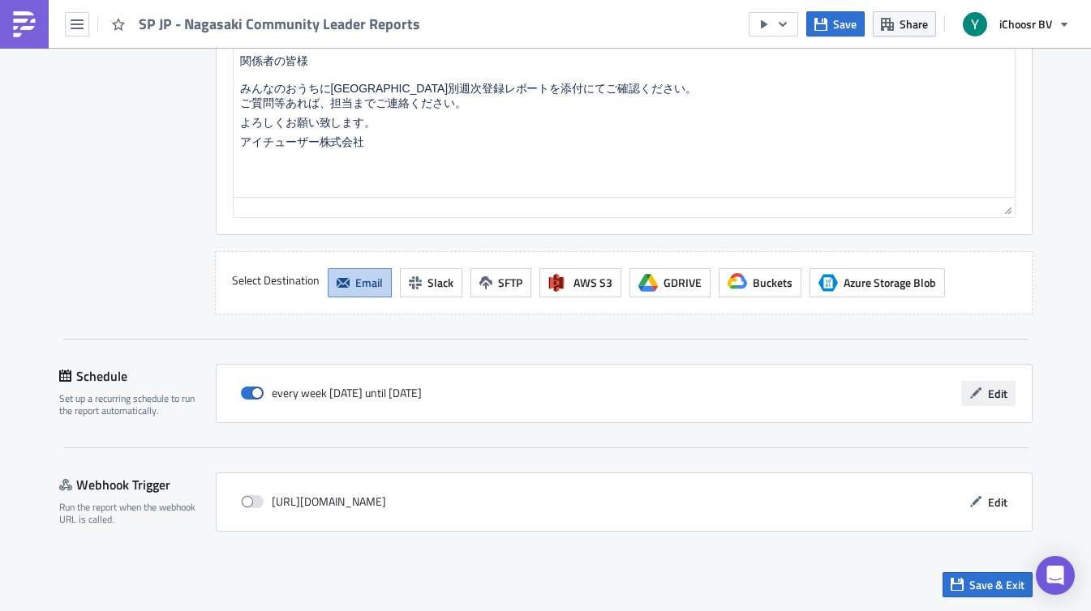
click at [993, 387] on span "Edit" at bounding box center [997, 393] width 19 height 17
click at [839, 25] on span "Save" at bounding box center [845, 23] width 24 height 17
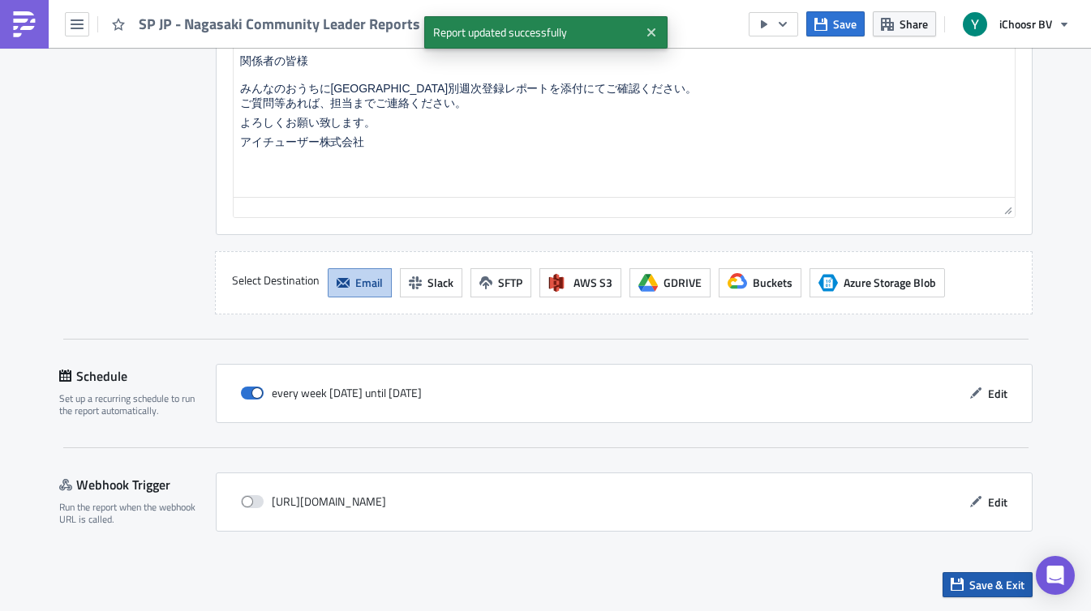
click at [1001, 576] on span "Save & Exit" at bounding box center [996, 584] width 55 height 17
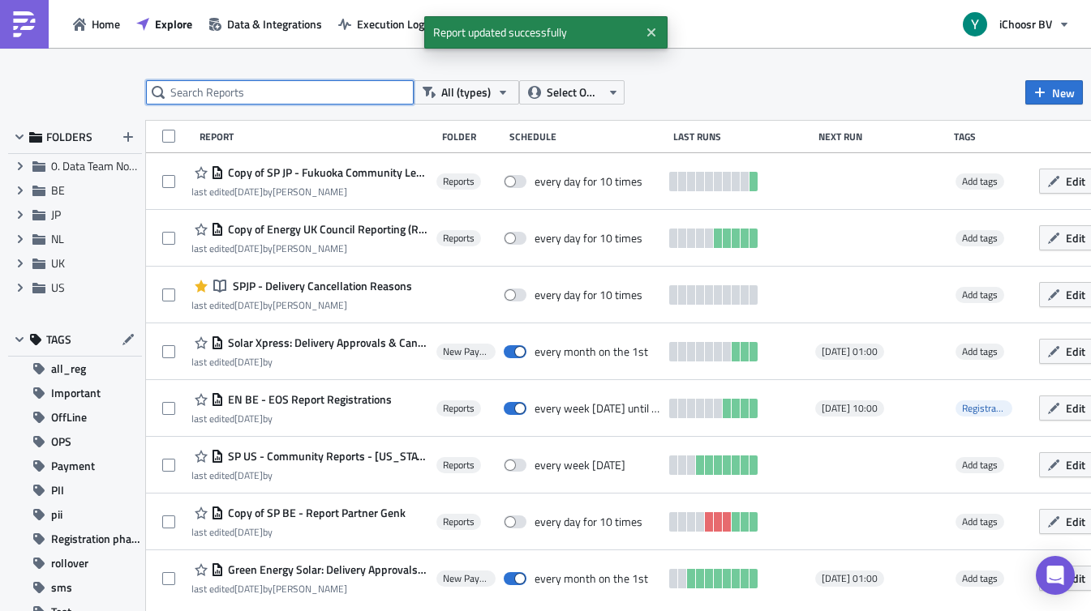
click at [306, 90] on input "text" at bounding box center [280, 92] width 268 height 24
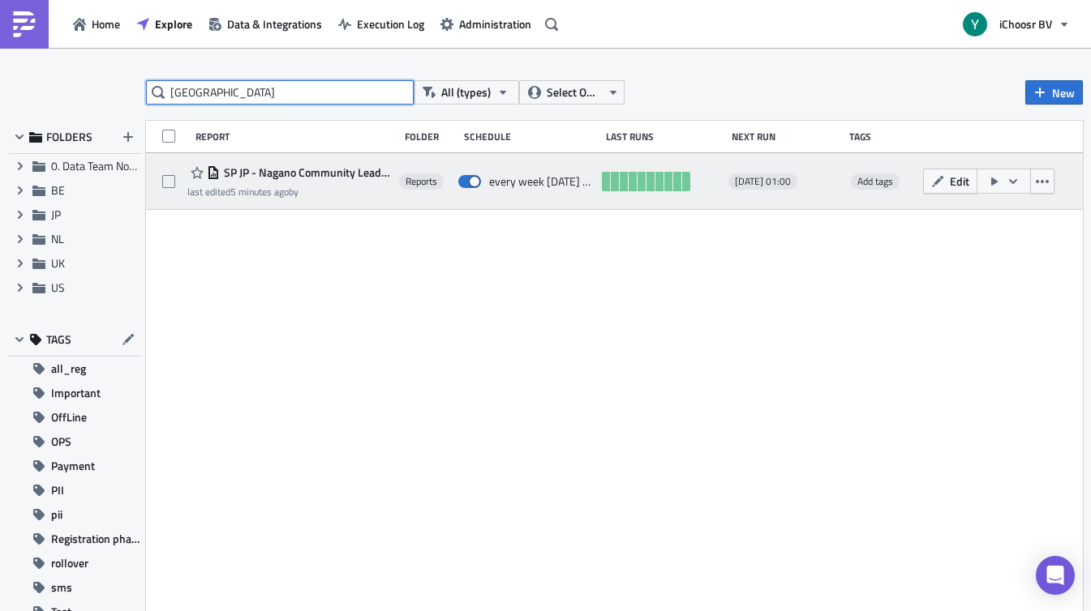
type input "[GEOGRAPHIC_DATA]"
click at [303, 174] on span "SP JP - Nagano Community Leader Reports" at bounding box center [305, 172] width 171 height 15
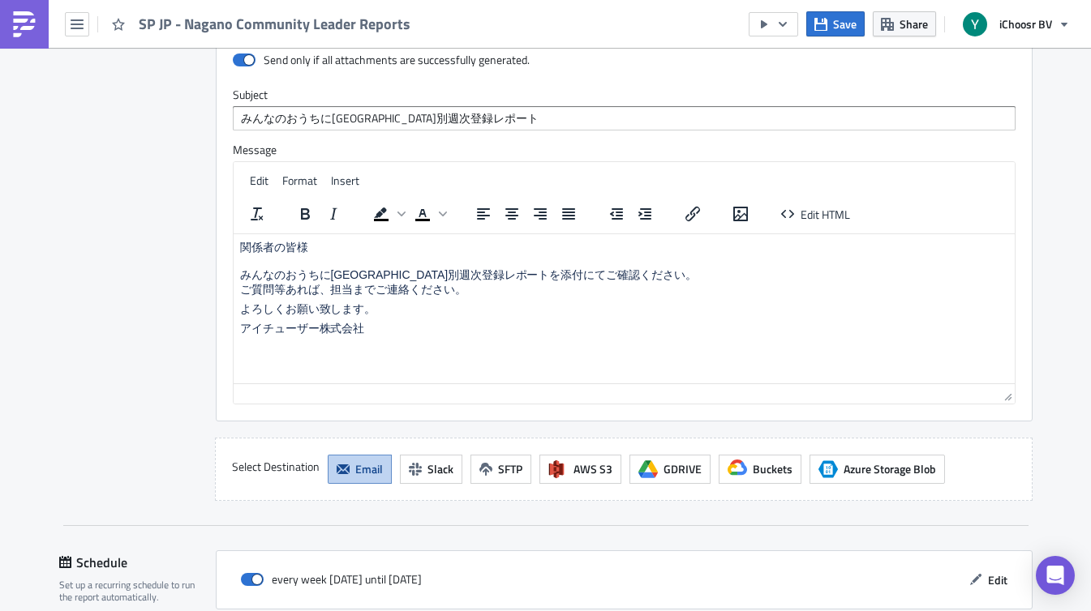
scroll to position [1471, 0]
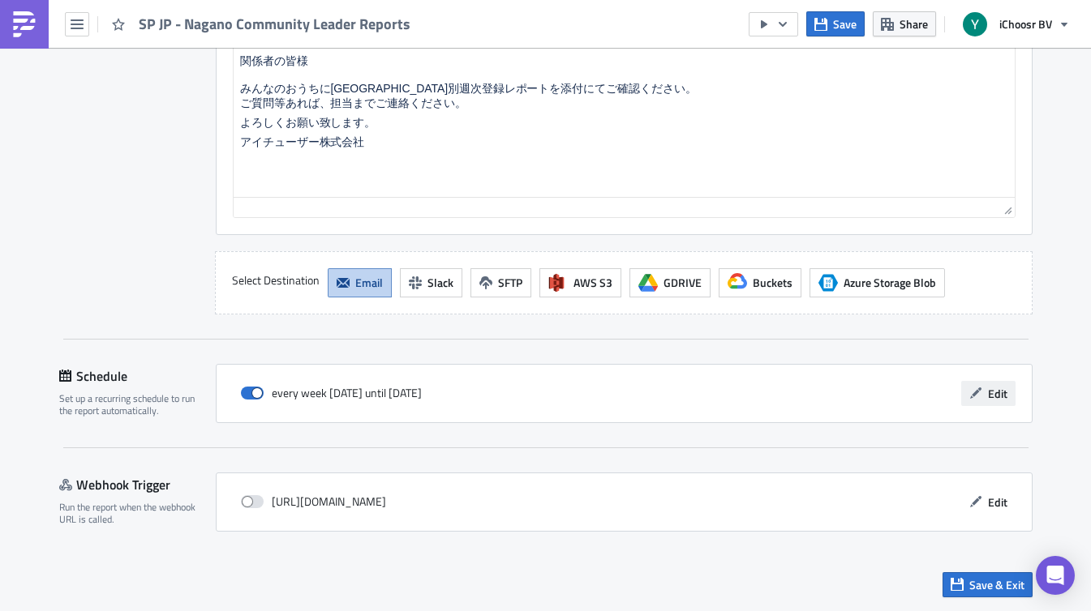
click at [981, 392] on icon "button" at bounding box center [975, 393] width 13 height 13
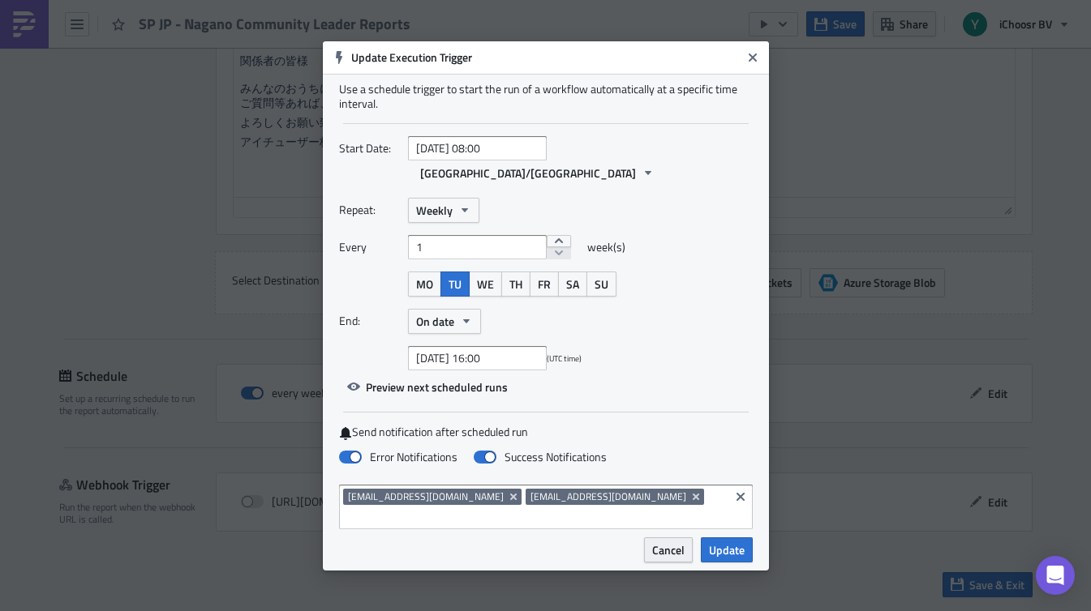
click at [658, 542] on span "Cancel" at bounding box center [668, 550] width 32 height 17
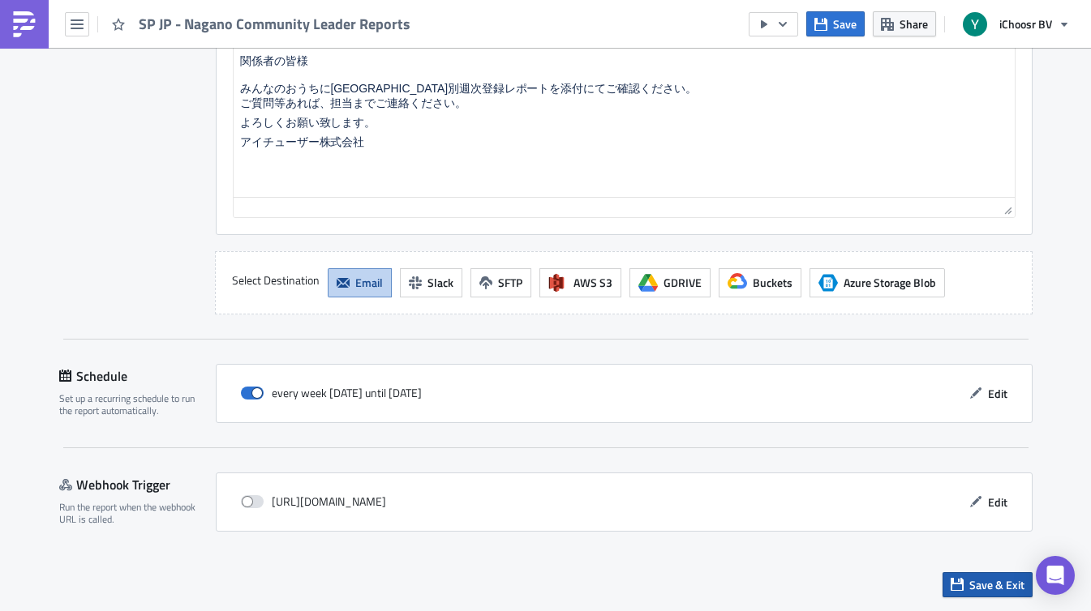
click at [1008, 583] on span "Save & Exit" at bounding box center [996, 584] width 55 height 17
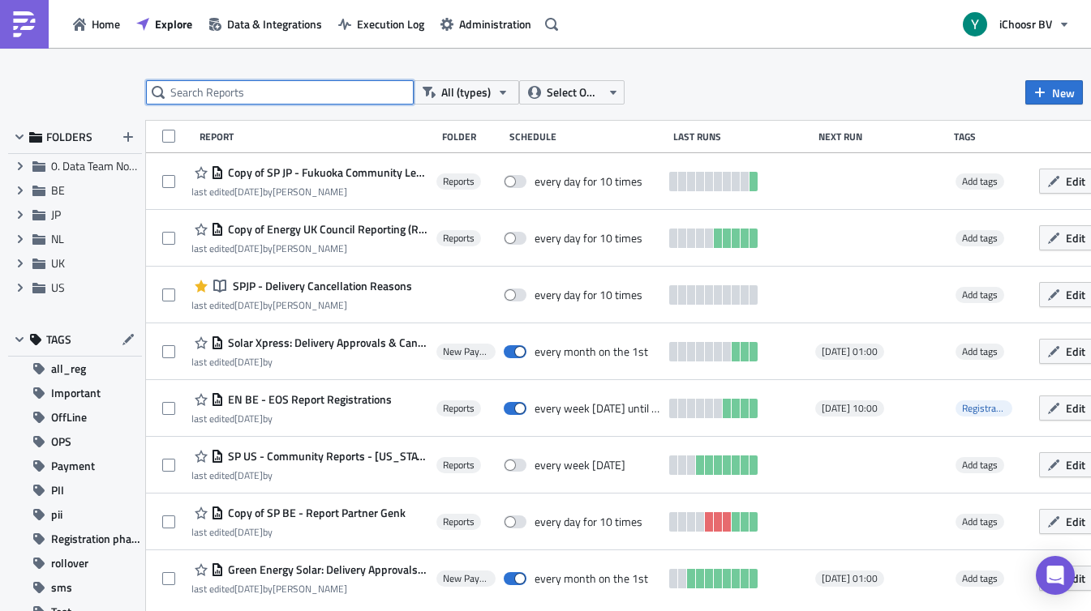
click at [294, 81] on input "text" at bounding box center [280, 92] width 268 height 24
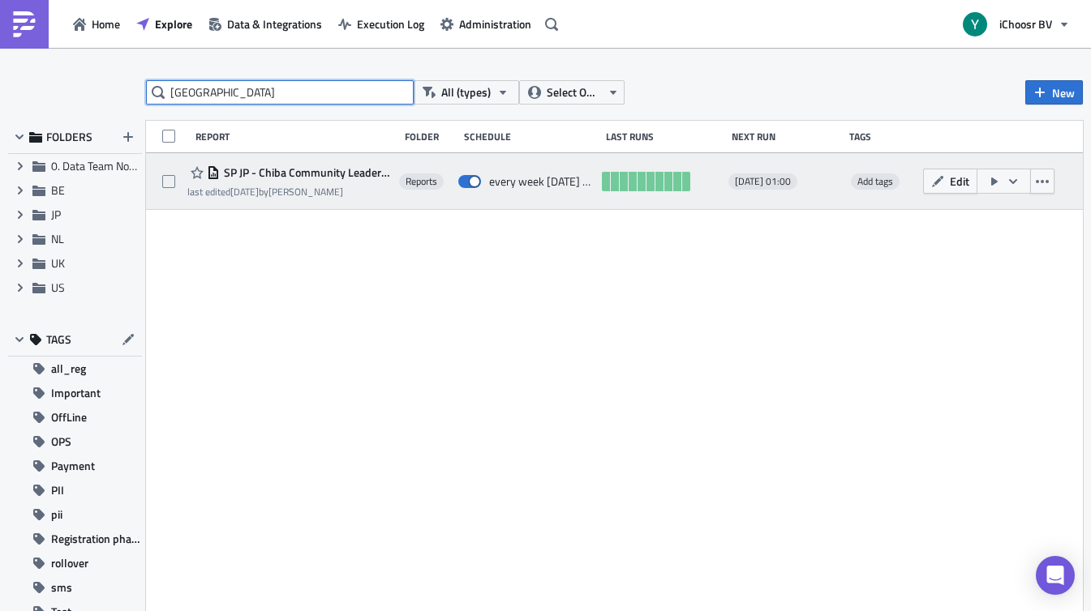
type input "[GEOGRAPHIC_DATA]"
click at [312, 176] on span "SP JP - Chiba Community Leader Reports" at bounding box center [305, 172] width 171 height 15
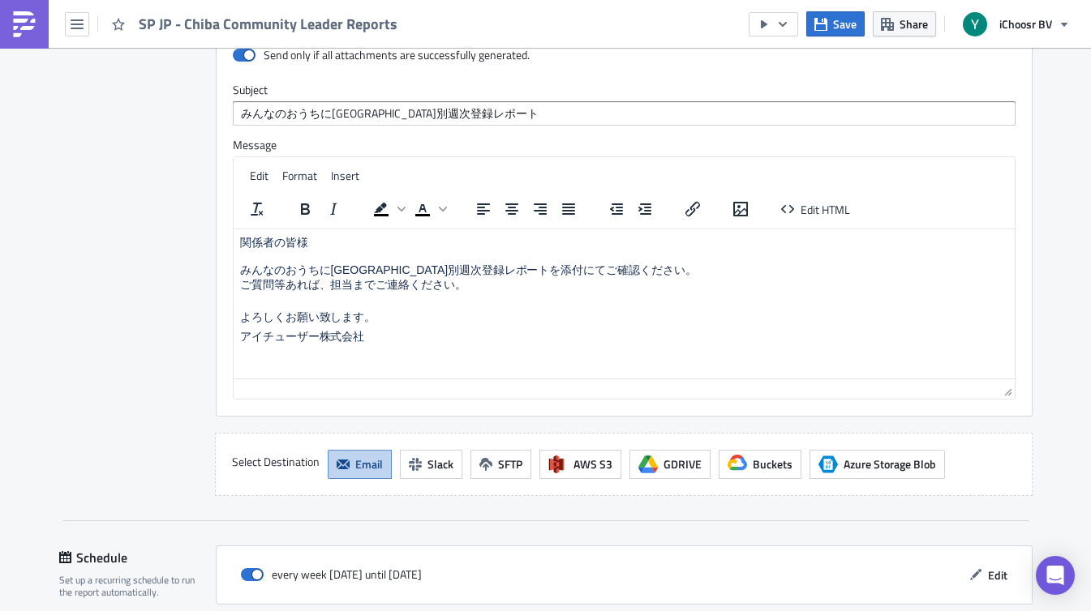
scroll to position [1471, 0]
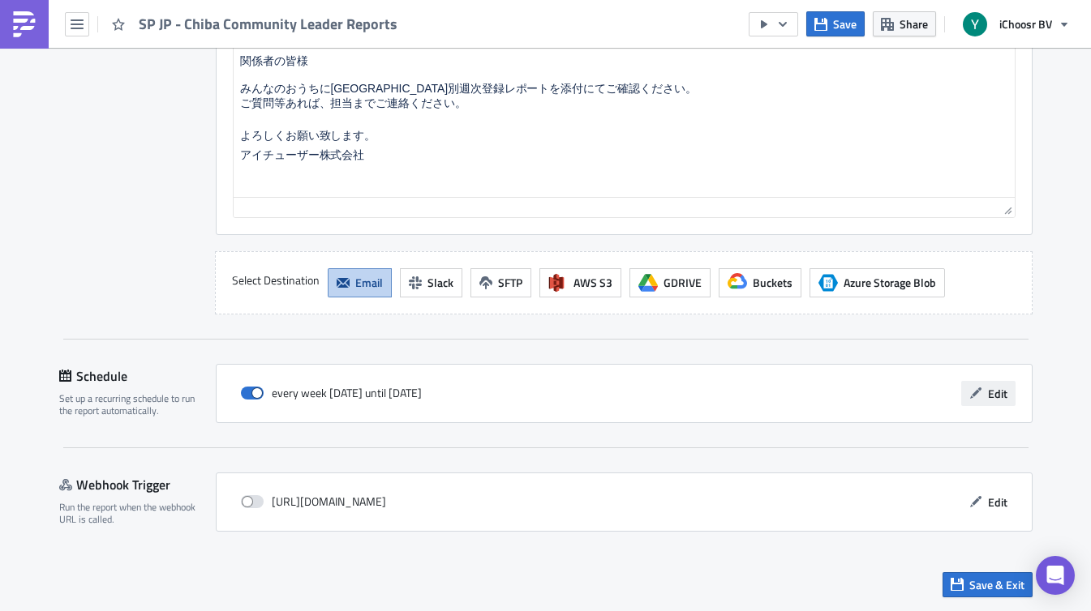
click at [1000, 397] on span "Edit" at bounding box center [997, 393] width 19 height 17
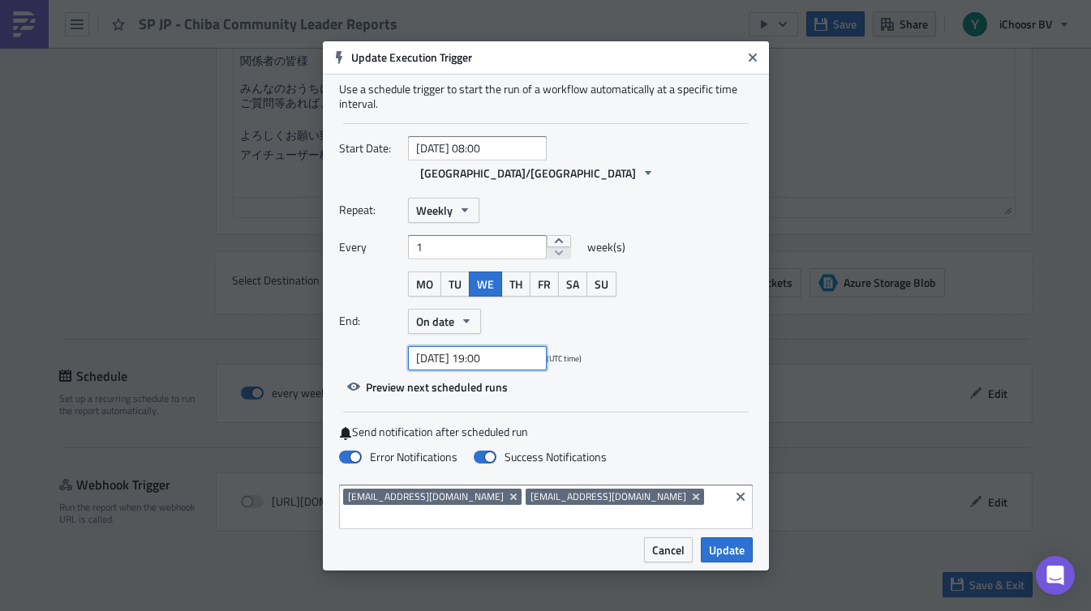
click at [511, 357] on input "[DATE] 19:00" at bounding box center [477, 358] width 139 height 24
select select "8"
select select "2025"
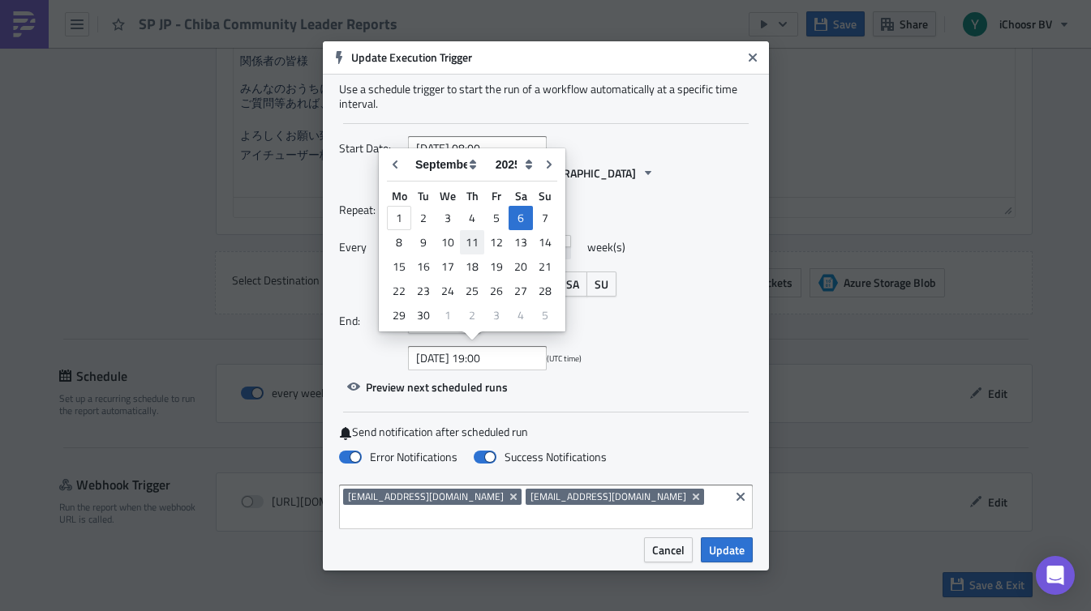
click at [476, 239] on div "11" at bounding box center [472, 242] width 24 height 23
type input "[DATE] 19:00"
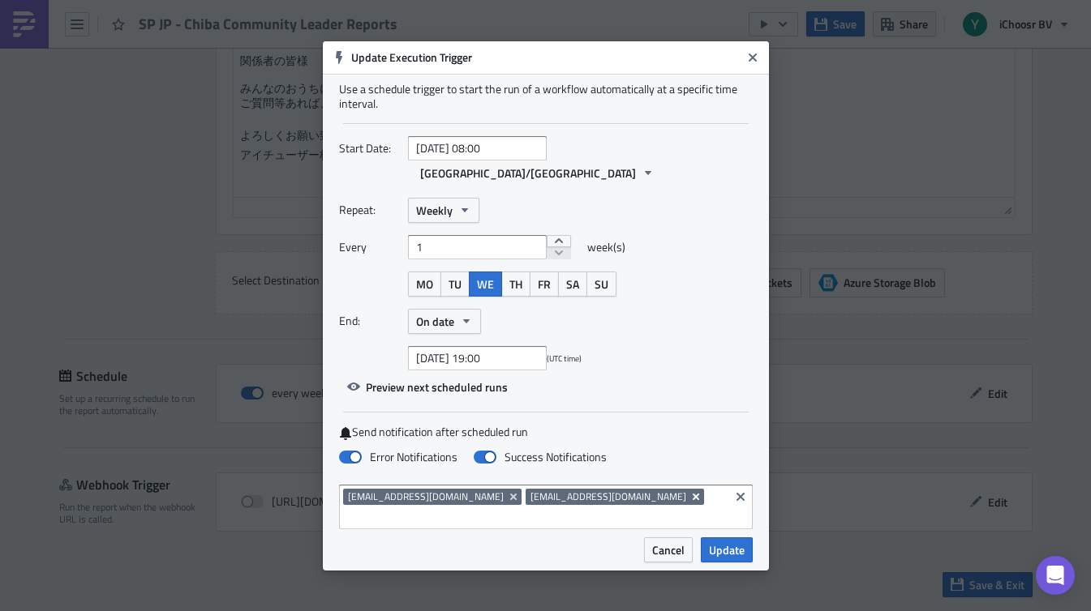
click at [692, 497] on icon "Remove Tag" at bounding box center [695, 496] width 6 height 6
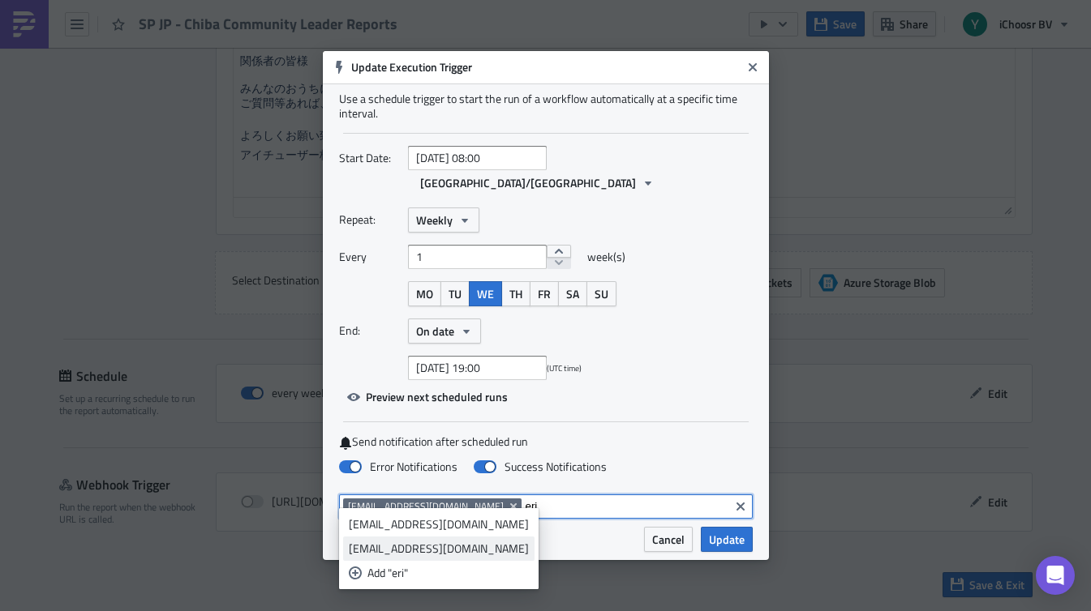
type input "eri"
click at [474, 543] on div "[EMAIL_ADDRESS][DOMAIN_NAME]" at bounding box center [439, 549] width 180 height 16
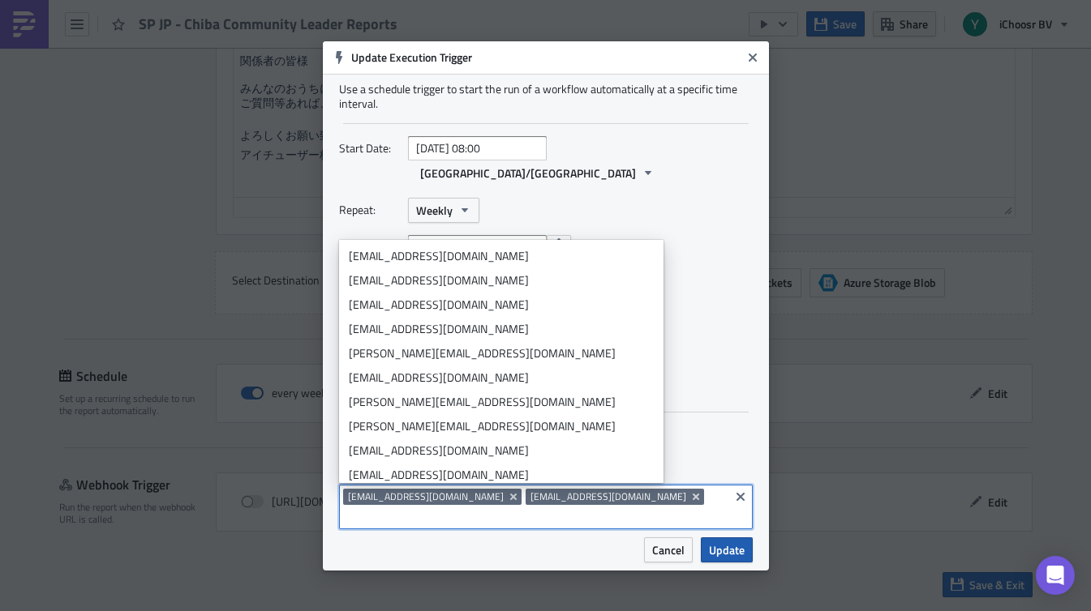
click at [735, 542] on span "Update" at bounding box center [727, 550] width 36 height 17
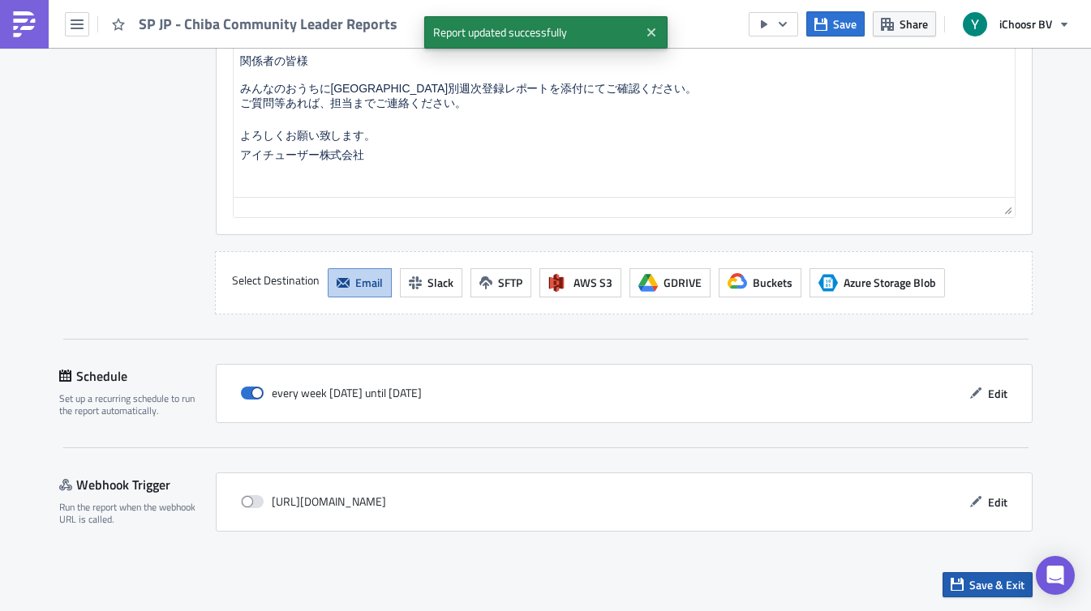
click at [1004, 588] on span "Save & Exit" at bounding box center [996, 584] width 55 height 17
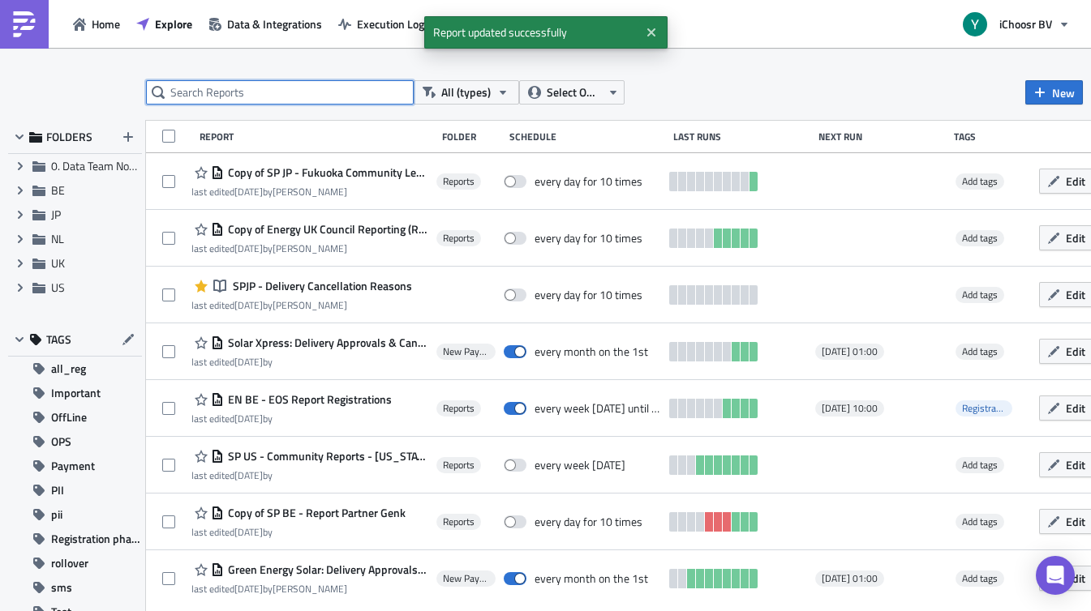
click at [255, 101] on input "text" at bounding box center [280, 92] width 268 height 24
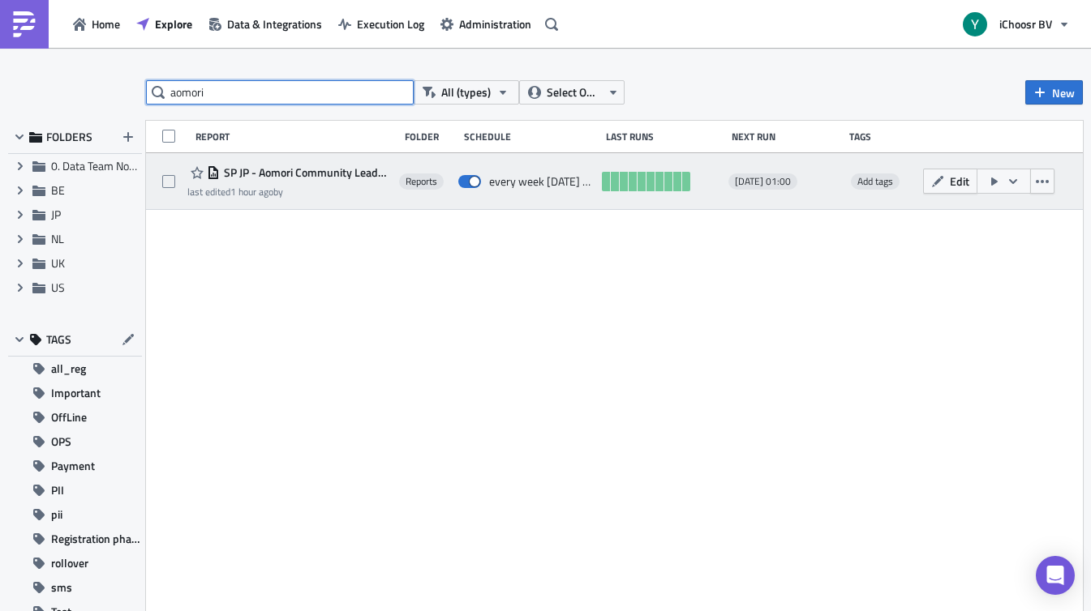
type input "aomori"
click at [321, 172] on span "SP JP - Aomori Community Leader Reports" at bounding box center [305, 172] width 171 height 15
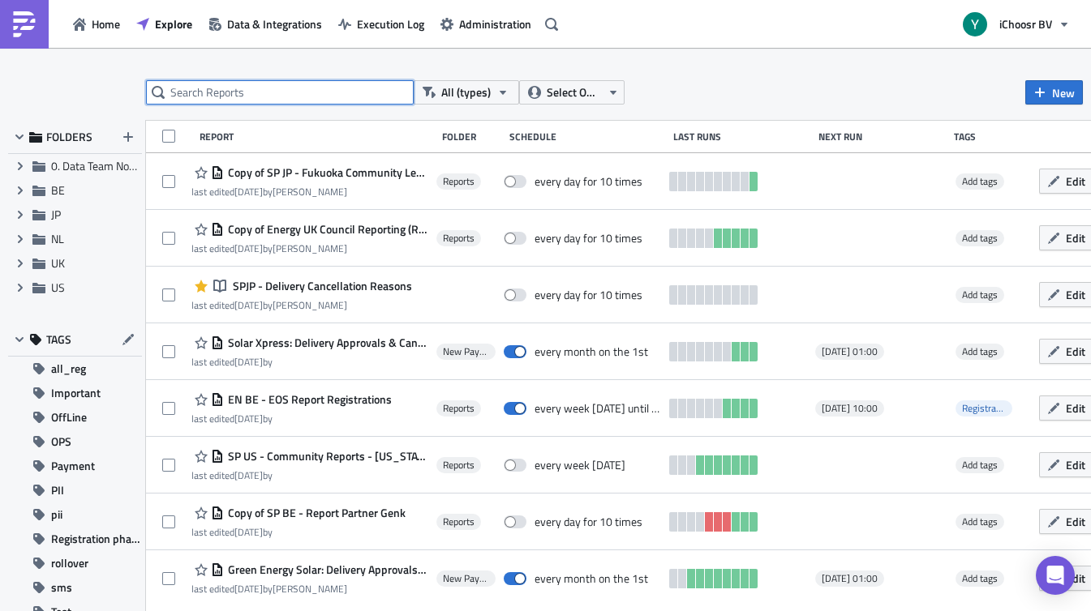
click at [262, 88] on input "text" at bounding box center [280, 92] width 268 height 24
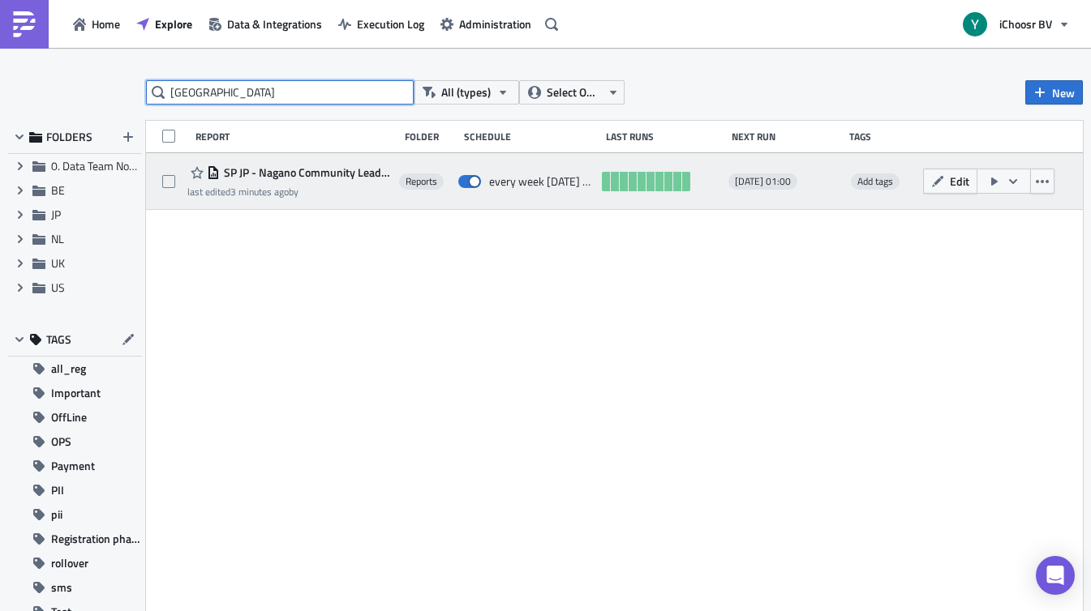
type input "[GEOGRAPHIC_DATA]"
click at [342, 182] on div "SP JP - Nagano Community Leader Reports last edited 3 minutes ago by" at bounding box center [289, 181] width 204 height 36
click at [349, 169] on span "SP JP - Nagano Community Leader Reports" at bounding box center [305, 172] width 171 height 15
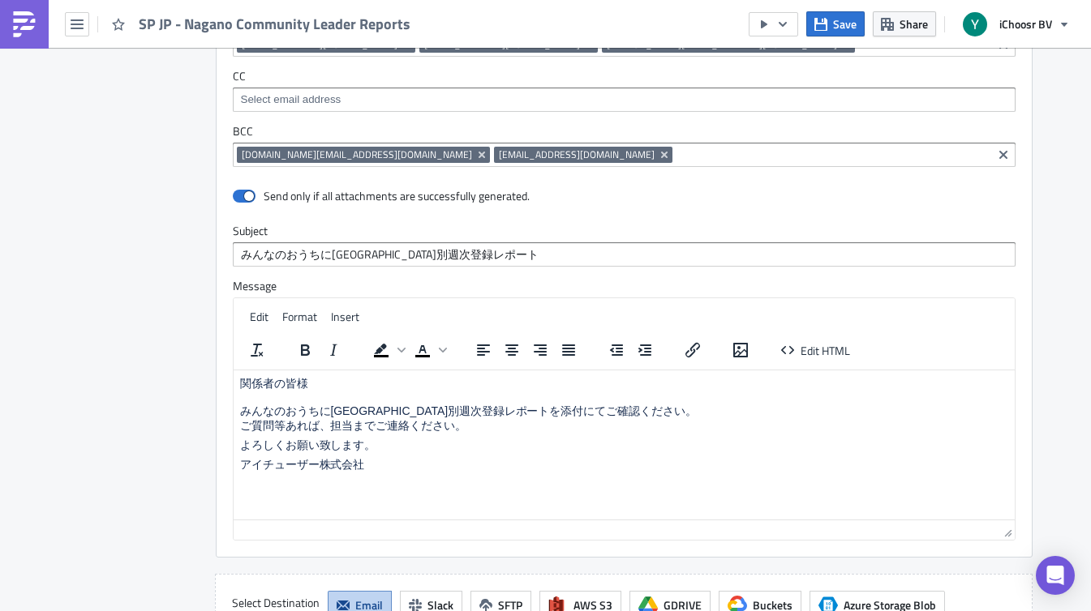
scroll to position [1466, 0]
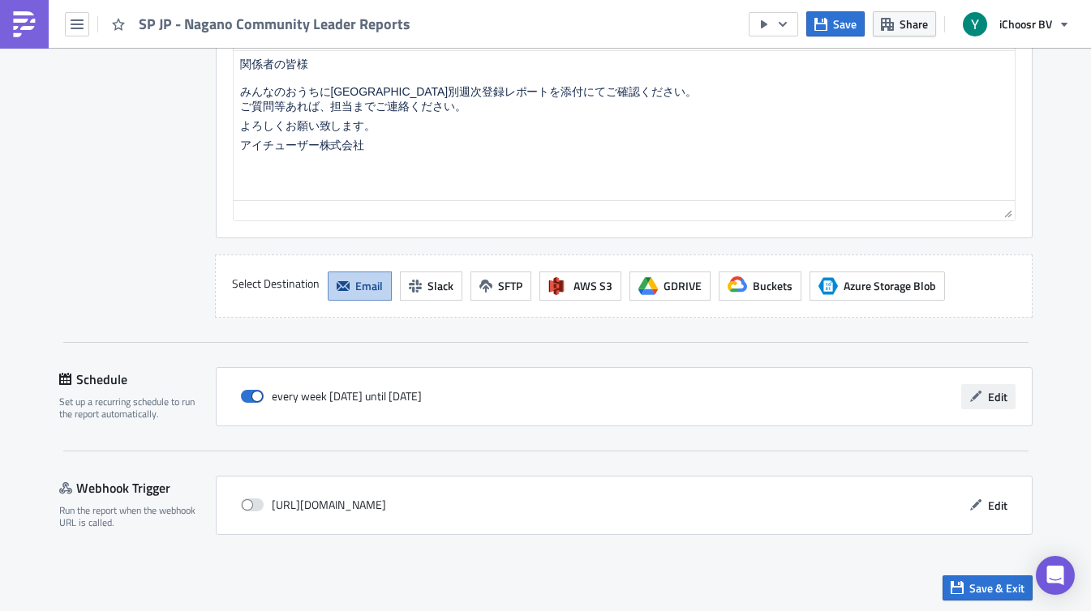
click at [996, 400] on span "Edit" at bounding box center [997, 396] width 19 height 17
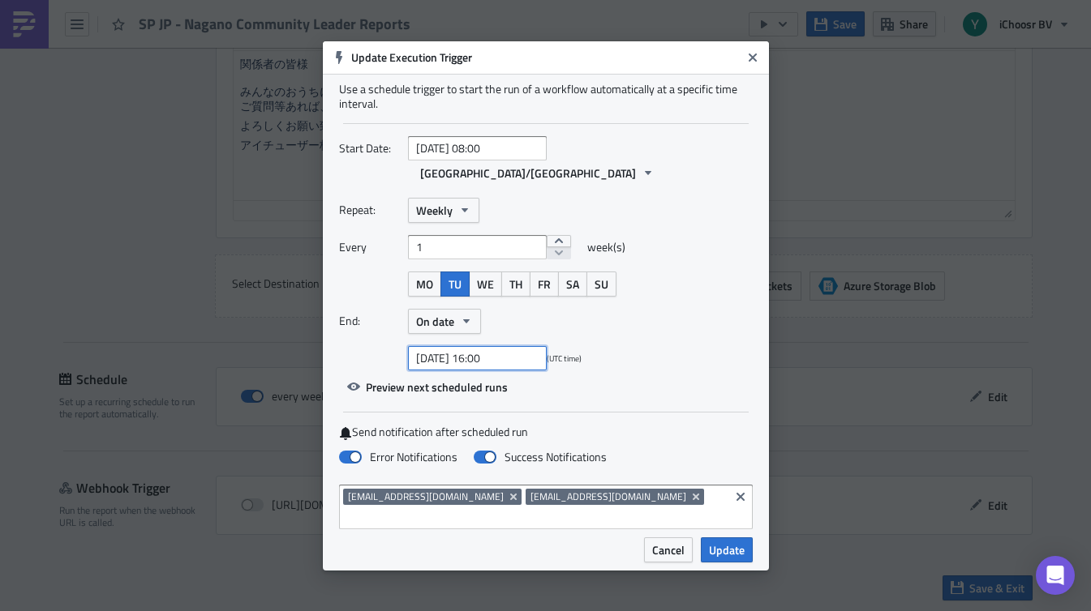
click at [515, 362] on input "[DATE] 16:00" at bounding box center [477, 358] width 139 height 24
select select "9"
select select "2025"
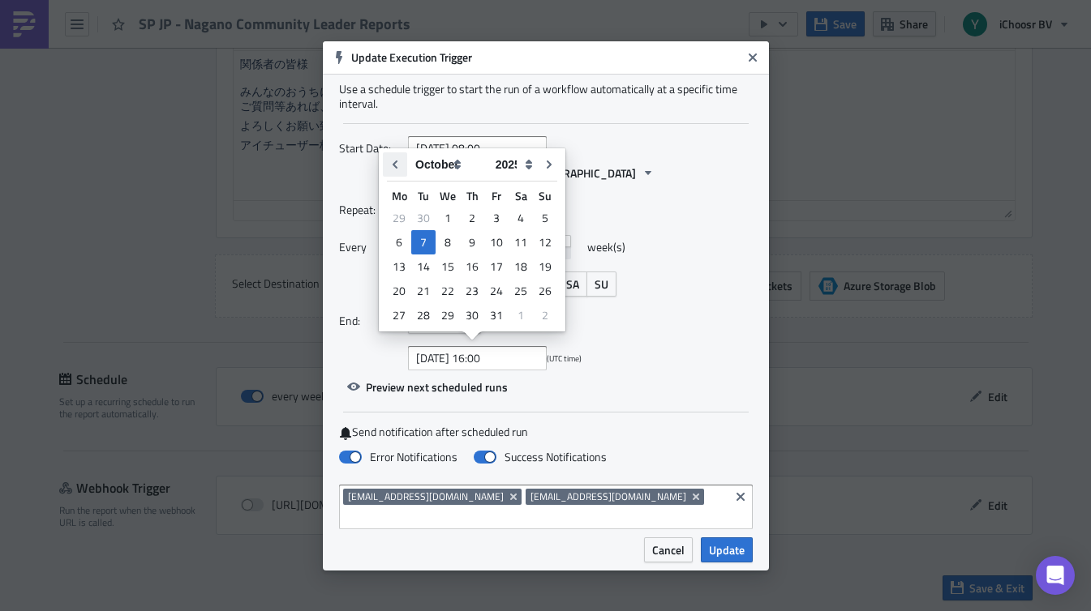
click at [394, 166] on icon "Go to previous month" at bounding box center [394, 165] width 5 height 8
type input "[DATE] 16:00"
select select "8"
click at [546, 217] on div "7" at bounding box center [545, 218] width 24 height 23
click at [543, 224] on div "7" at bounding box center [545, 218] width 24 height 23
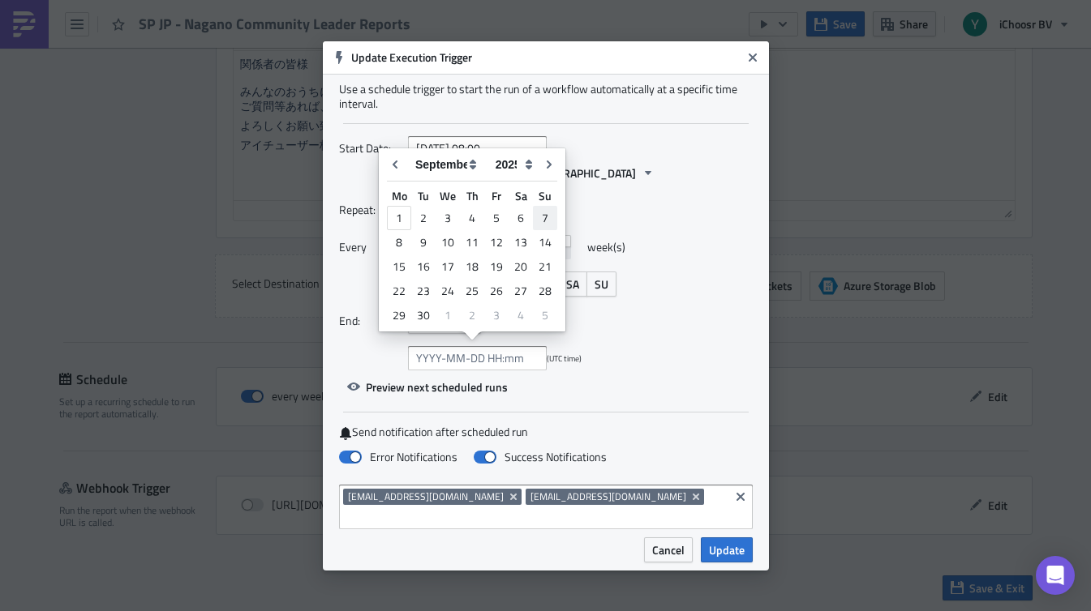
type input "[DATE] 00:00"
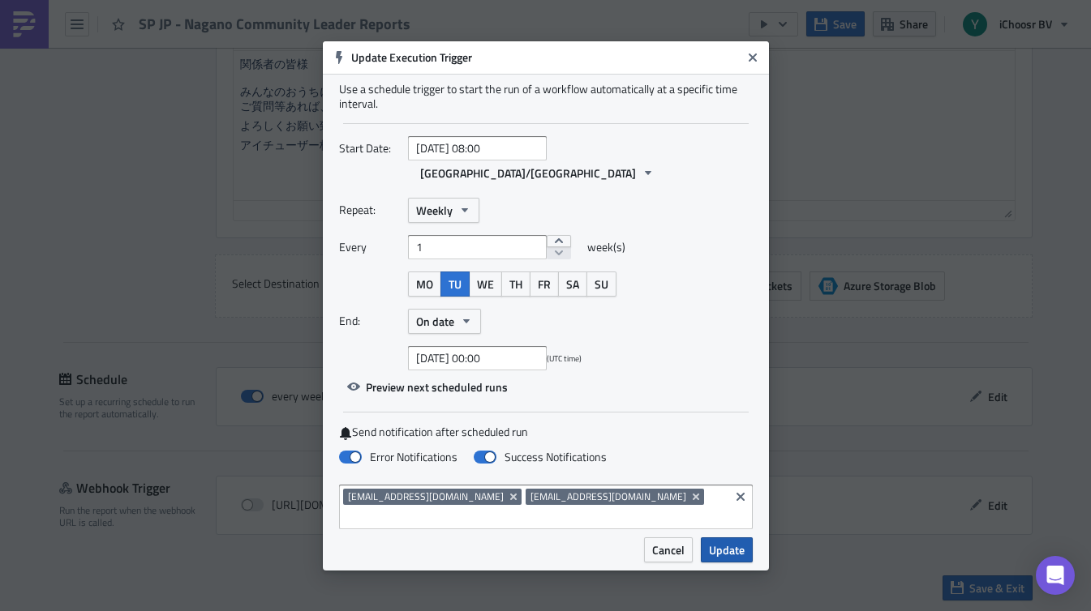
click at [728, 542] on span "Update" at bounding box center [727, 550] width 36 height 17
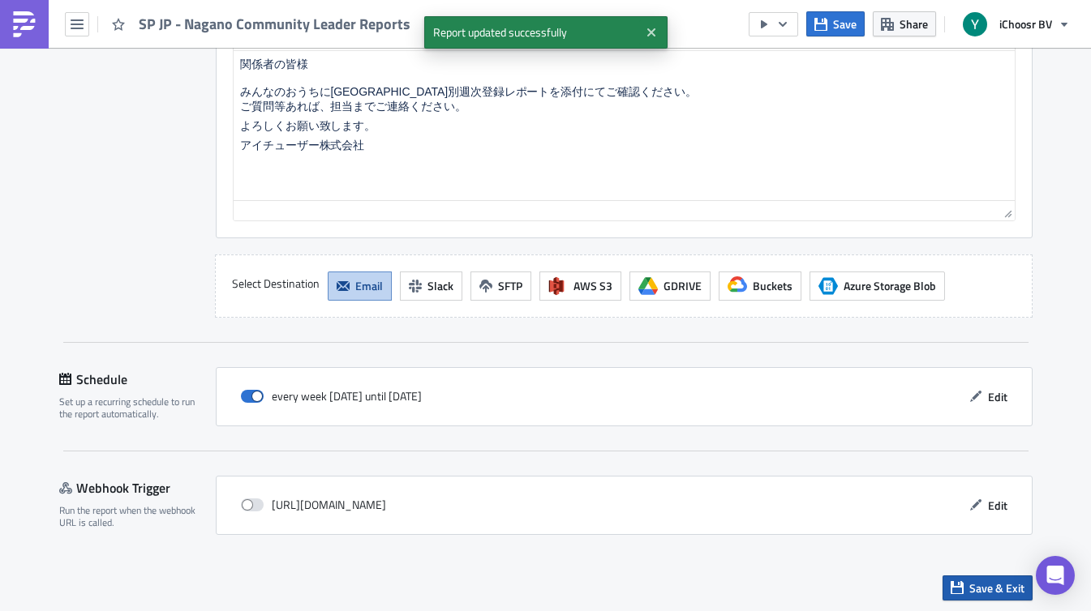
click at [1006, 589] on span "Save & Exit" at bounding box center [996, 588] width 55 height 17
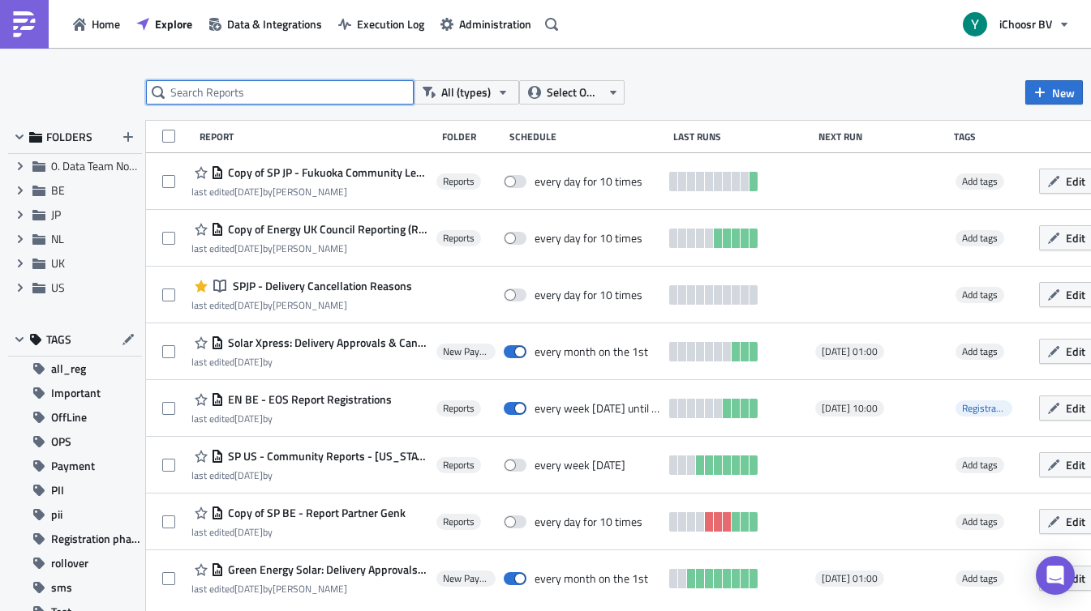
click at [332, 86] on input "text" at bounding box center [280, 92] width 268 height 24
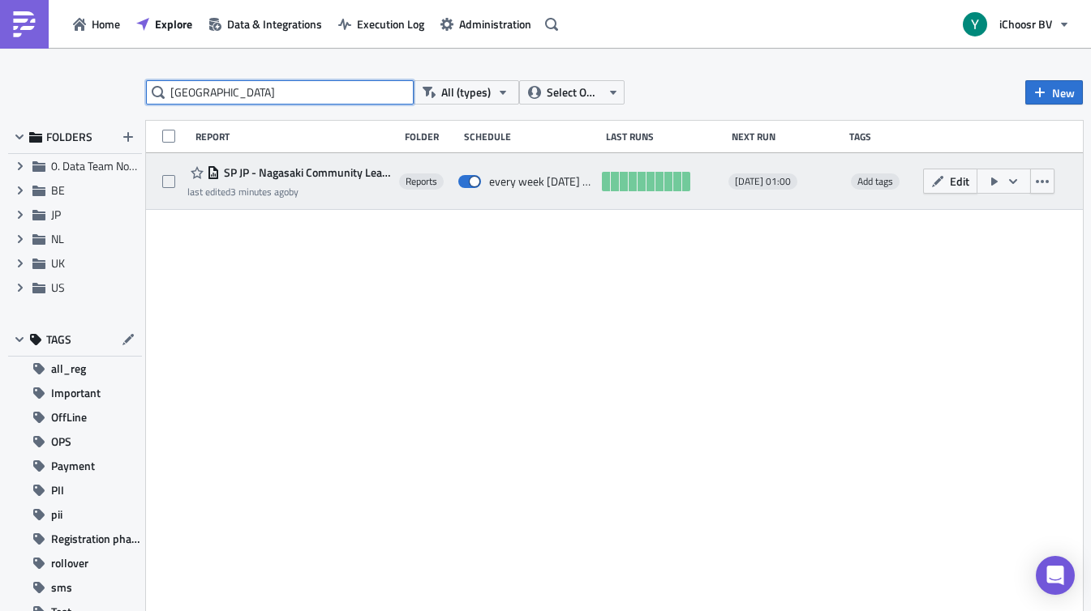
type input "[GEOGRAPHIC_DATA]"
click at [359, 166] on span "SP JP - Nagasaki Community Leader Reports" at bounding box center [305, 172] width 171 height 15
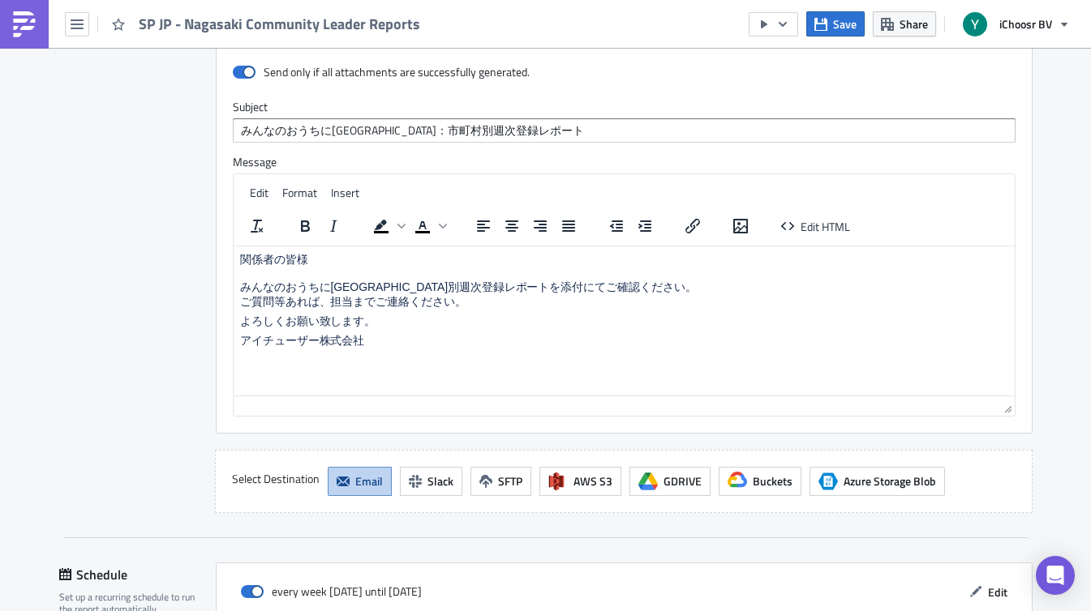
scroll to position [1471, 0]
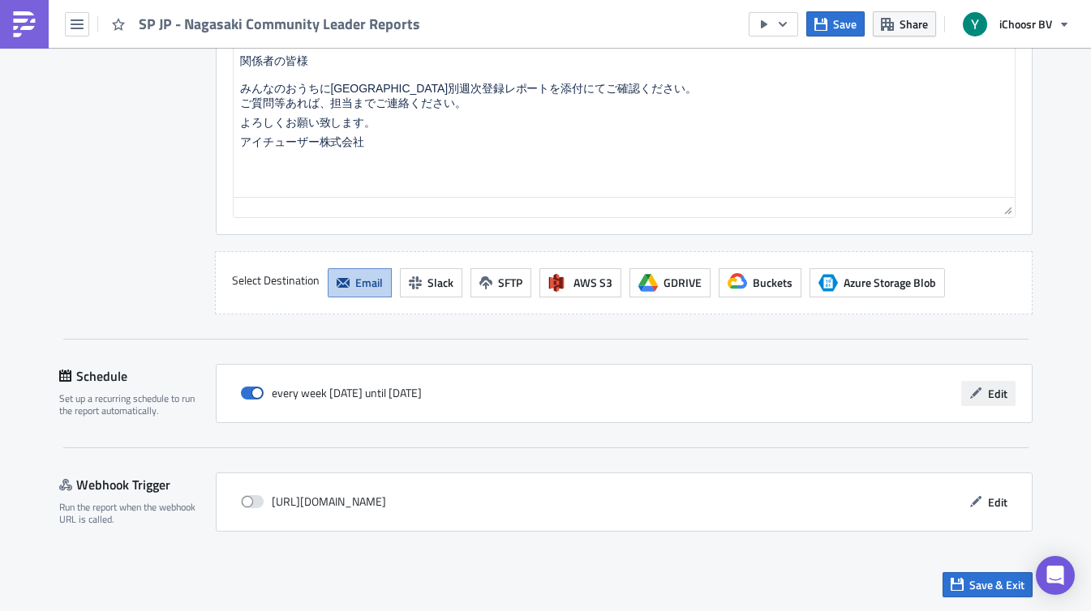
click at [998, 392] on span "Edit" at bounding box center [997, 393] width 19 height 17
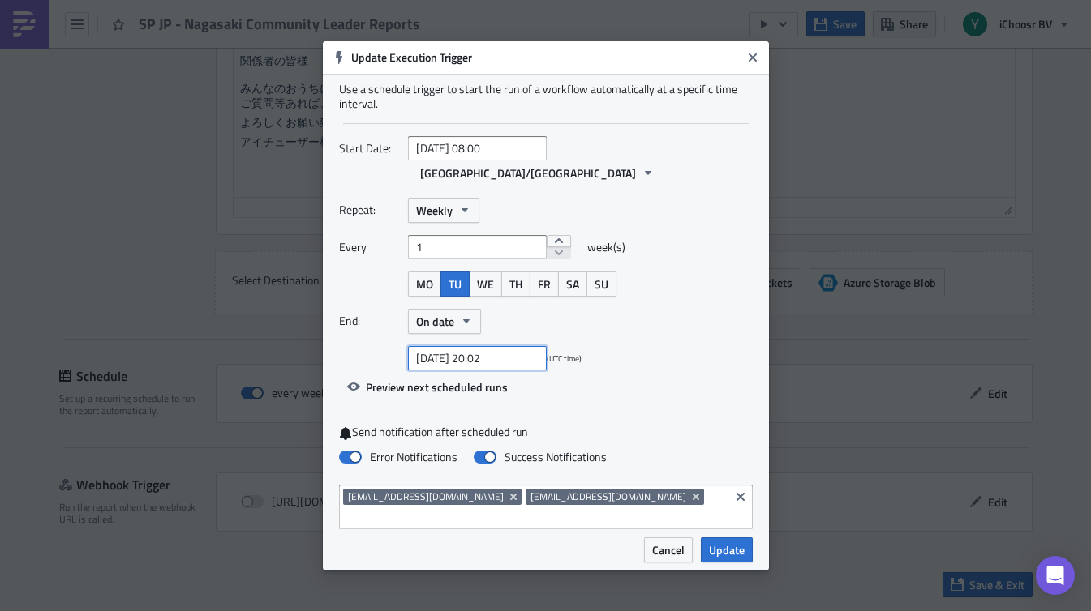
select select "9"
select select "2025"
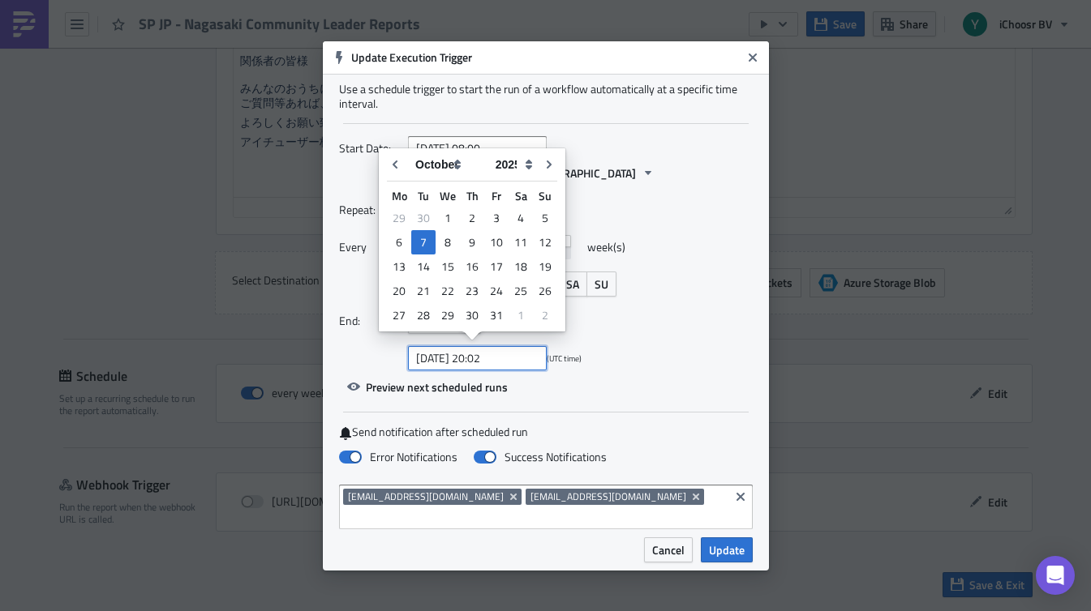
click at [520, 355] on input "[DATE] 20:02" at bounding box center [477, 358] width 139 height 24
click at [397, 165] on icon "Go to previous month" at bounding box center [394, 164] width 13 height 13
type input "[DATE] 20:02"
select select "8"
click at [703, 336] on div "Repeat: Weekly Every 1 week(s) MO TU WE TH FR SA SU End: On date [DATE] 20:02 (…" at bounding box center [546, 284] width 414 height 173
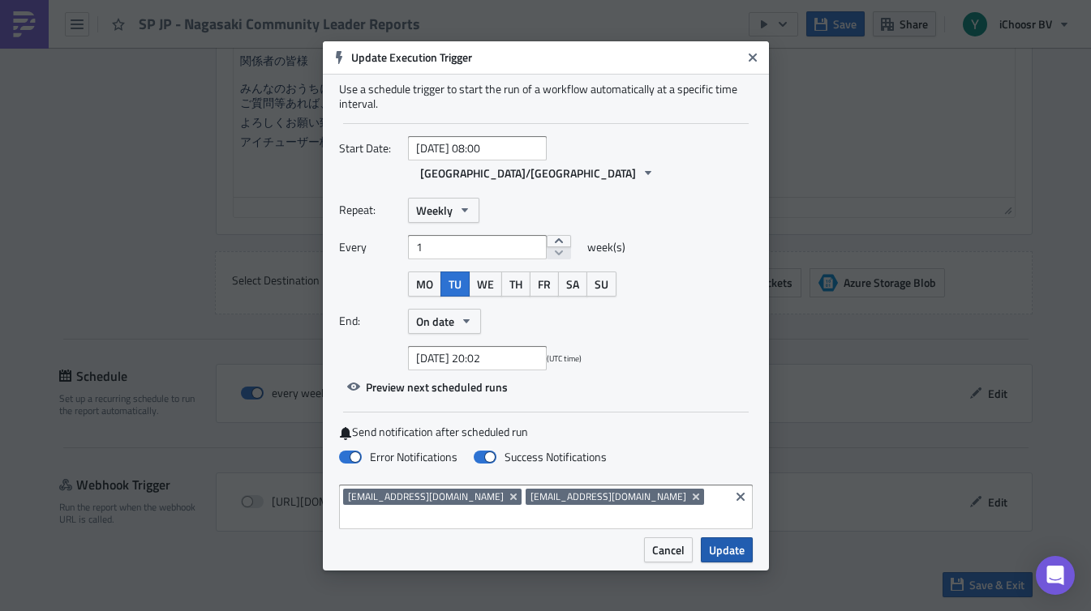
click at [730, 542] on span "Update" at bounding box center [727, 550] width 36 height 17
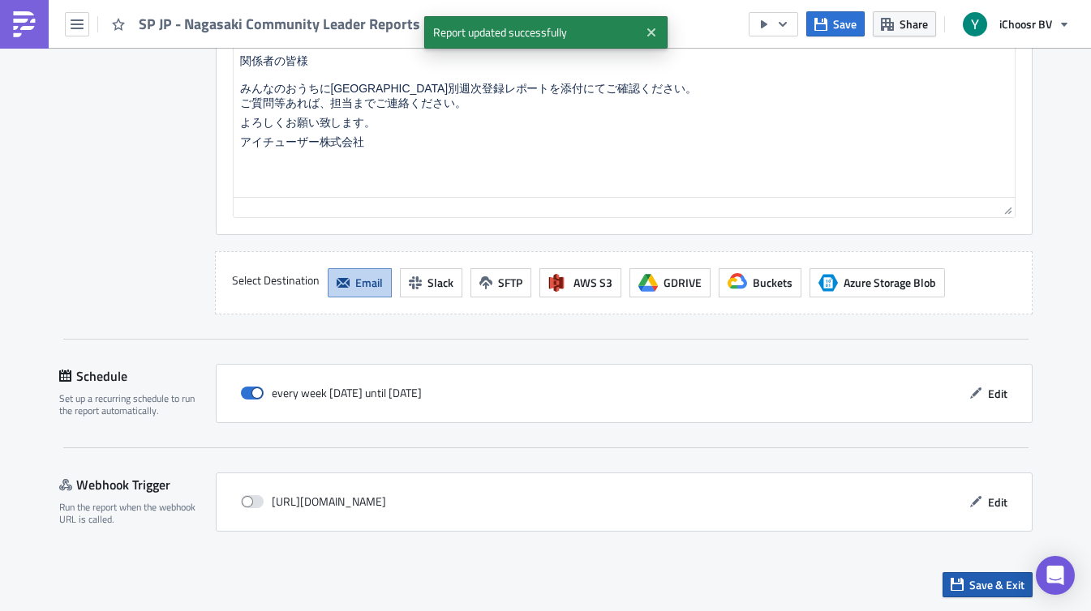
click at [978, 577] on span "Save & Exit" at bounding box center [996, 584] width 55 height 17
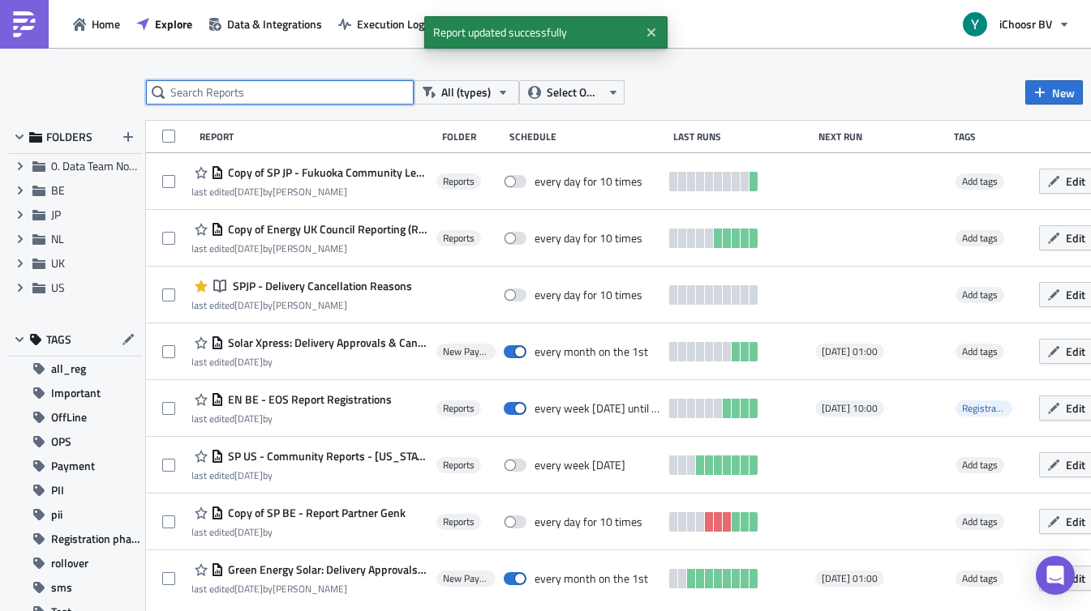
click at [263, 95] on input "text" at bounding box center [280, 92] width 268 height 24
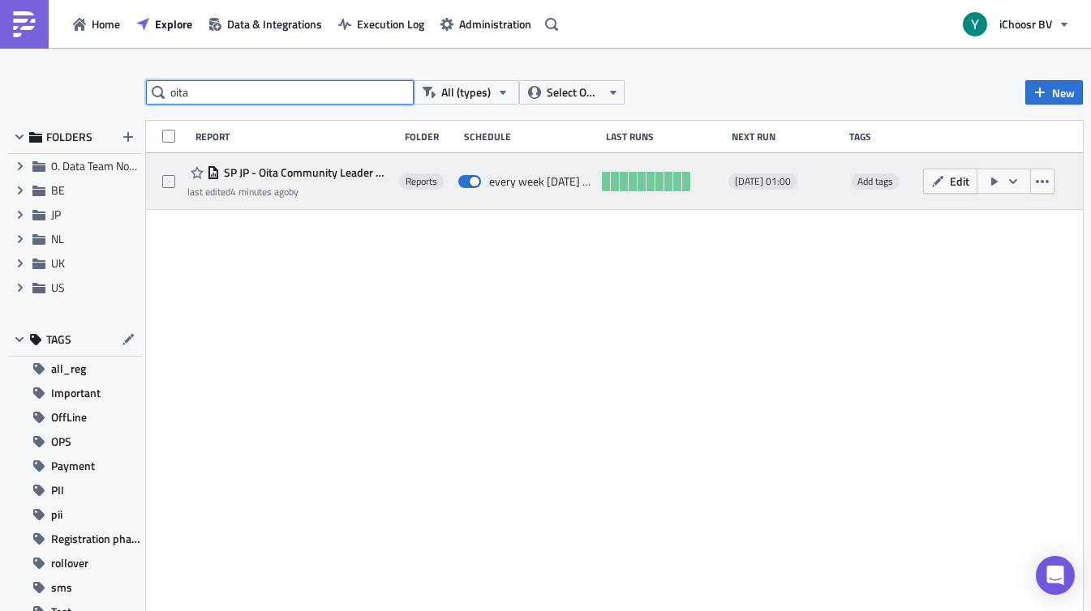
type input "oita"
click at [280, 180] on div "SP JP - Oita Community Leader Reports" at bounding box center [289, 172] width 204 height 19
click at [287, 174] on span "SP JP - Oita Community Leader Reports" at bounding box center [305, 172] width 171 height 15
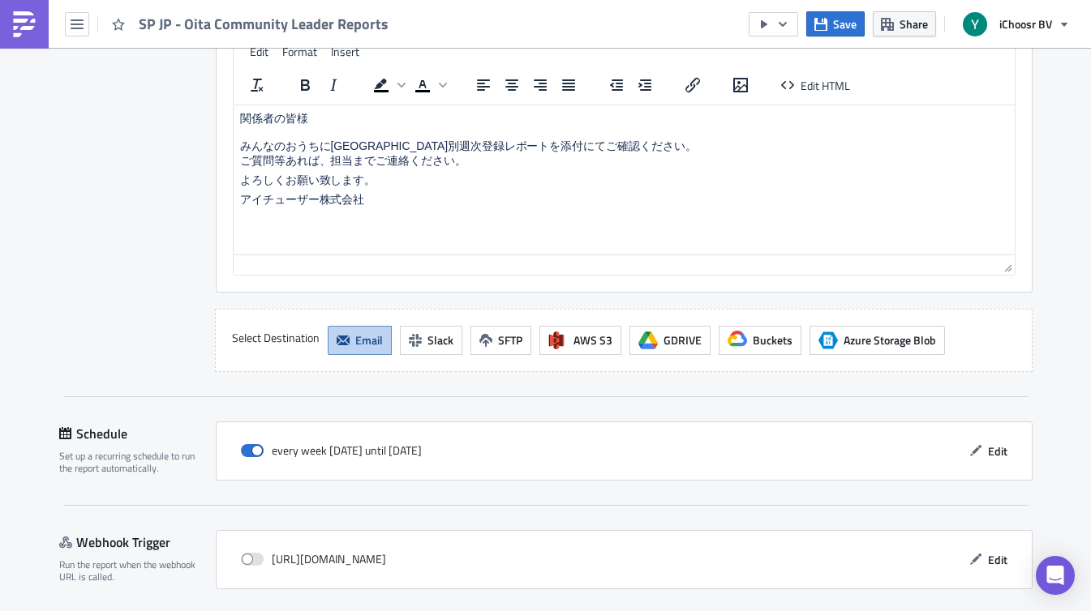
scroll to position [1460, 0]
click at [988, 452] on span "Edit" at bounding box center [997, 450] width 19 height 17
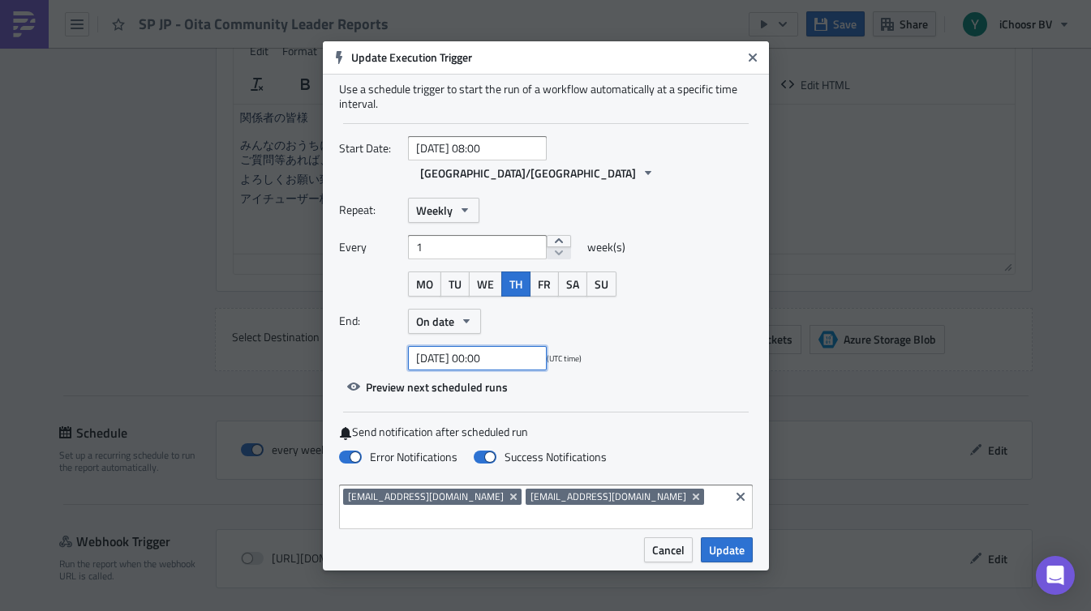
select select "9"
select select "2025"
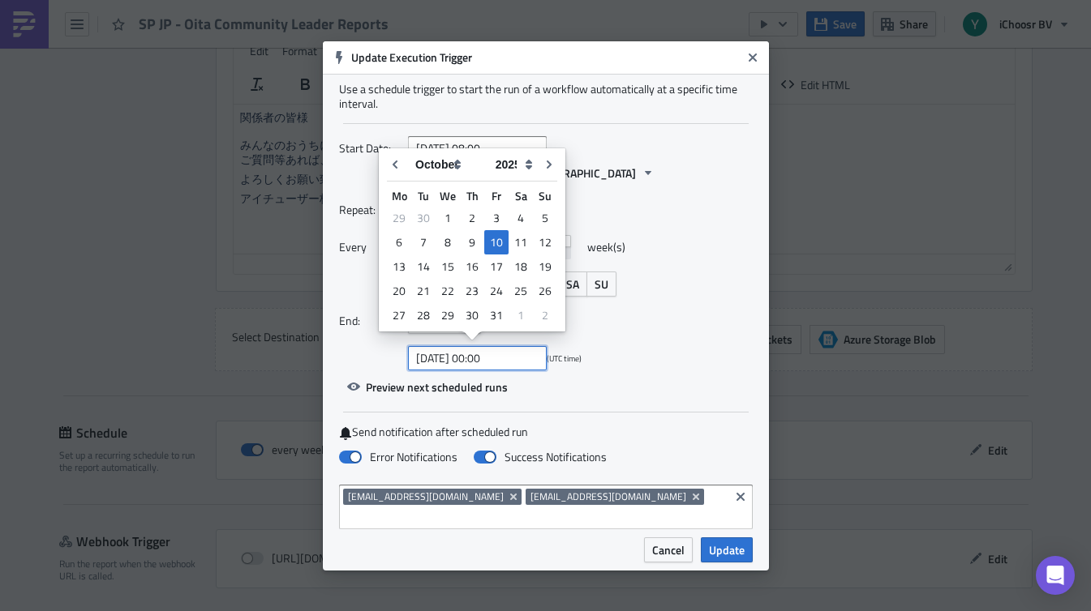
click at [525, 350] on input "[DATE] 00:00" at bounding box center [477, 358] width 139 height 24
click at [395, 161] on icon "Go to previous month" at bounding box center [394, 165] width 5 height 8
type input "[DATE] 00:00"
select select "8"
click at [551, 214] on div "7" at bounding box center [545, 218] width 24 height 23
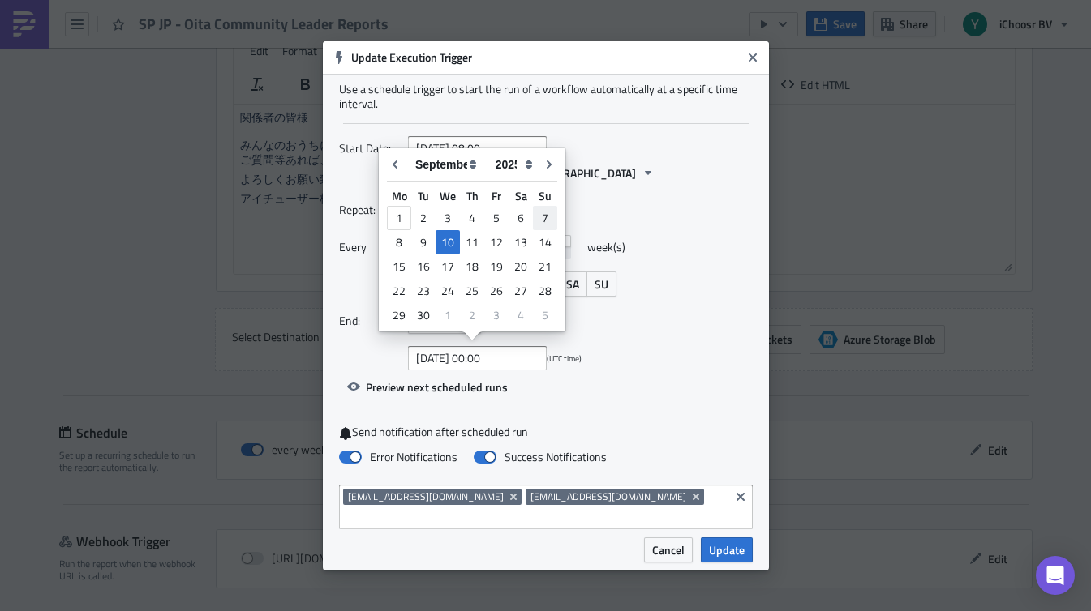
type input "[DATE] 00:00"
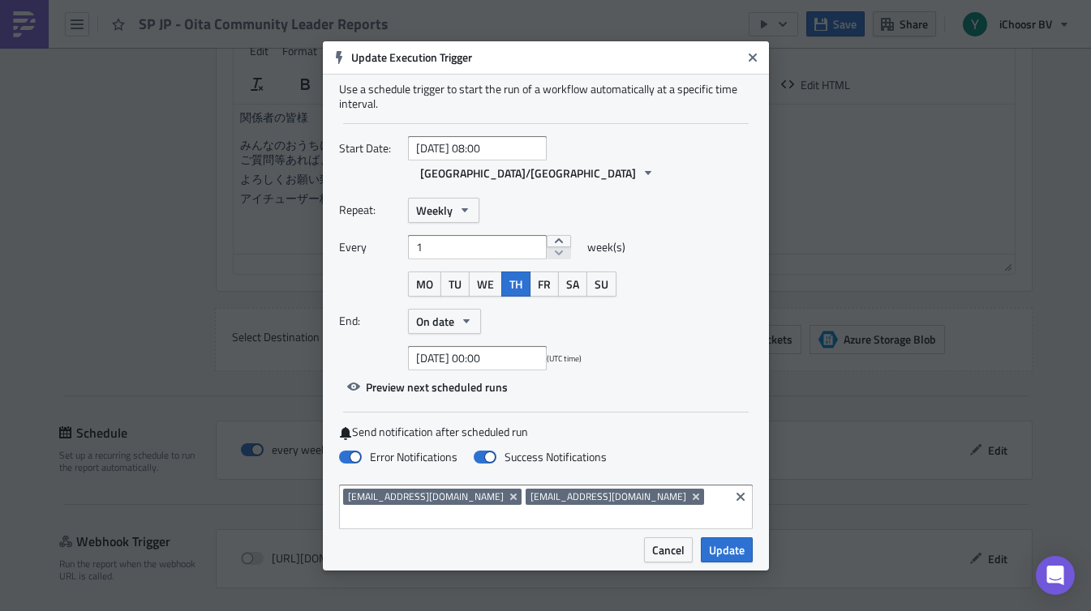
click at [705, 268] on div "Every 1 week(s)" at bounding box center [546, 253] width 414 height 36
click at [730, 542] on span "Update" at bounding box center [727, 550] width 36 height 17
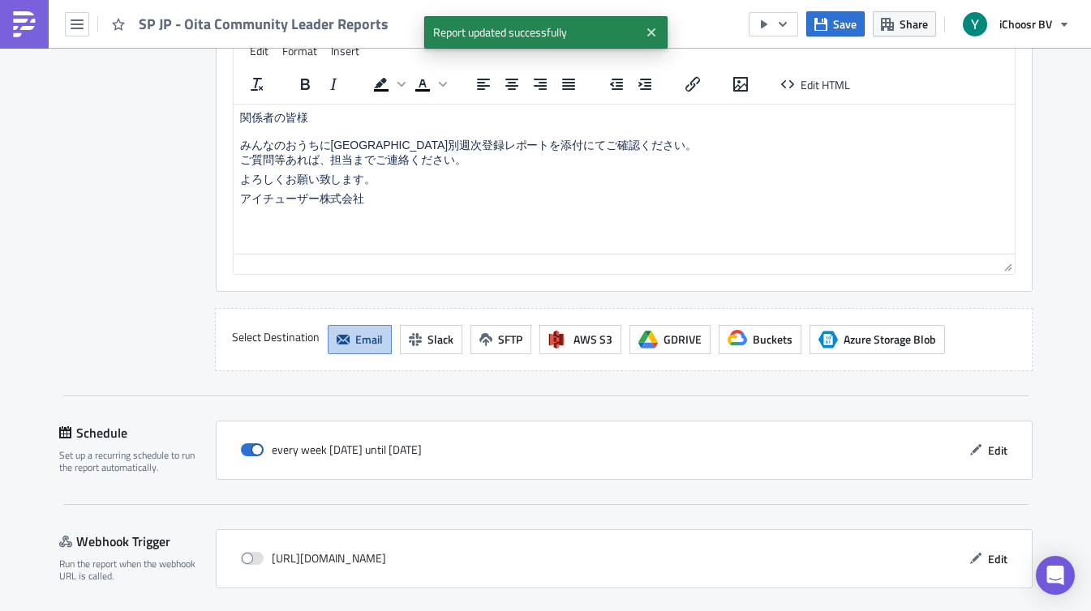
scroll to position [1519, 0]
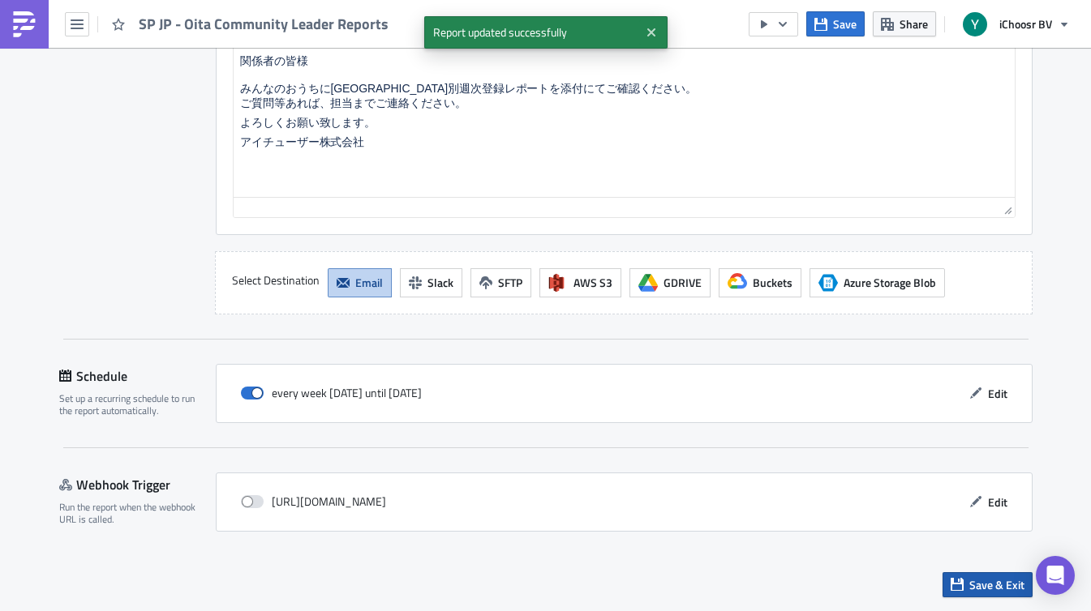
click at [968, 582] on button "Save & Exit" at bounding box center [987, 584] width 90 height 25
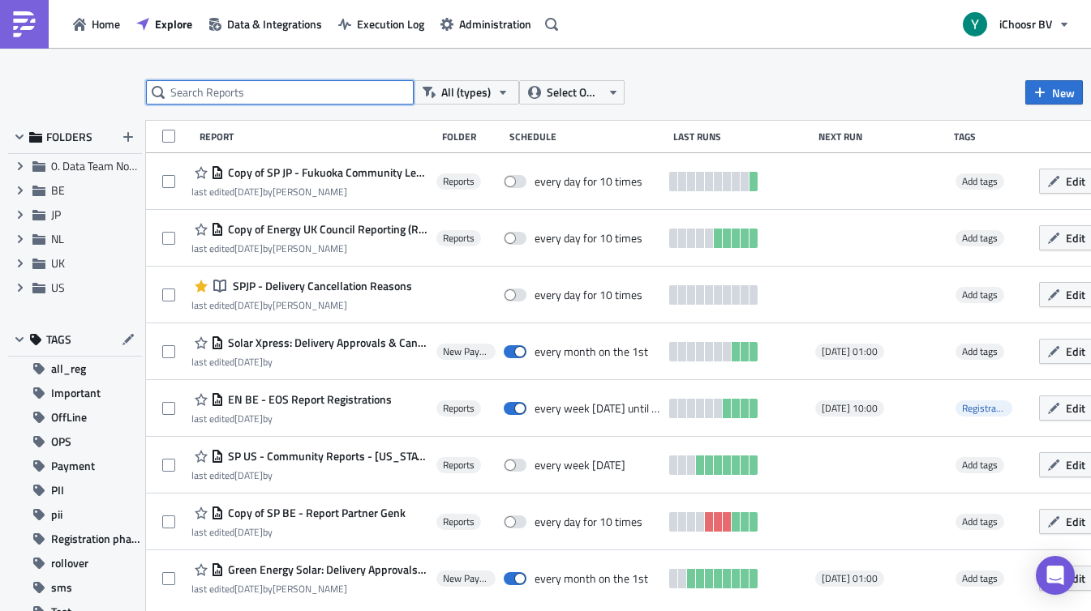
click at [236, 86] on input "text" at bounding box center [280, 92] width 268 height 24
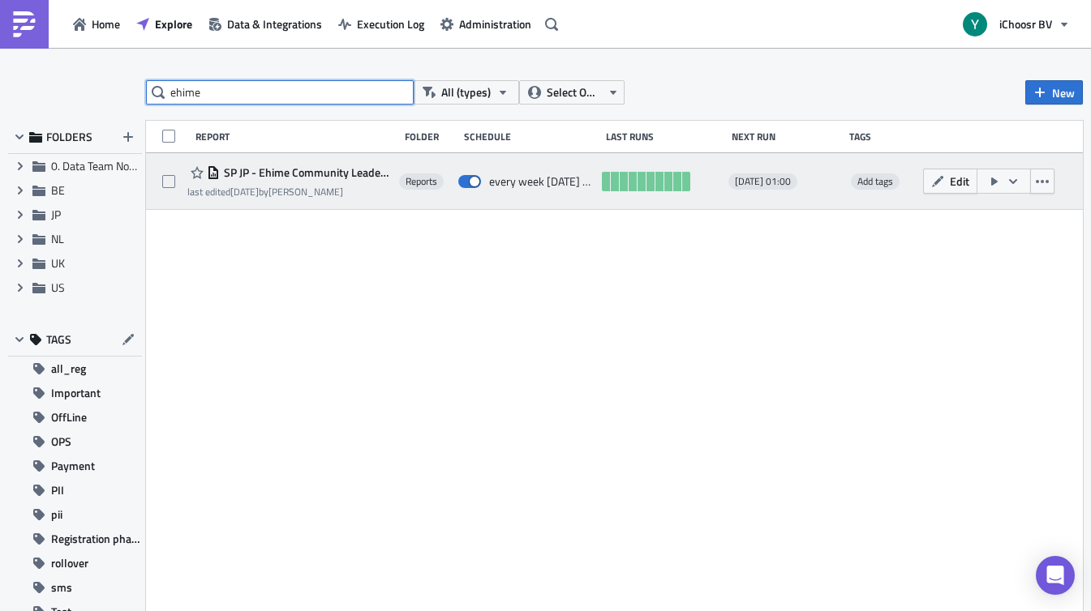
type input "ehime"
click at [299, 169] on span "SP JP - Ehime Community Leader Reports" at bounding box center [305, 172] width 171 height 15
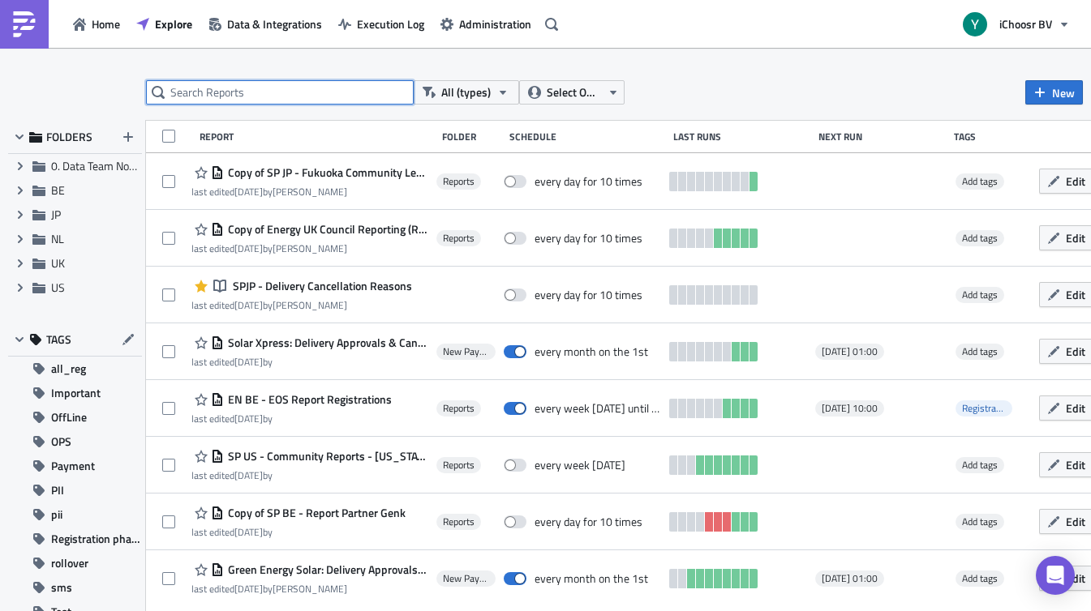
click at [241, 93] on input "text" at bounding box center [280, 92] width 268 height 24
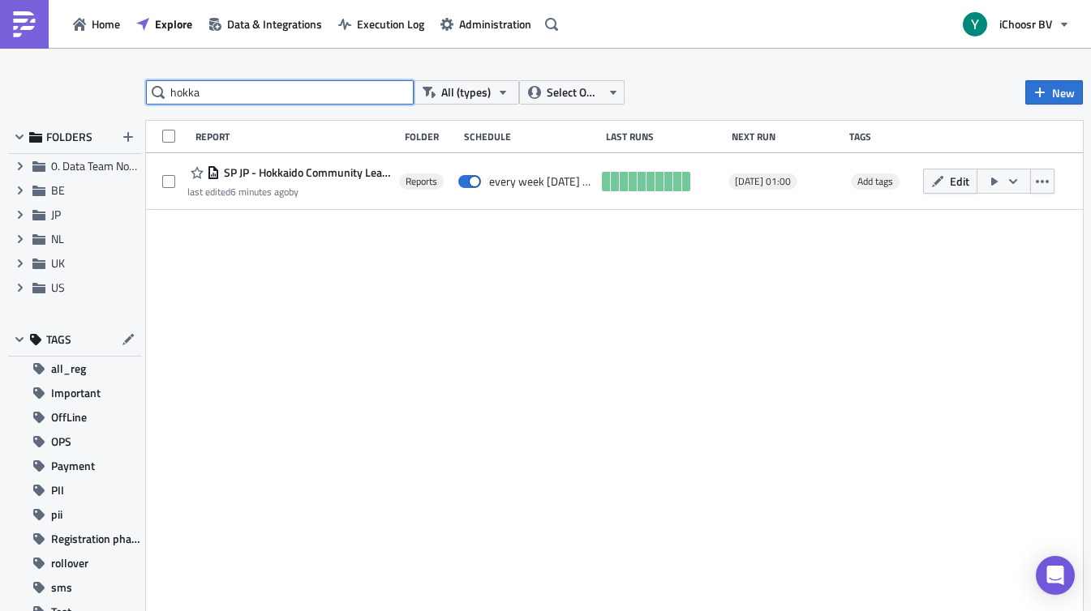
type input "hokka"
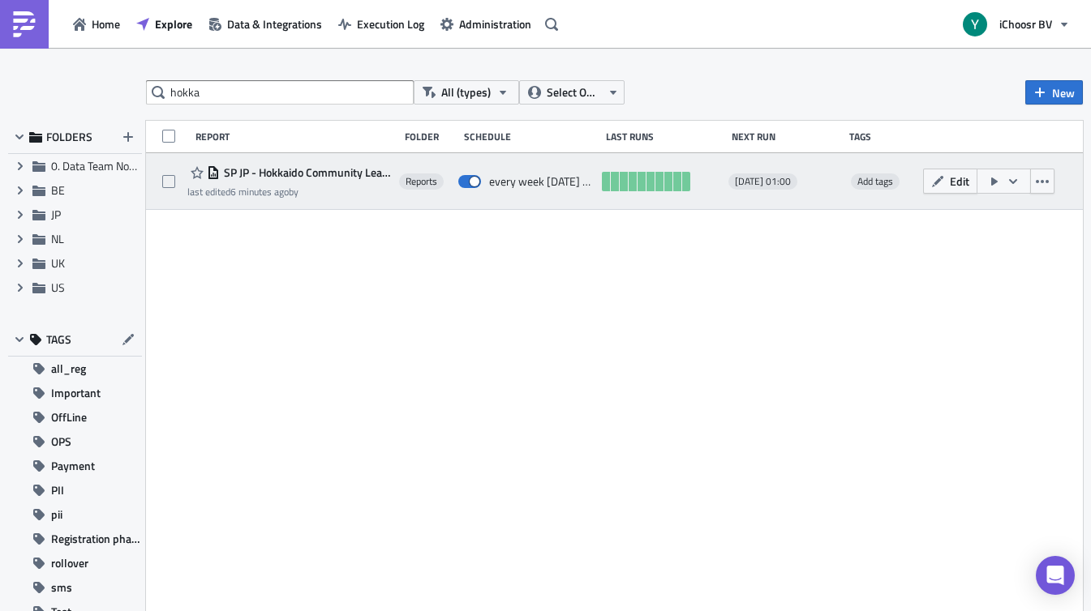
click at [345, 174] on span "SP JP - Hokkaido Community Leader Reports" at bounding box center [305, 172] width 171 height 15
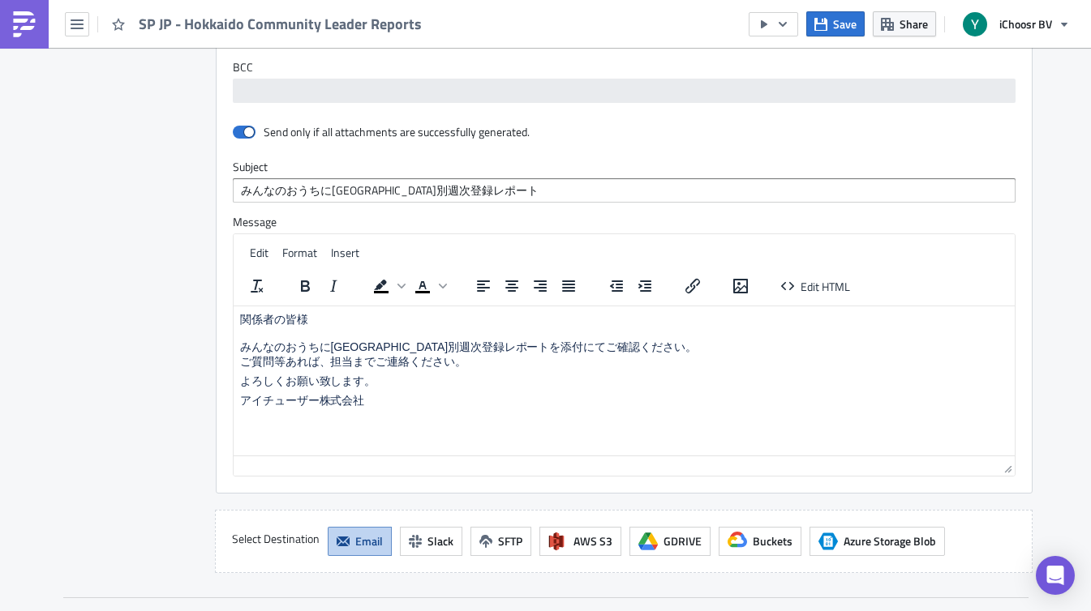
scroll to position [1507, 0]
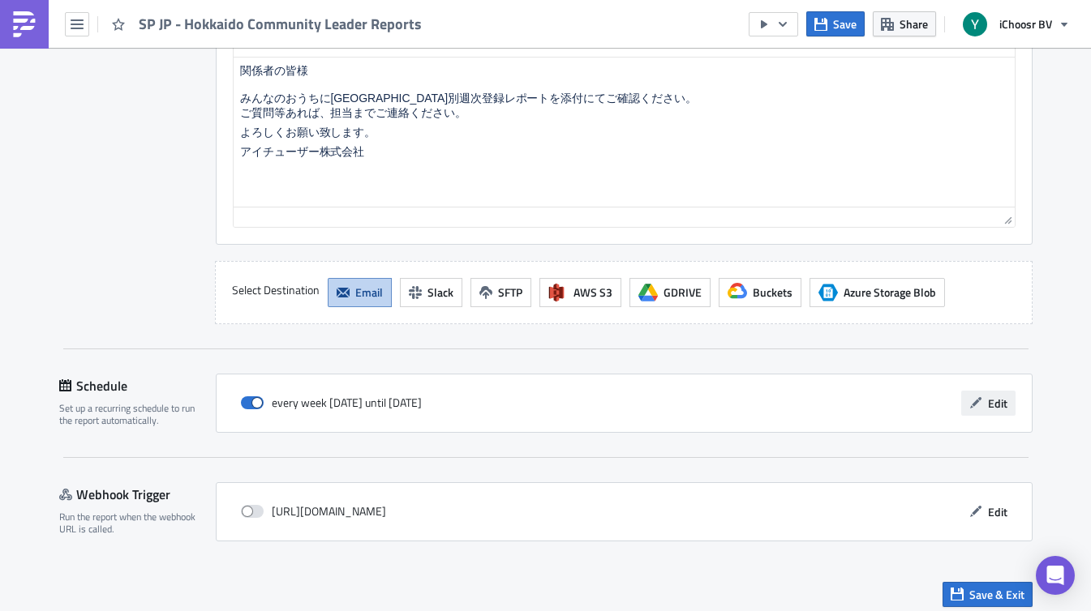
click at [994, 402] on span "Edit" at bounding box center [997, 403] width 19 height 17
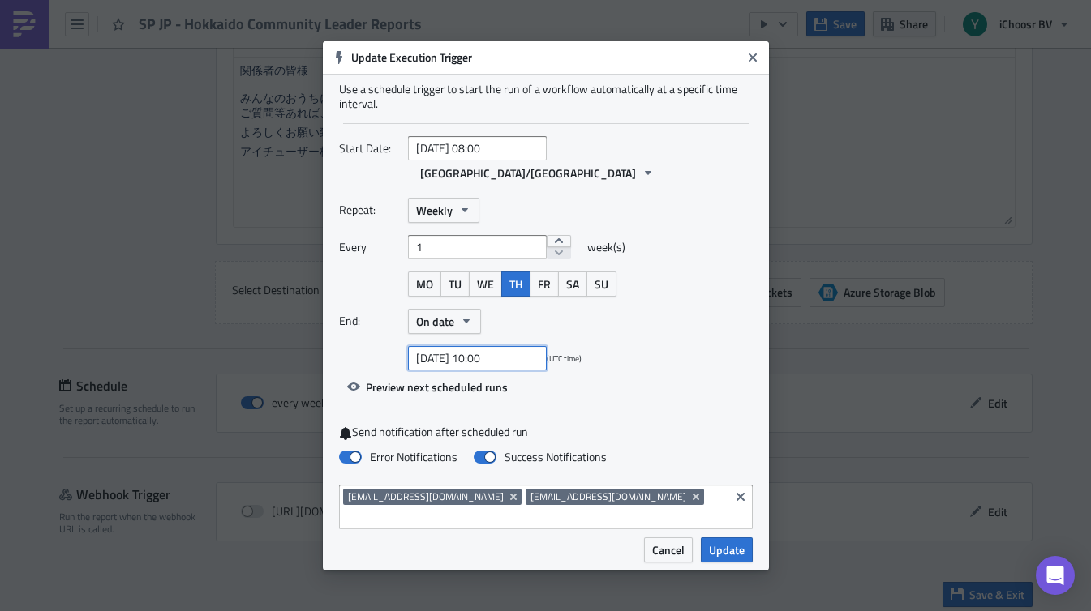
select select "9"
select select "2025"
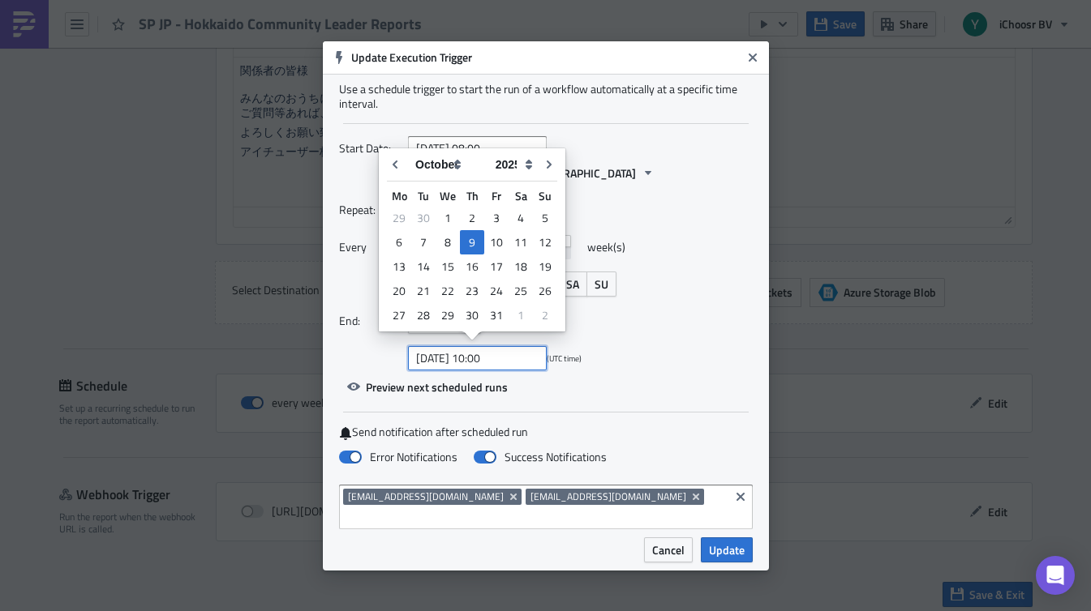
click at [498, 354] on input "[DATE] 10:00" at bounding box center [477, 358] width 139 height 24
click at [392, 171] on button "Go to previous month" at bounding box center [395, 164] width 24 height 24
type input "[DATE] 10:00"
select select "8"
click at [546, 213] on div "7" at bounding box center [545, 218] width 24 height 23
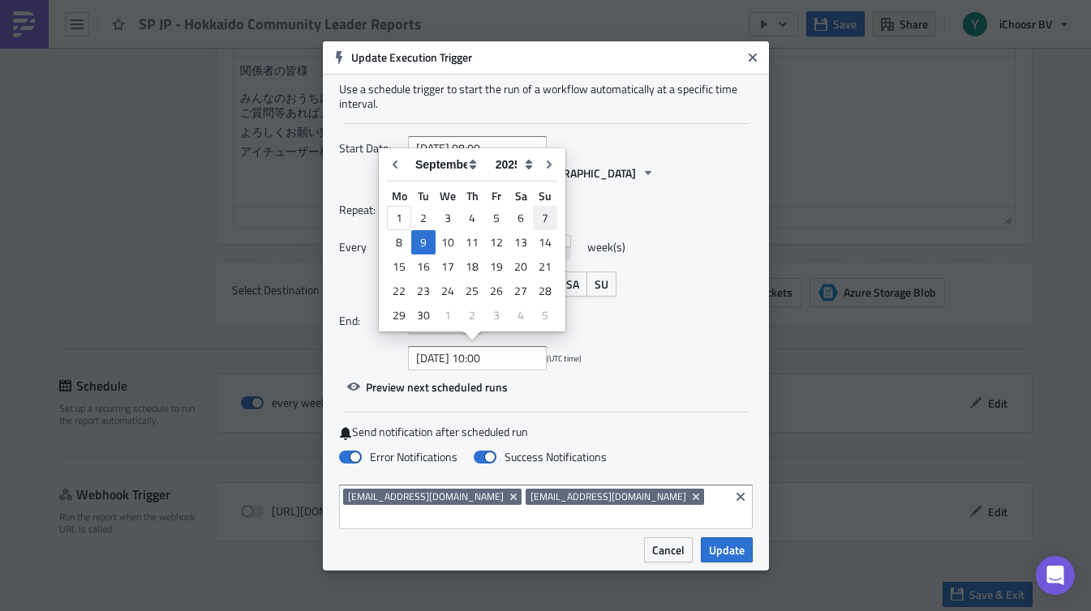
type input "[DATE] 10:00"
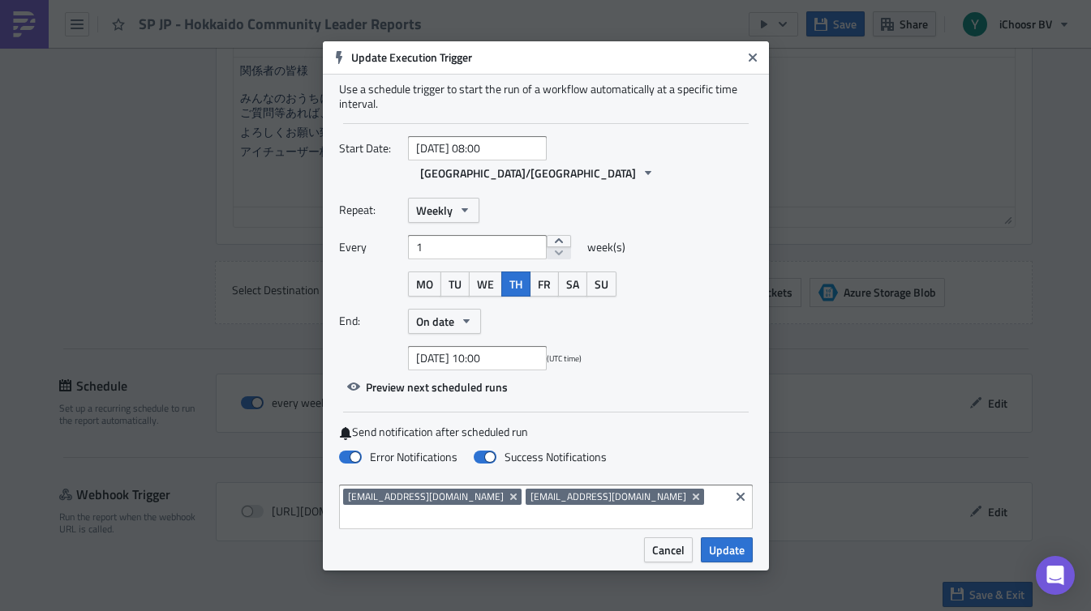
click at [680, 316] on div "End: On date" at bounding box center [546, 321] width 414 height 25
click at [733, 542] on span "Update" at bounding box center [727, 550] width 36 height 17
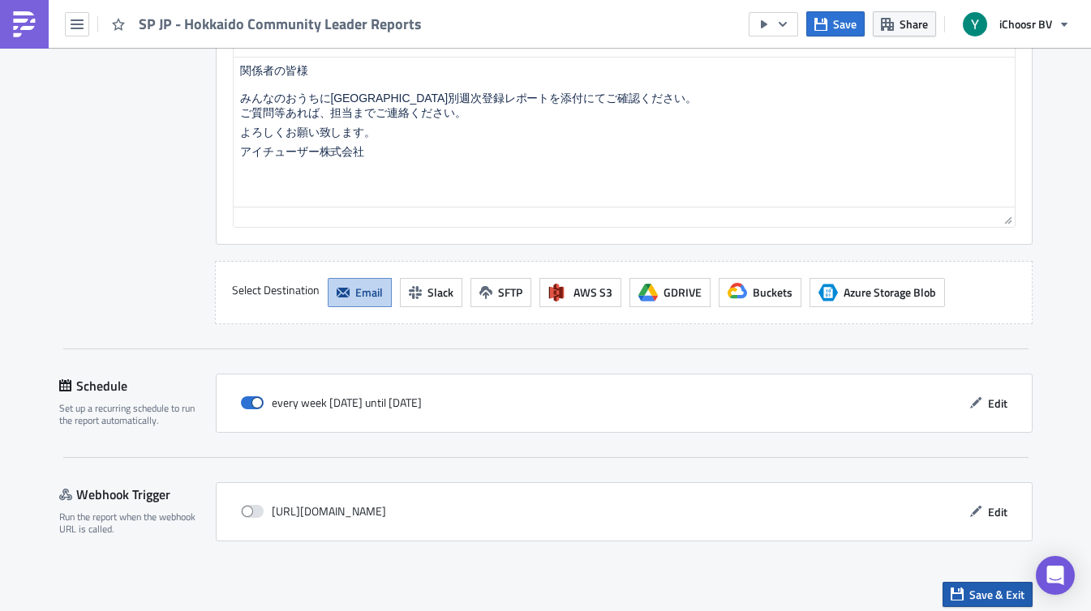
click at [997, 590] on span "Save & Exit" at bounding box center [996, 594] width 55 height 17
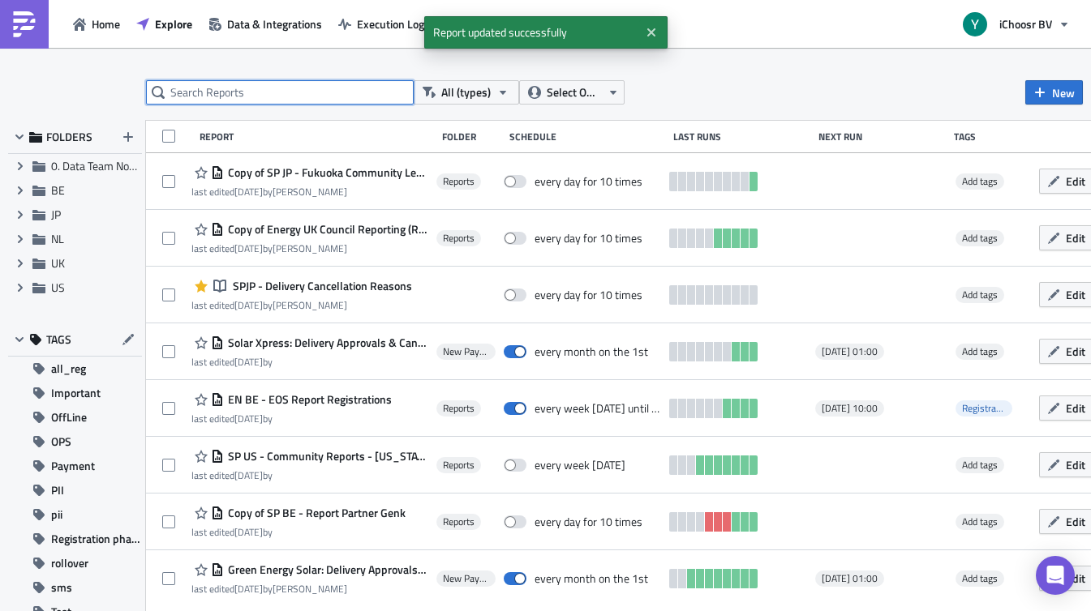
click at [275, 91] on input "text" at bounding box center [280, 92] width 268 height 24
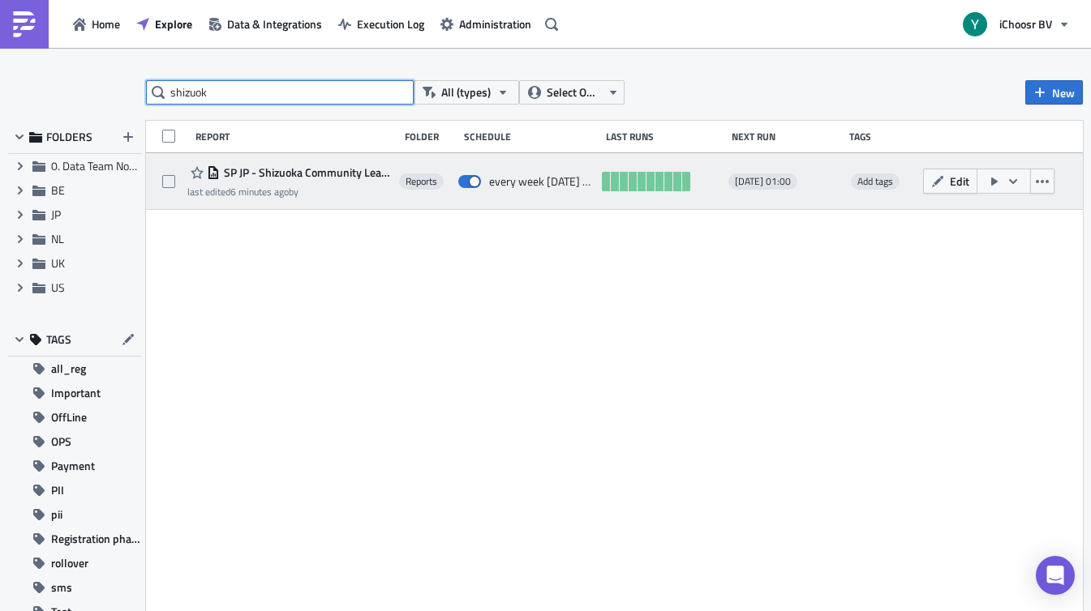
type input "shizuok"
click at [386, 168] on span "SP JP - Shizuoka Community Leader Reports" at bounding box center [305, 172] width 171 height 15
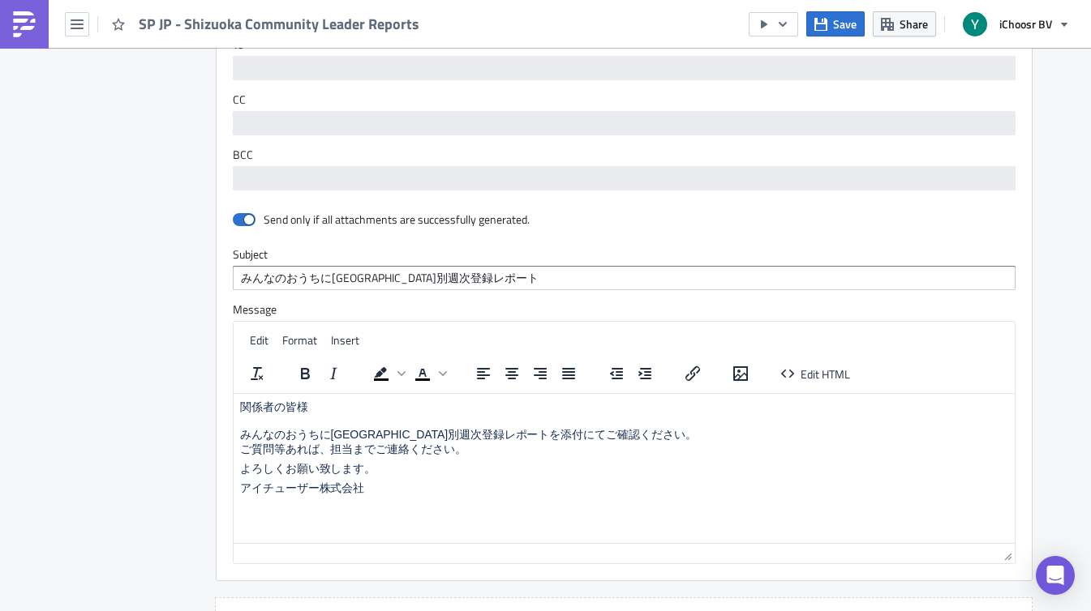
scroll to position [1471, 0]
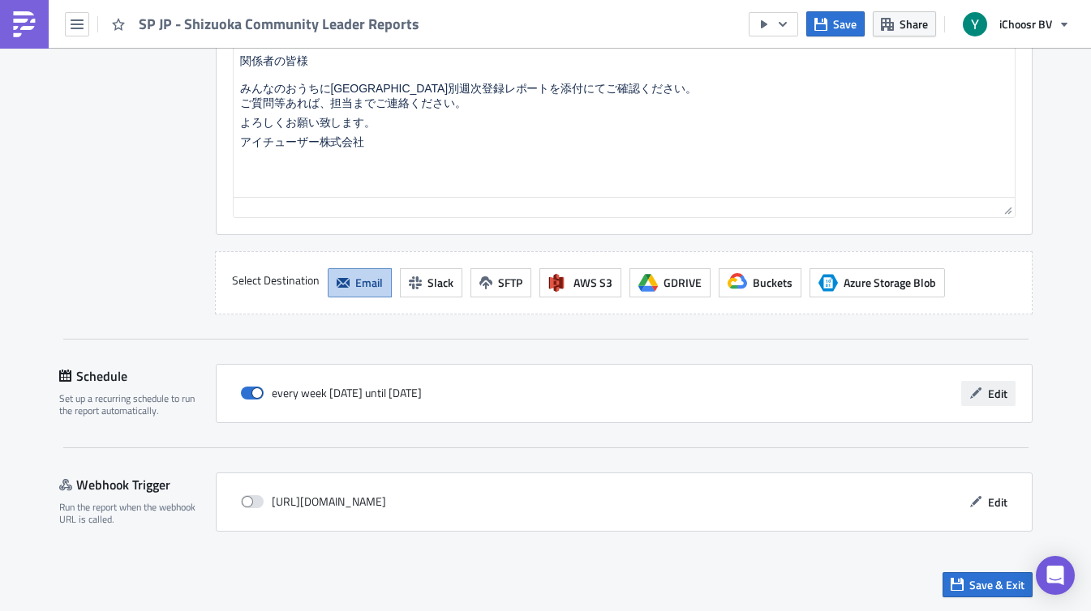
click at [997, 392] on span "Edit" at bounding box center [997, 393] width 19 height 17
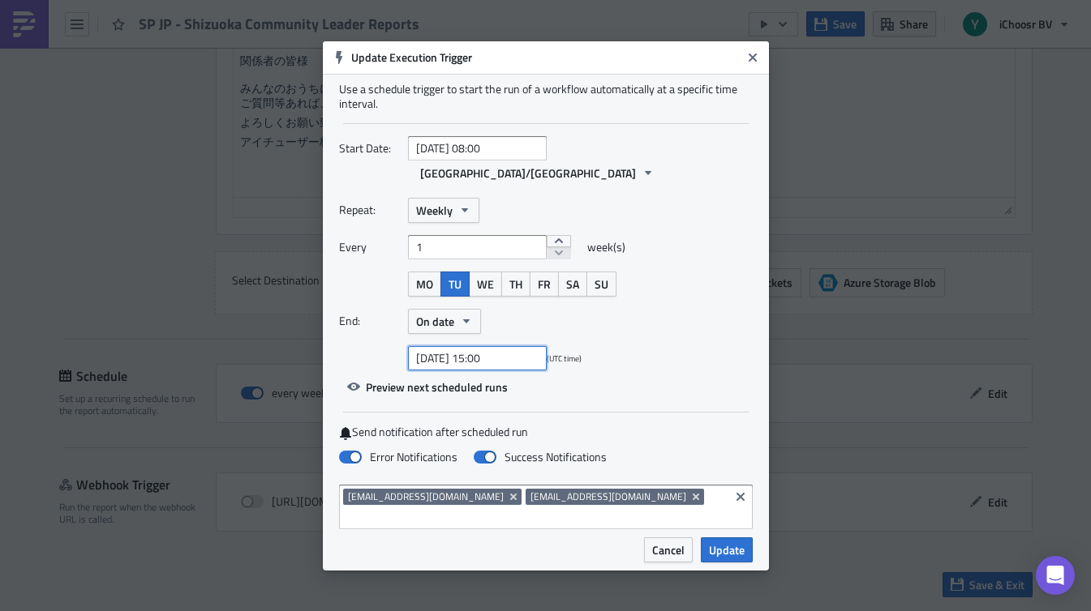
click at [525, 360] on input "[DATE] 15:00" at bounding box center [477, 358] width 139 height 24
select select "8"
select select "2025"
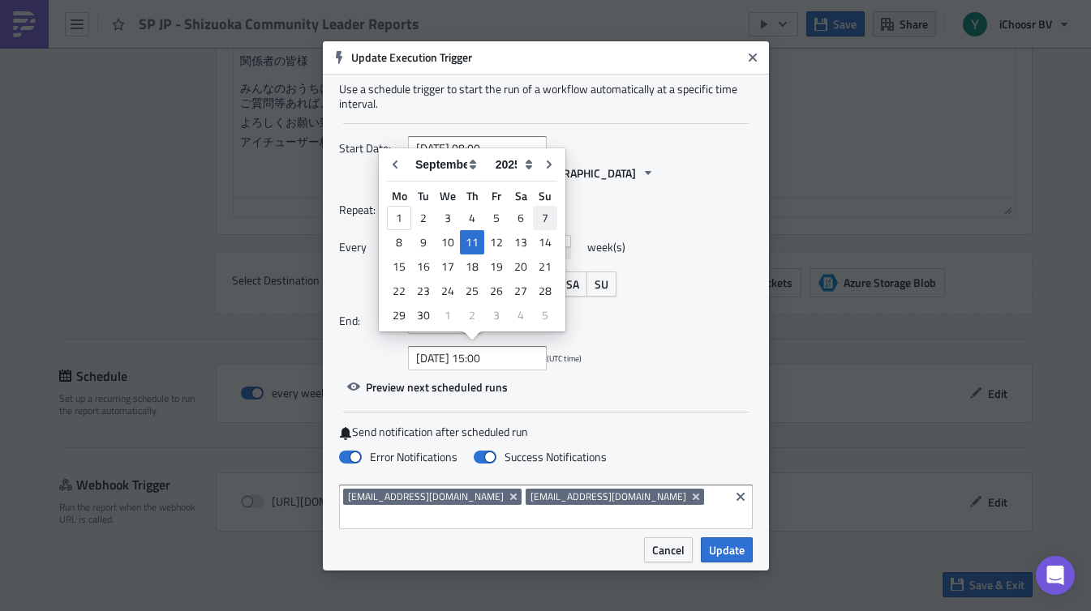
click at [546, 212] on div "7" at bounding box center [545, 218] width 24 height 23
type input "[DATE] 15:00"
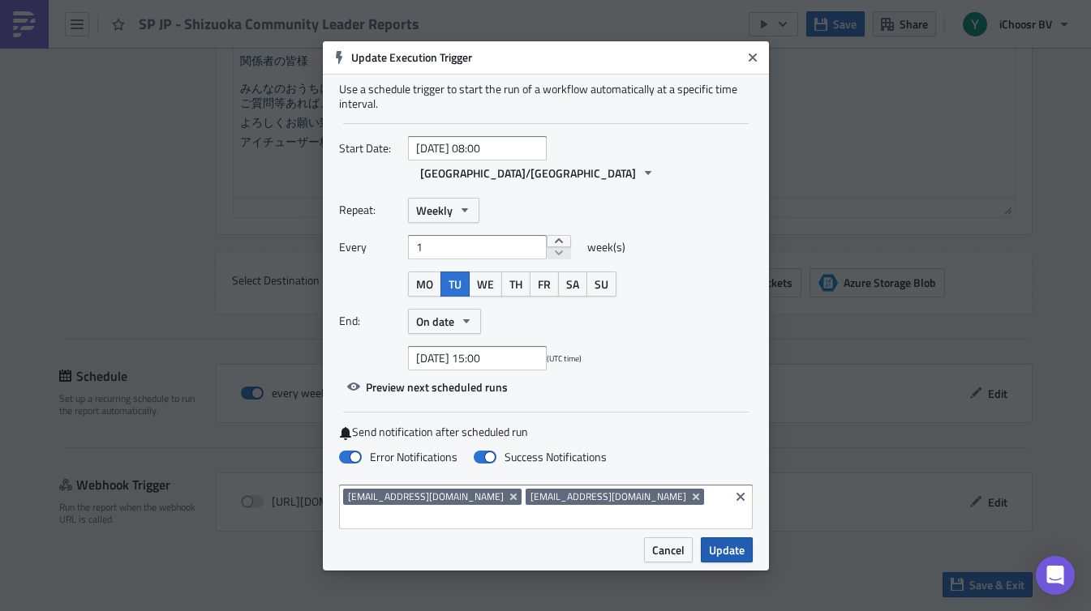
click at [726, 542] on span "Update" at bounding box center [727, 550] width 36 height 17
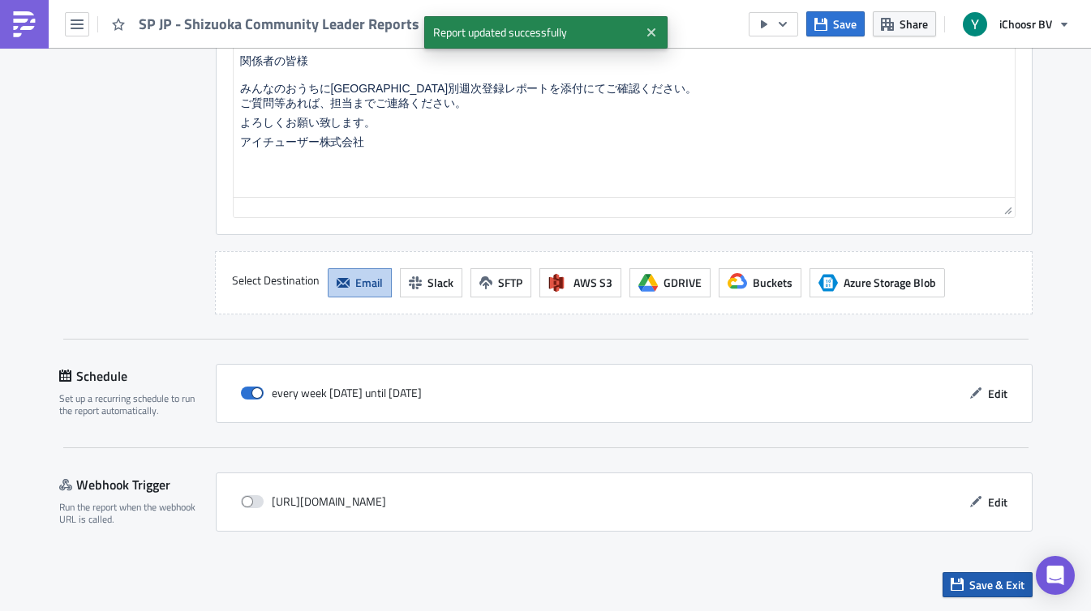
click at [975, 587] on span "Save & Exit" at bounding box center [996, 584] width 55 height 17
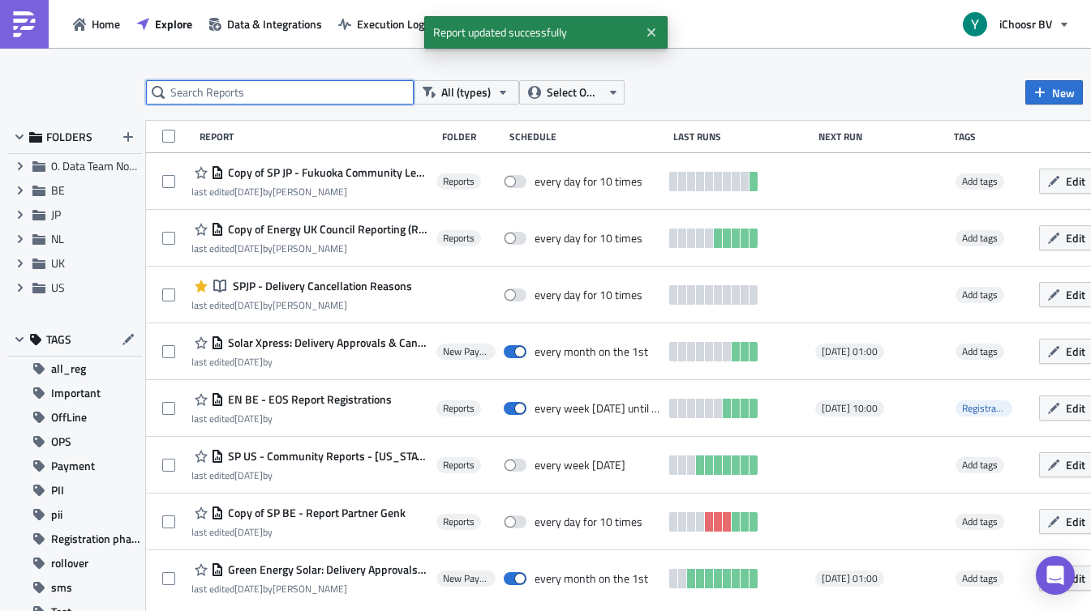
click at [239, 88] on input "text" at bounding box center [280, 92] width 268 height 24
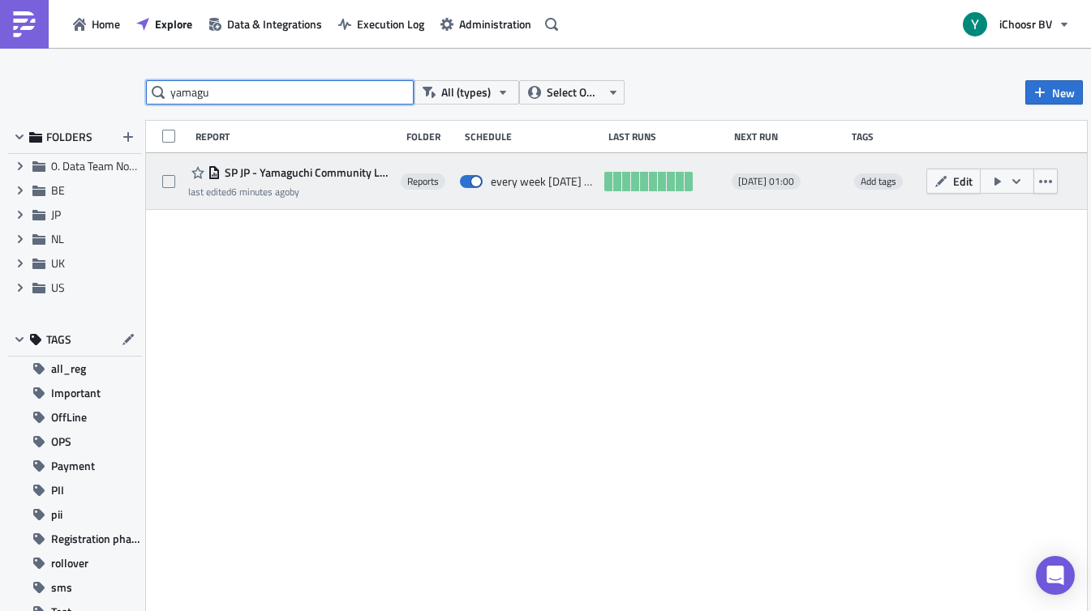
type input "yamagu"
click at [376, 168] on span "SP JP - Yamaguchi Community Leader Reports" at bounding box center [307, 172] width 172 height 15
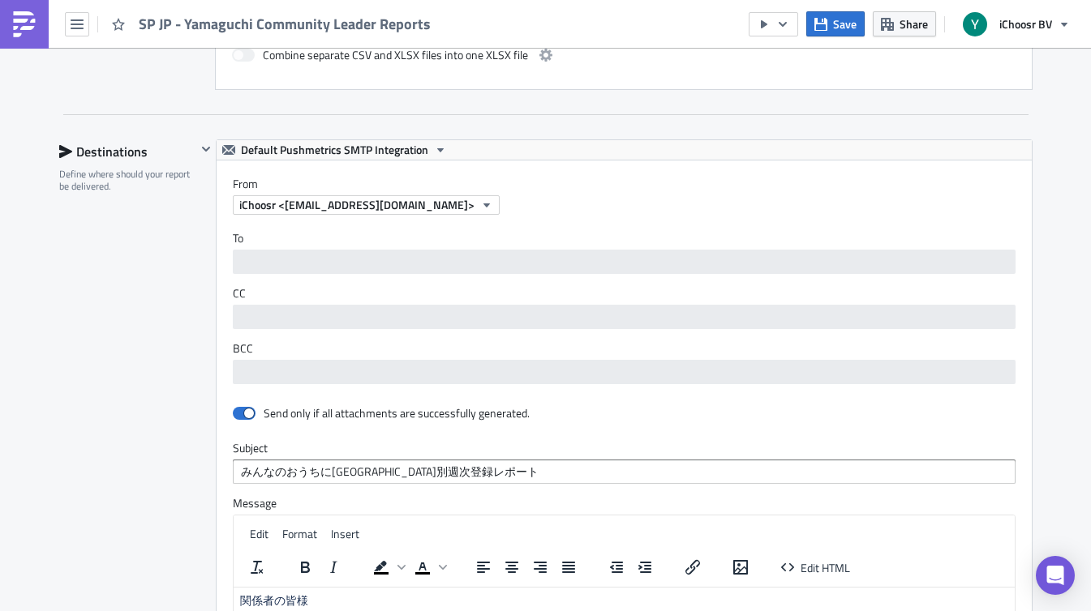
scroll to position [1471, 0]
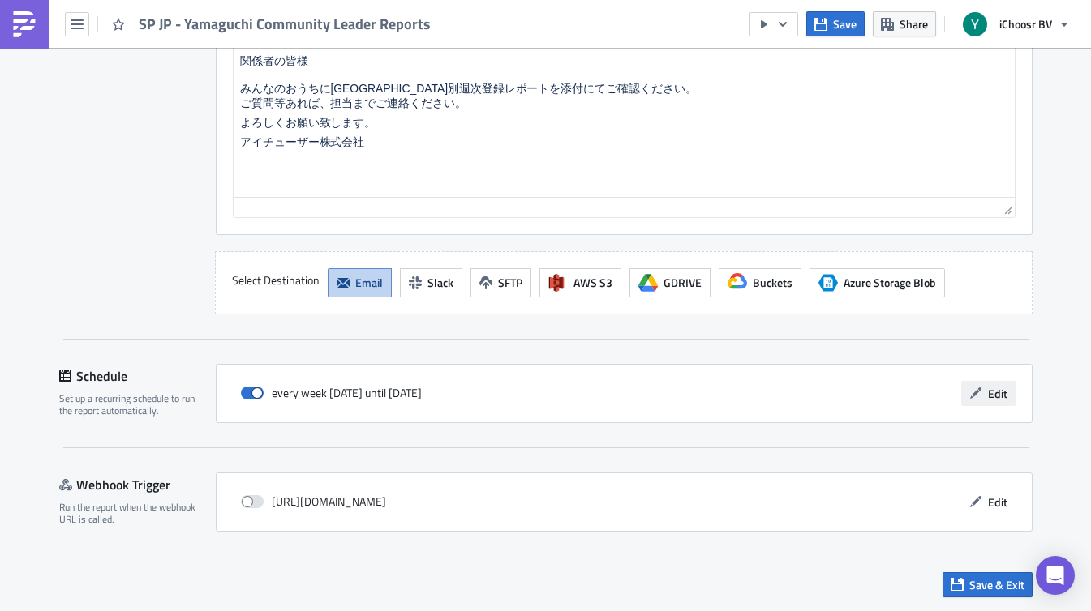
click at [991, 393] on span "Edit" at bounding box center [997, 393] width 19 height 17
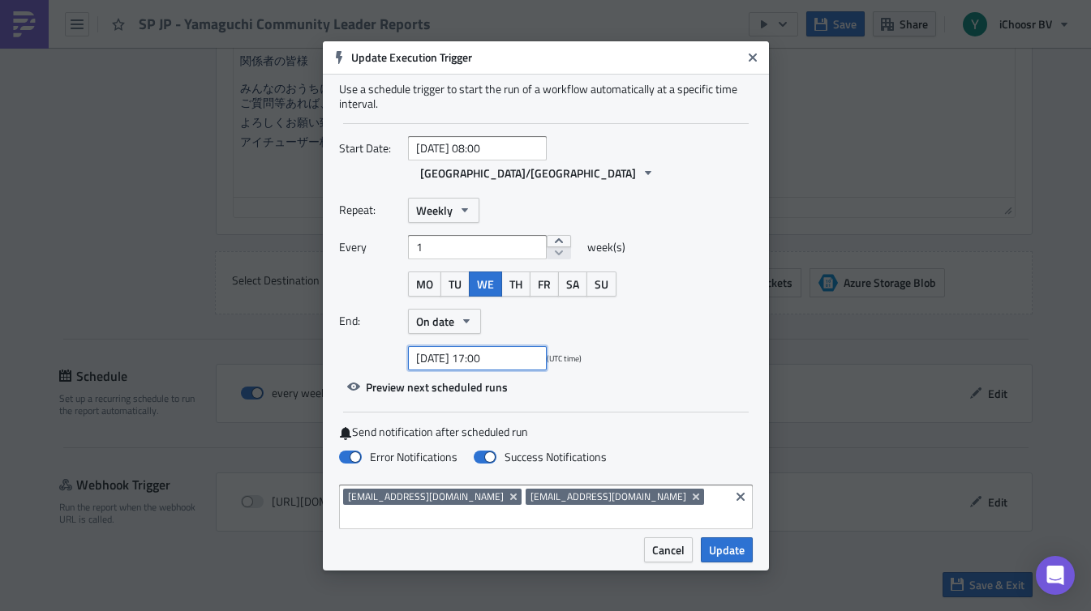
select select "9"
select select "2025"
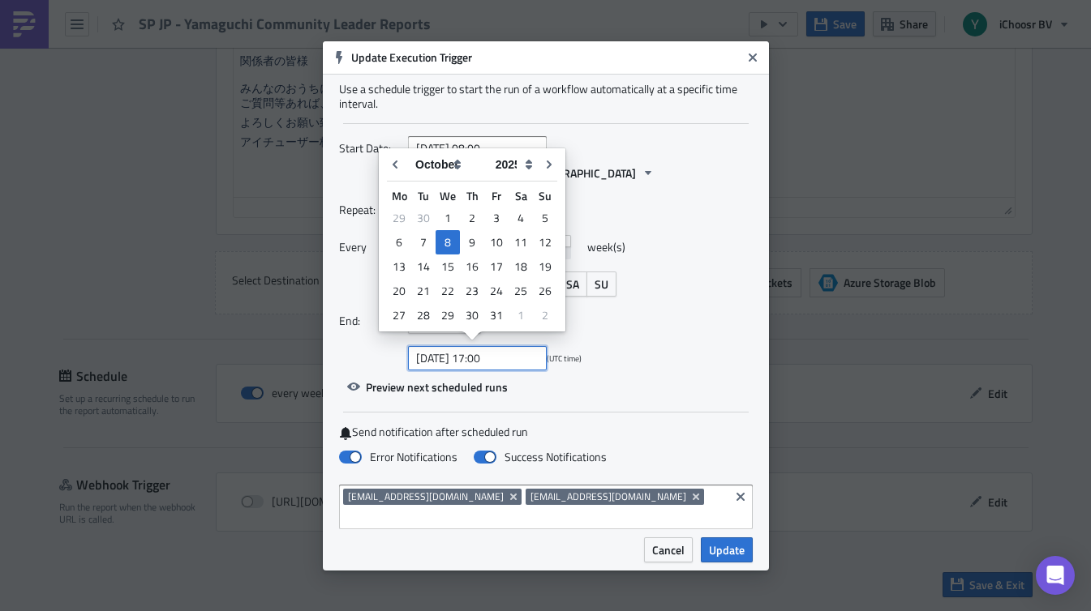
click at [503, 356] on input "[DATE] 17:00" at bounding box center [477, 358] width 139 height 24
click at [395, 164] on icon "Go to previous month" at bounding box center [394, 164] width 13 height 13
type input "[DATE] 17:00"
select select "8"
click at [546, 212] on div "7" at bounding box center [545, 218] width 24 height 23
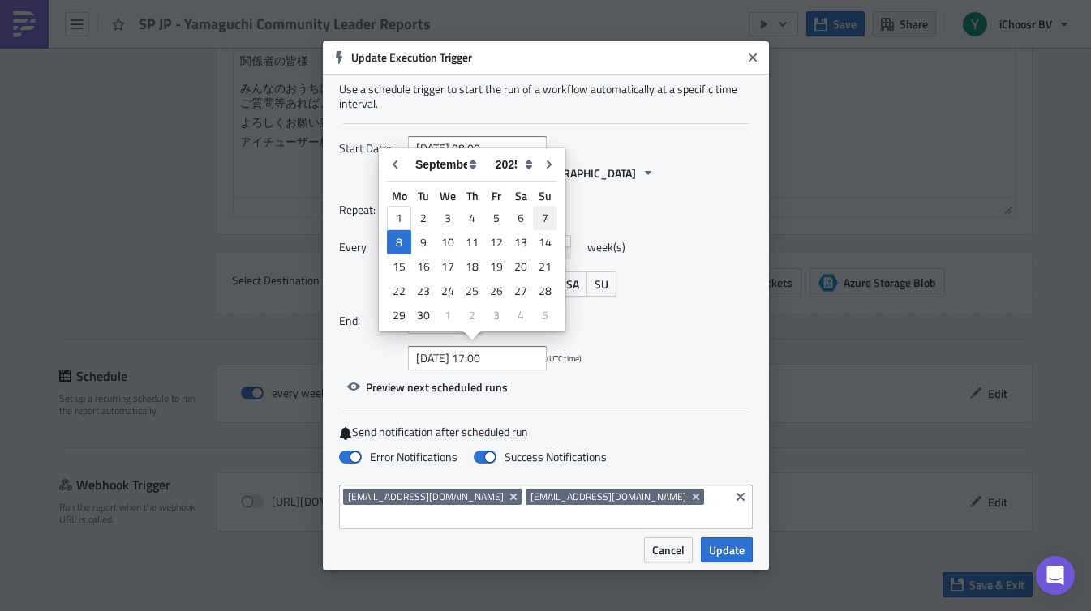
type input "[DATE] 17:00"
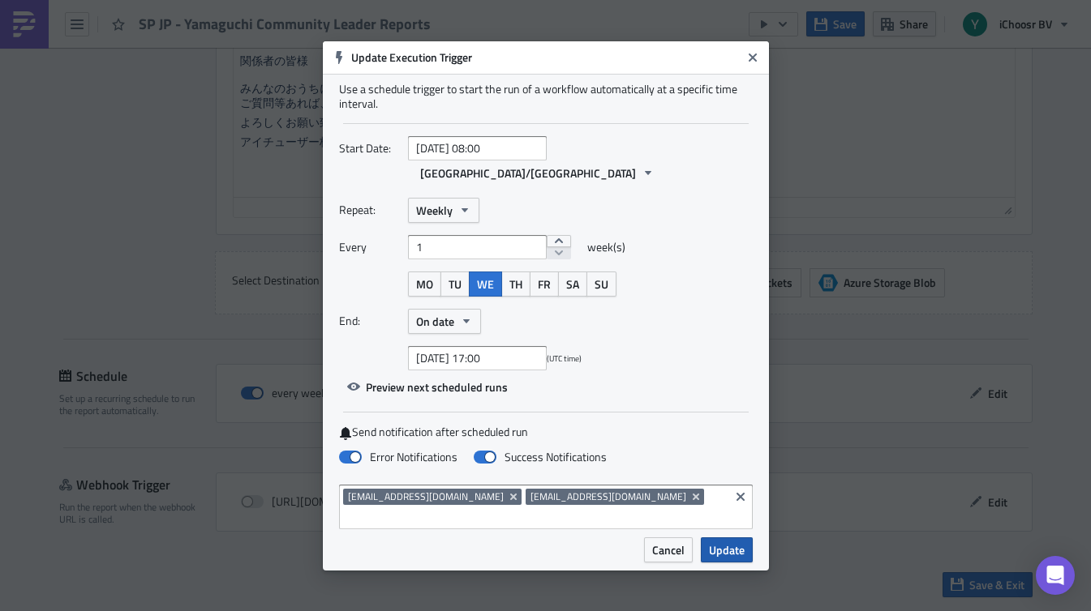
click at [735, 542] on span "Update" at bounding box center [727, 550] width 36 height 17
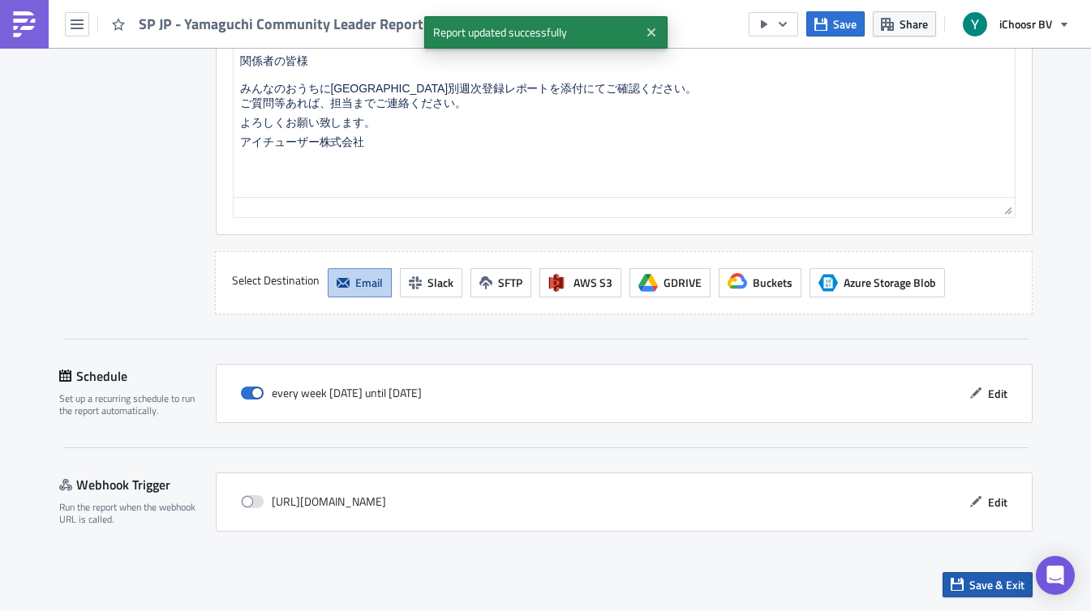
click at [999, 584] on span "Save & Exit" at bounding box center [996, 584] width 55 height 17
